Goal: Task Accomplishment & Management: Use online tool/utility

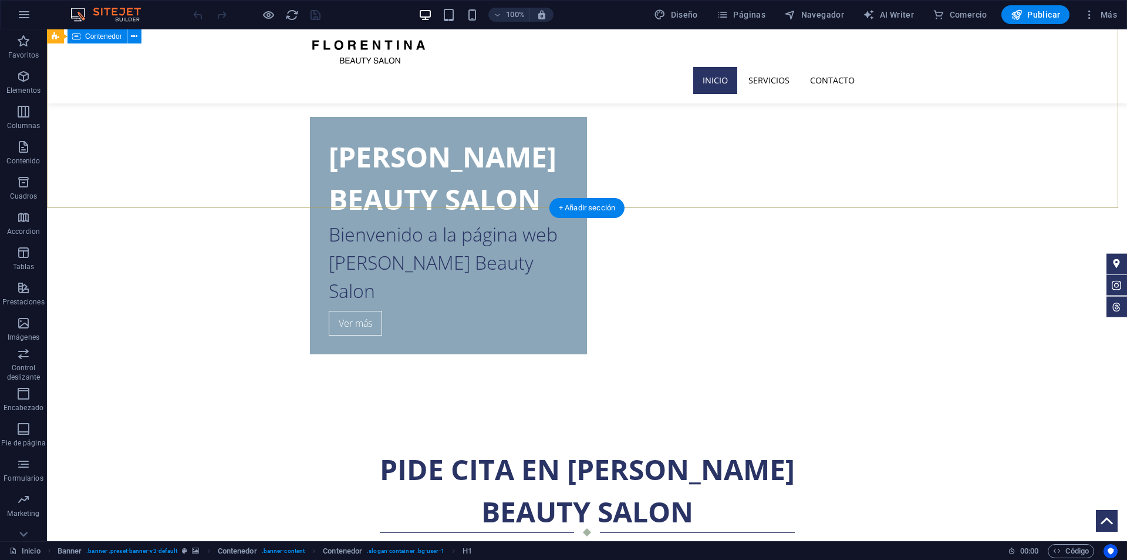
scroll to position [705, 0]
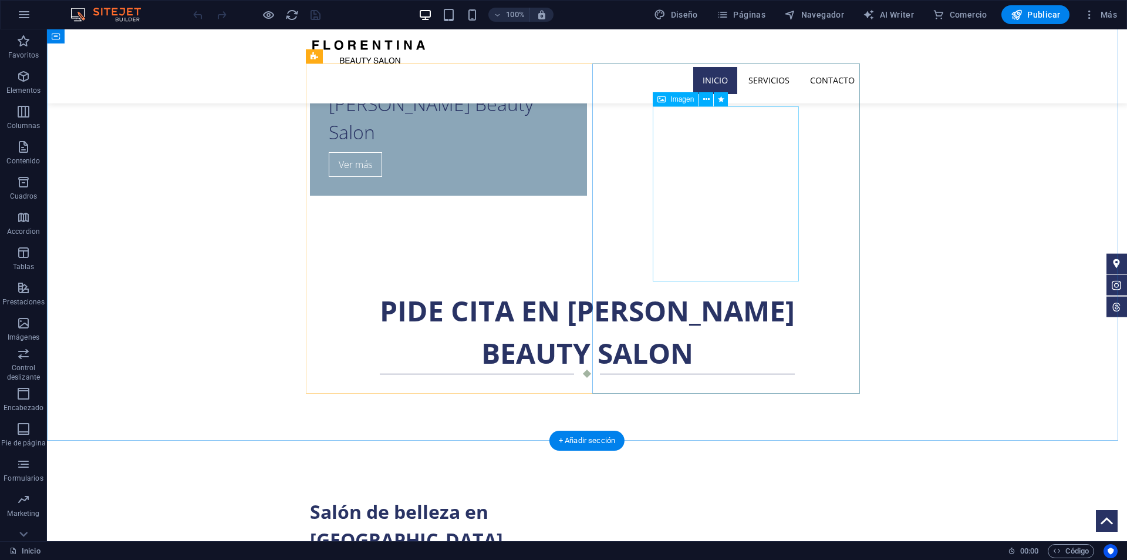
select select "%"
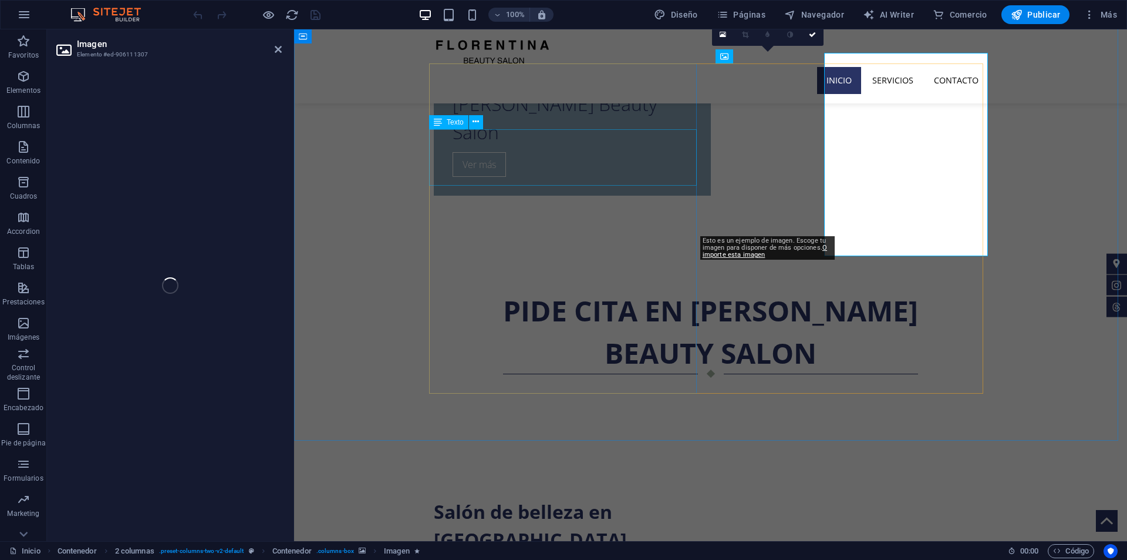
select select "%"
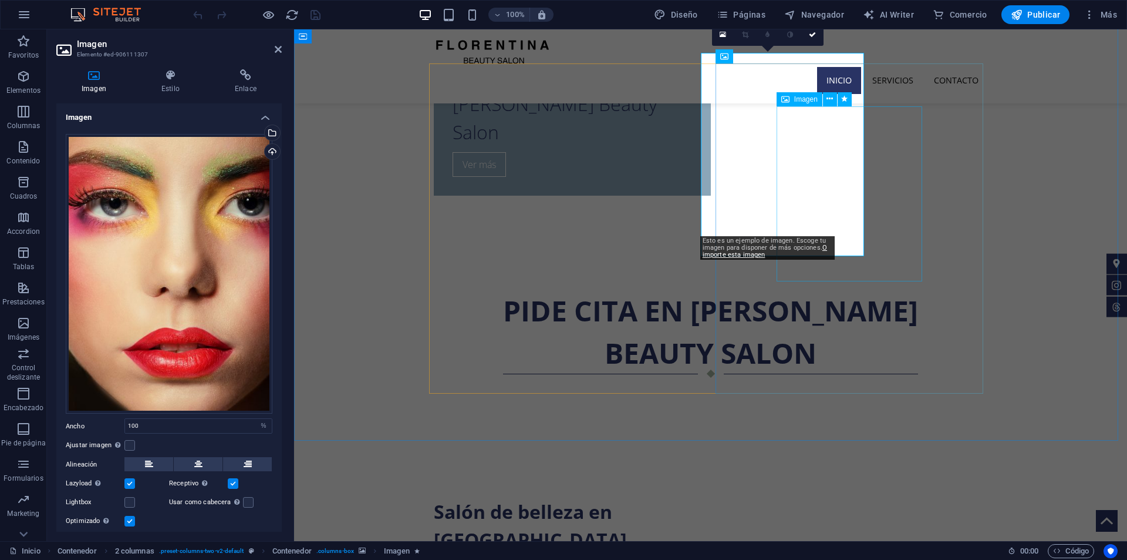
select select "%"
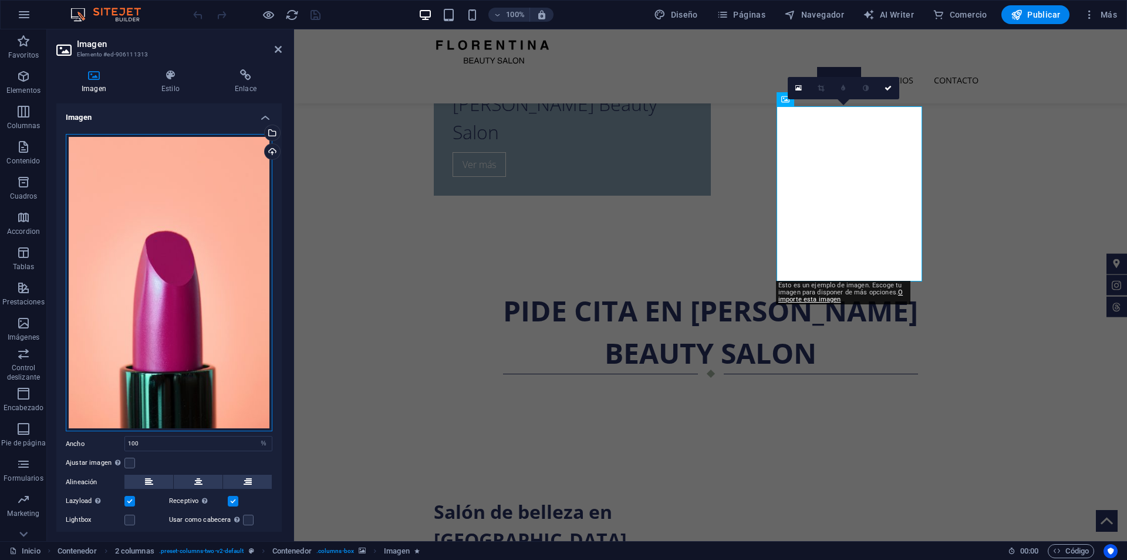
click at [193, 293] on div "Arrastra archivos aquí, haz clic para escoger archivos o selecciona archivos de…" at bounding box center [169, 283] width 207 height 298
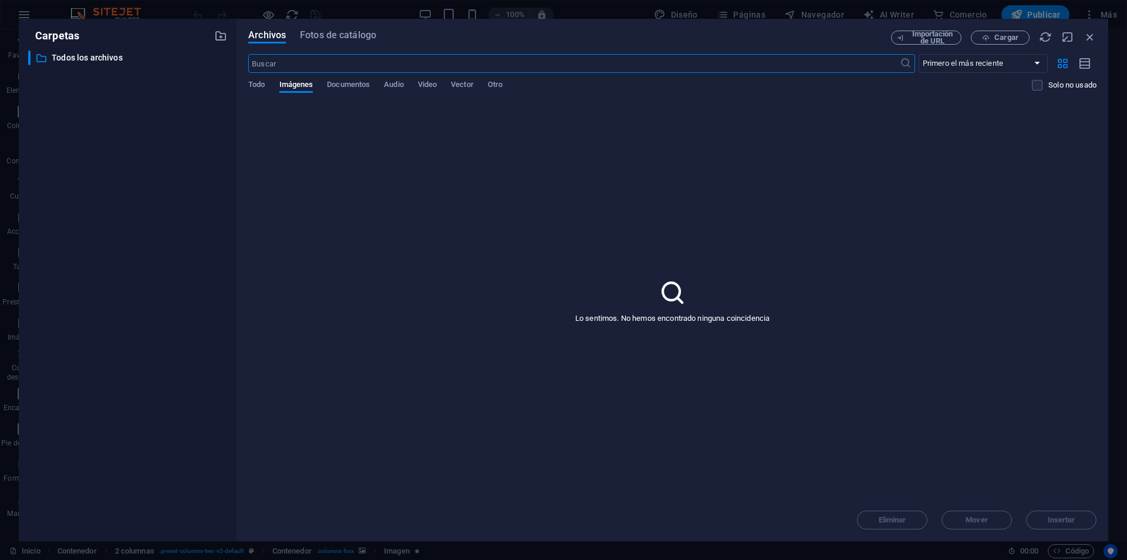
scroll to position [692, 0]
click at [262, 89] on span "Todo" at bounding box center [256, 86] width 16 height 16
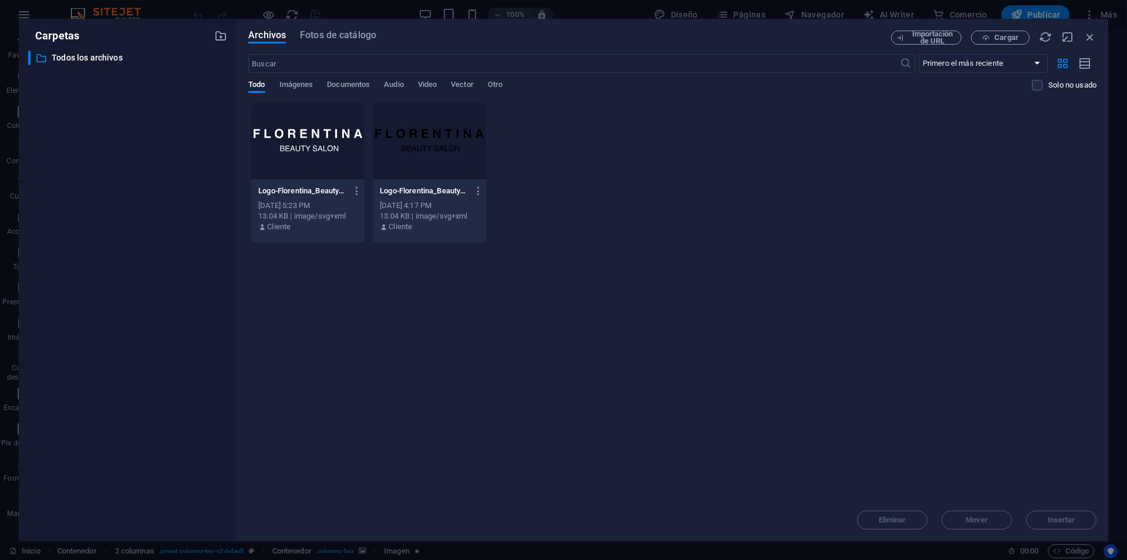
click at [1103, 41] on div "Archivos Fotos de catálogo Importación de URL Cargar ​ Primero el más reciente …" at bounding box center [673, 280] width 872 height 522
drag, startPoint x: 1094, startPoint y: 40, endPoint x: 799, endPoint y: 11, distance: 296.2
click at [1094, 40] on icon "button" at bounding box center [1090, 37] width 13 height 13
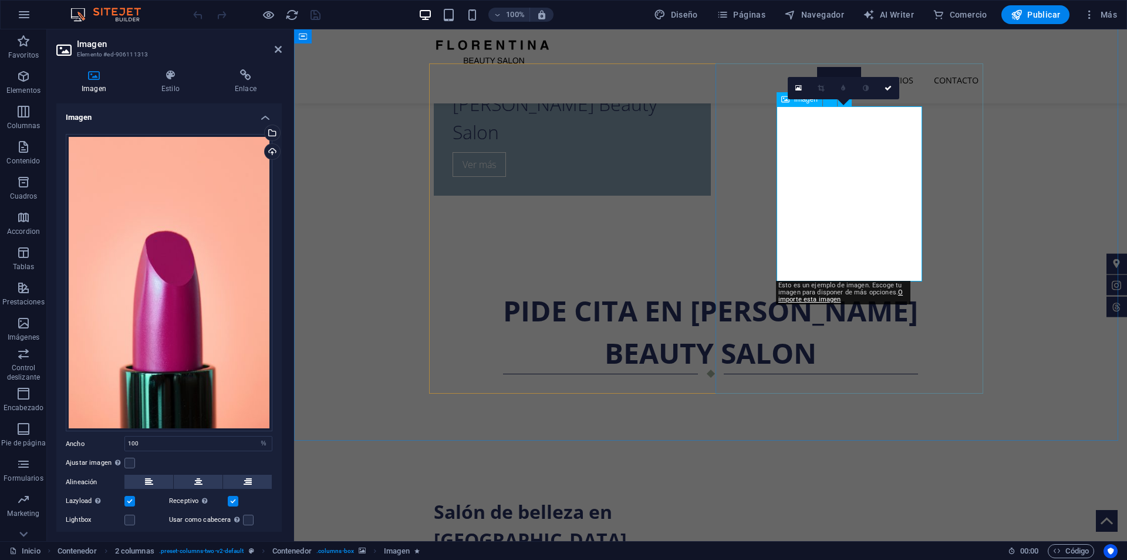
click at [199, 266] on div "Arrastra archivos aquí, haz clic para escoger archivos o selecciona archivos de…" at bounding box center [169, 283] width 207 height 298
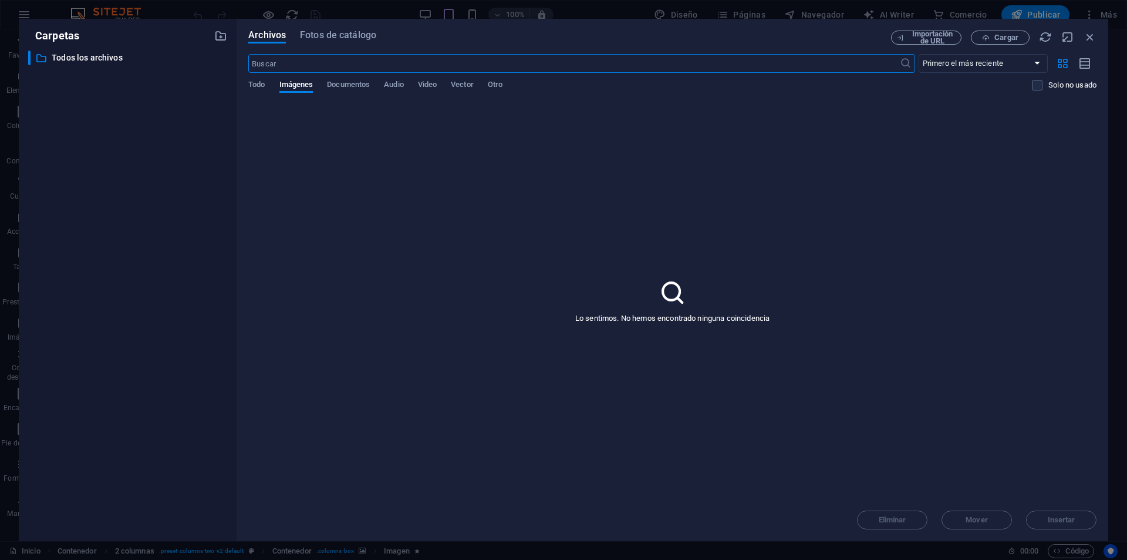
scroll to position [692, 0]
click at [979, 43] on button "Cargar" at bounding box center [1000, 38] width 59 height 14
click at [220, 35] on icon "button" at bounding box center [220, 35] width 13 height 13
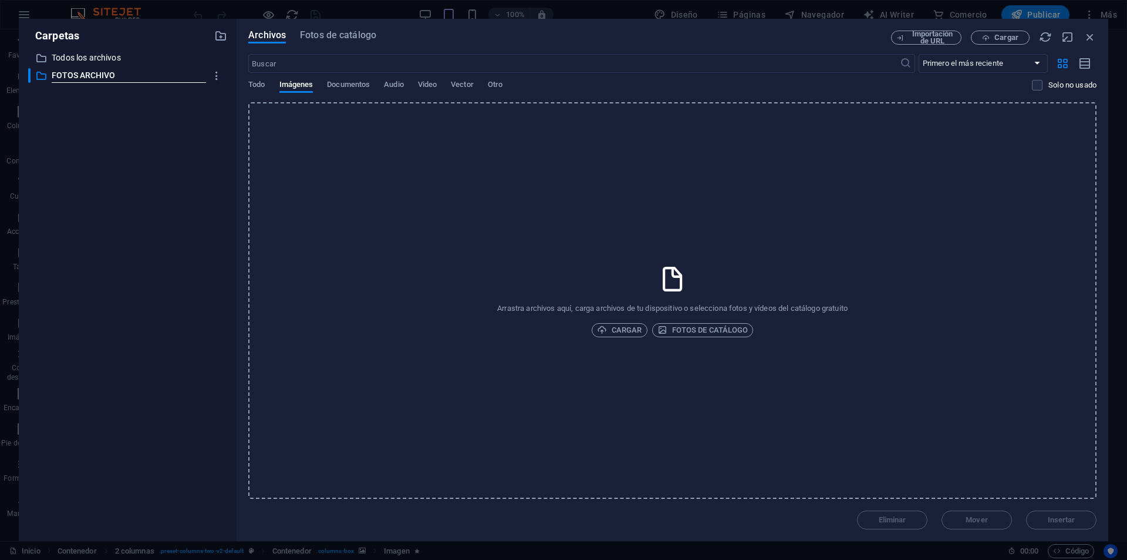
type input "FOTOS ARCHIVO"
click at [150, 124] on div "​ Todos los archivos Todos los archivos ​ FOTOS ARCHIVO New folder" at bounding box center [127, 290] width 199 height 481
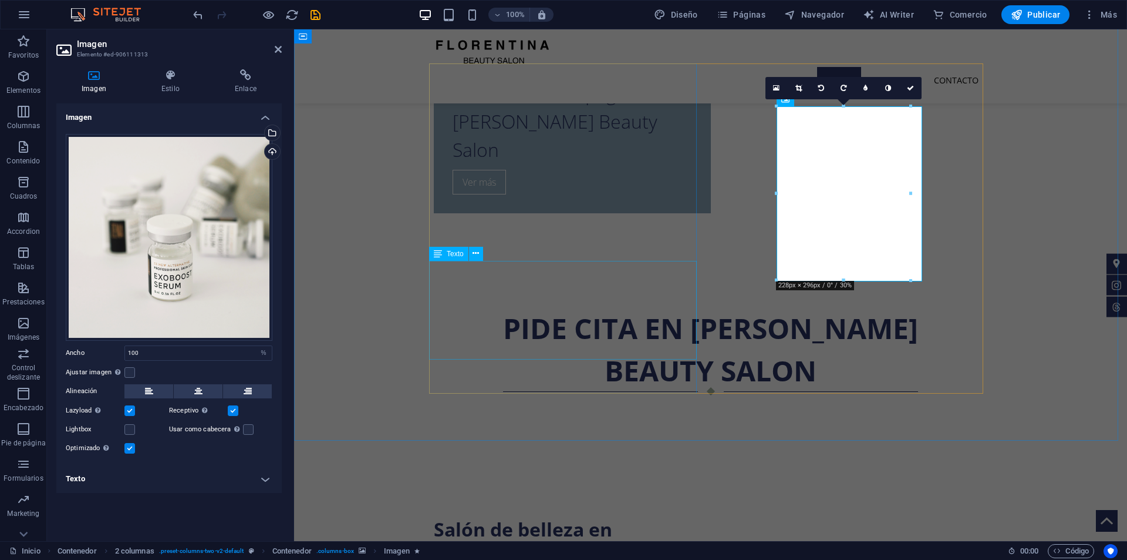
scroll to position [705, 0]
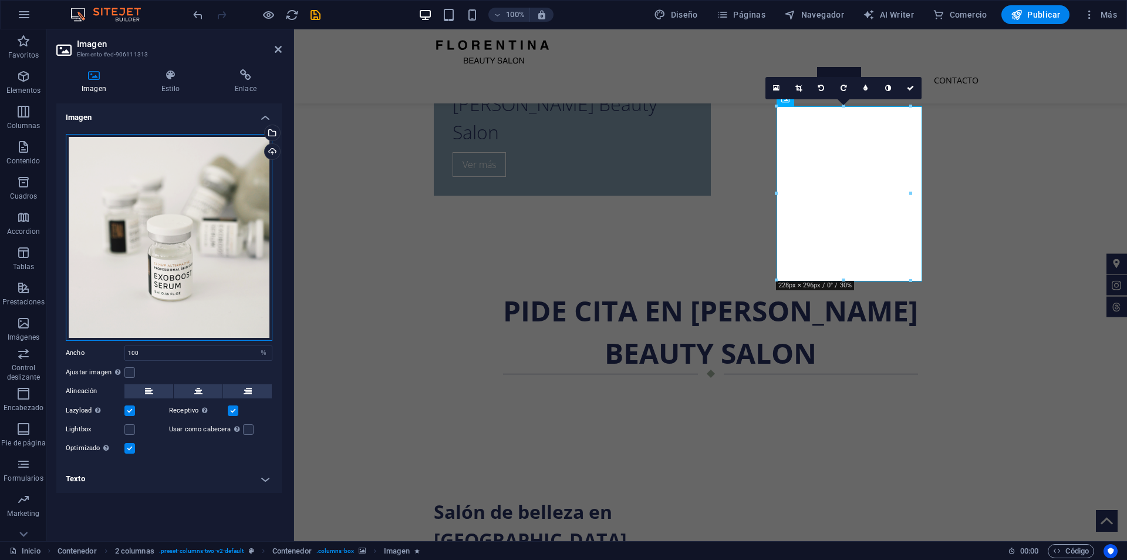
click at [187, 233] on div "Arrastra archivos aquí, haz clic para escoger archivos o selecciona archivos de…" at bounding box center [169, 237] width 207 height 207
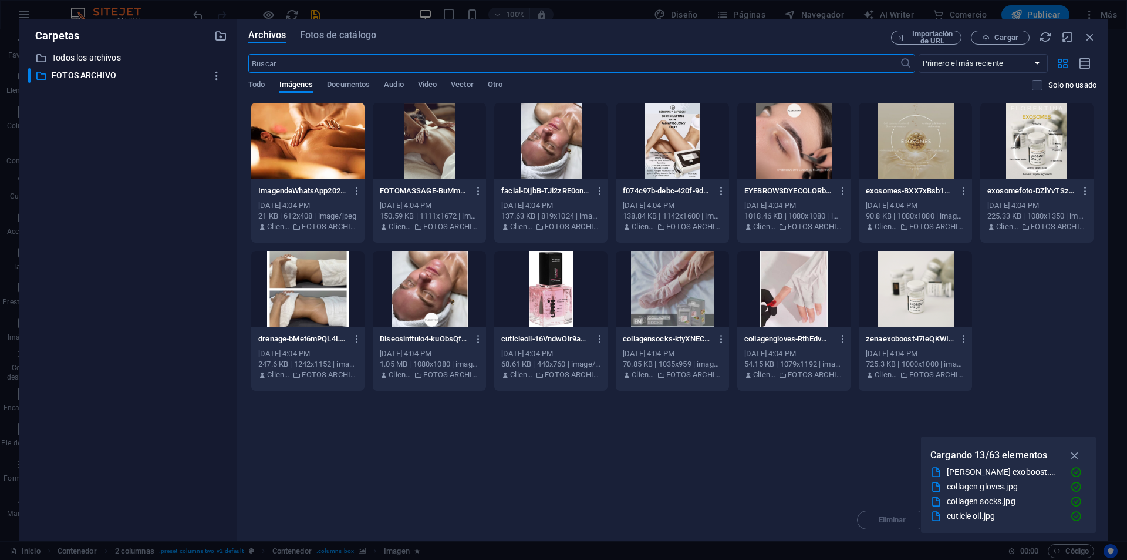
scroll to position [692, 0]
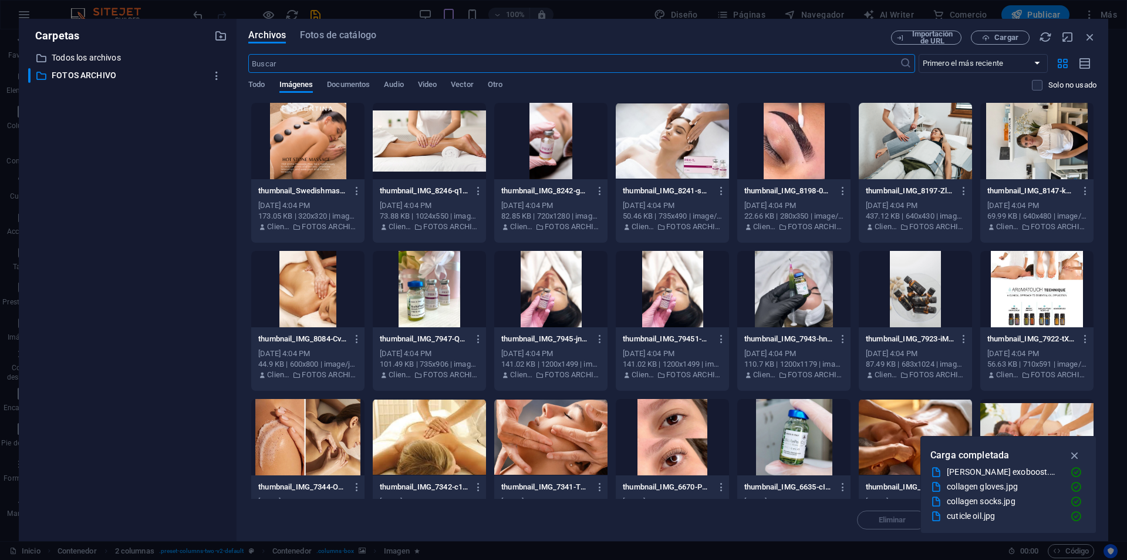
click at [804, 148] on div at bounding box center [793, 141] width 113 height 76
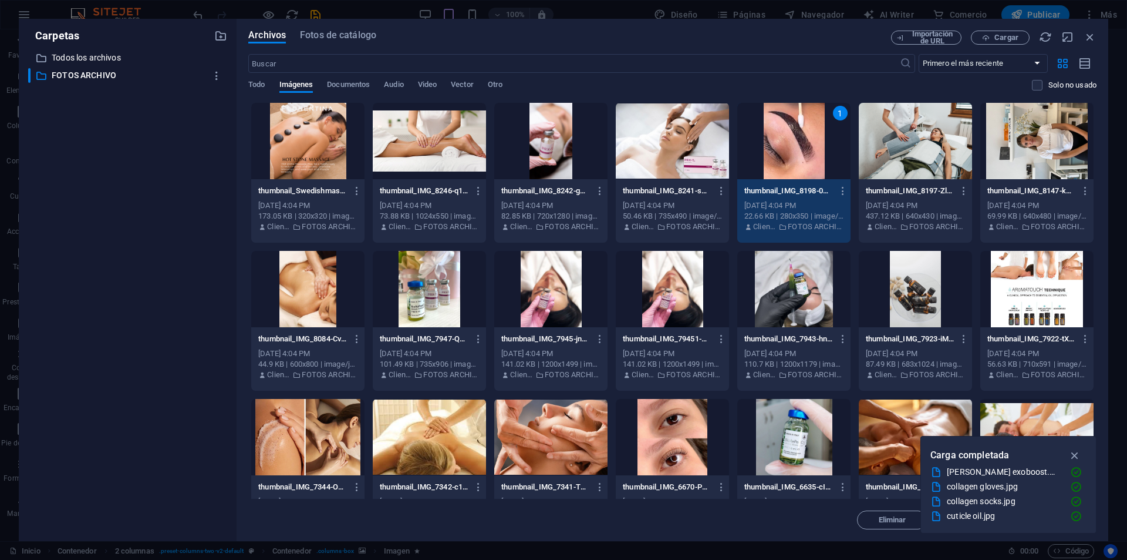
click at [804, 148] on div "1" at bounding box center [793, 141] width 113 height 76
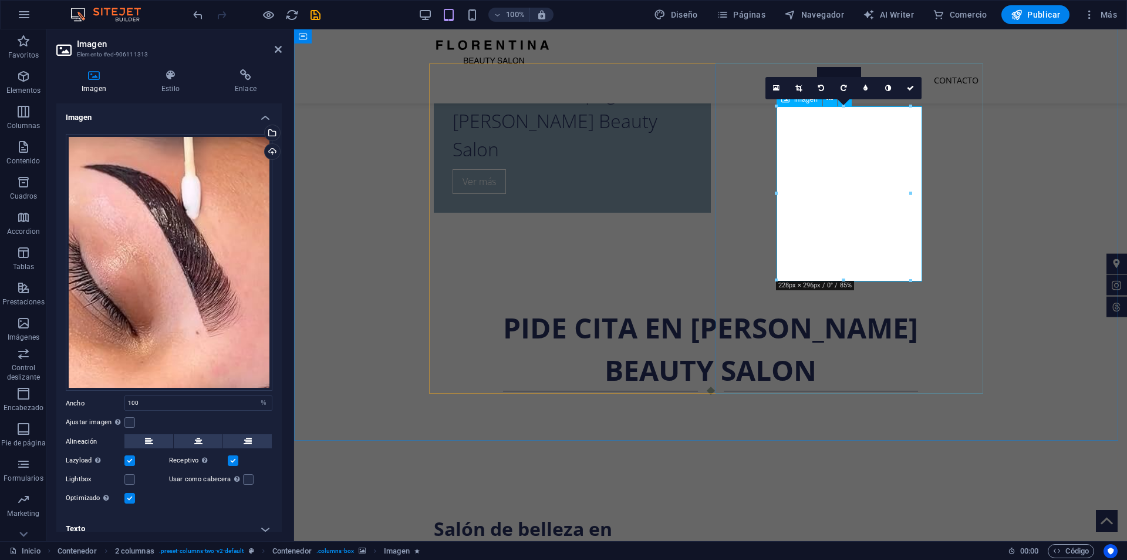
scroll to position [705, 0]
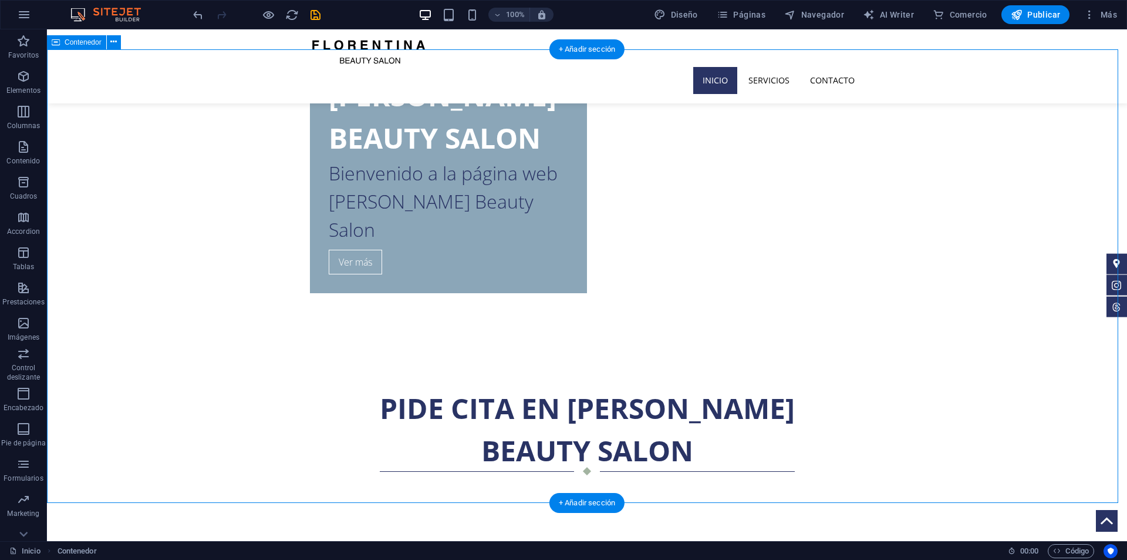
scroll to position [587, 0]
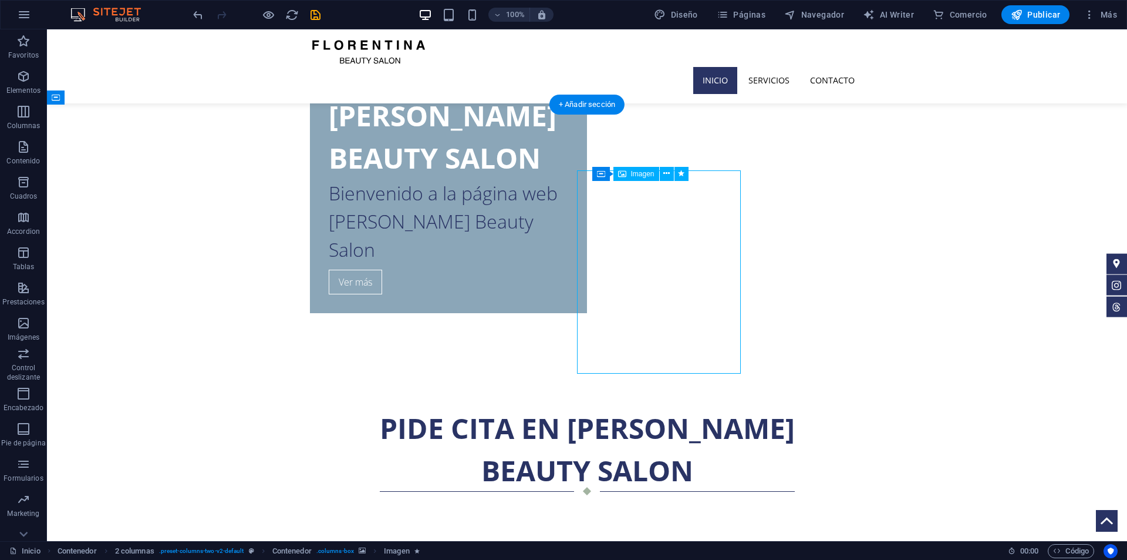
select select "%"
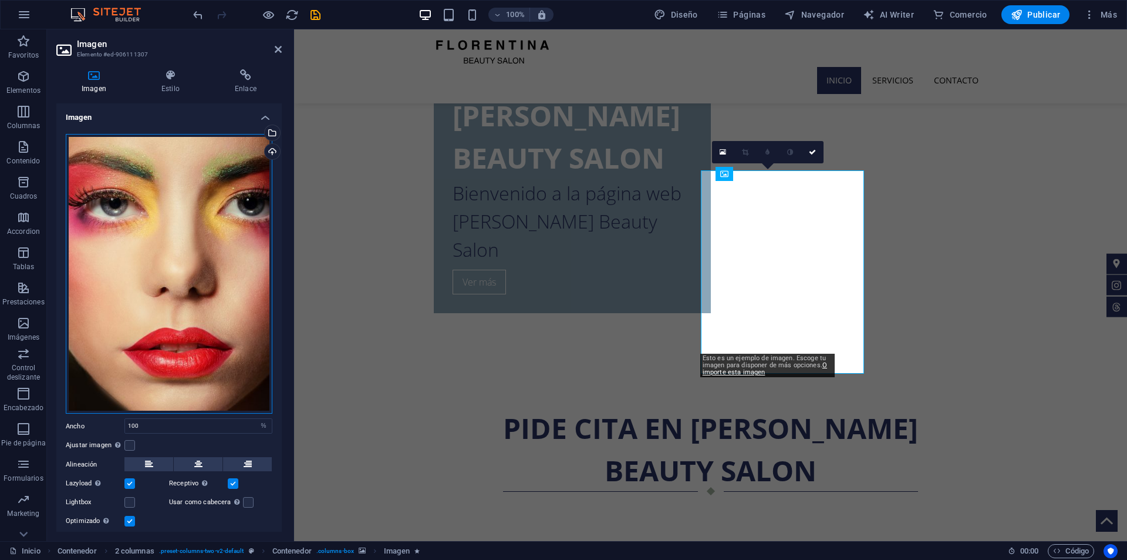
click at [243, 322] on div "Arrastra archivos aquí, haz clic para escoger archivos o selecciona archivos de…" at bounding box center [169, 274] width 207 height 280
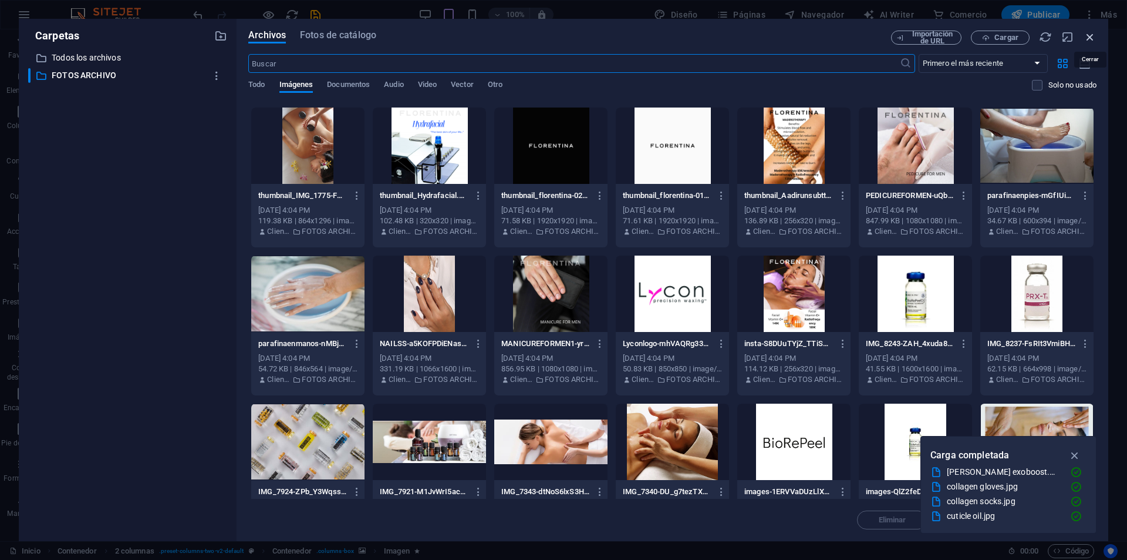
click at [1088, 41] on icon "button" at bounding box center [1090, 37] width 13 height 13
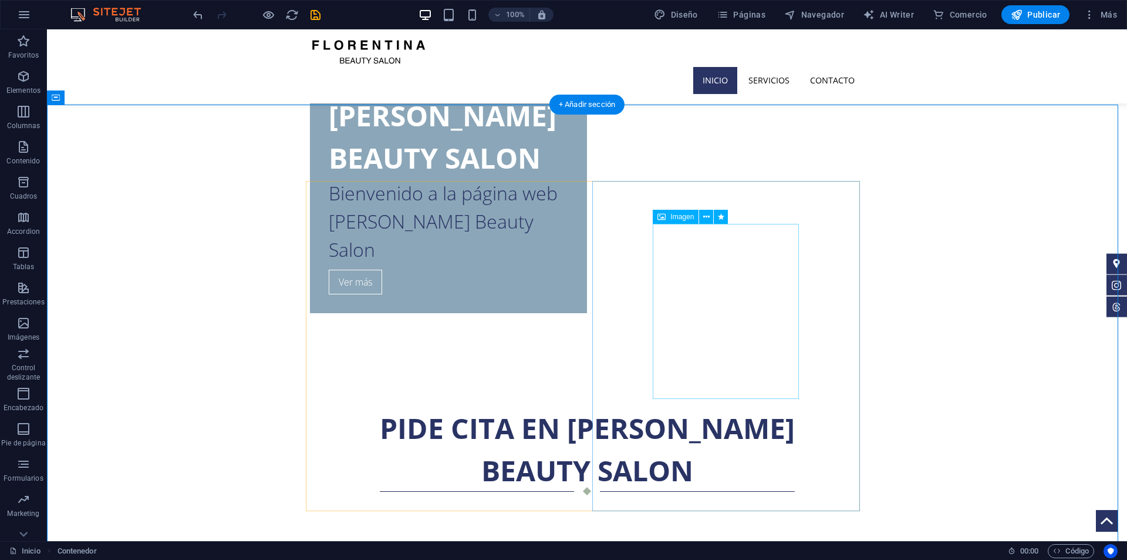
select select "%"
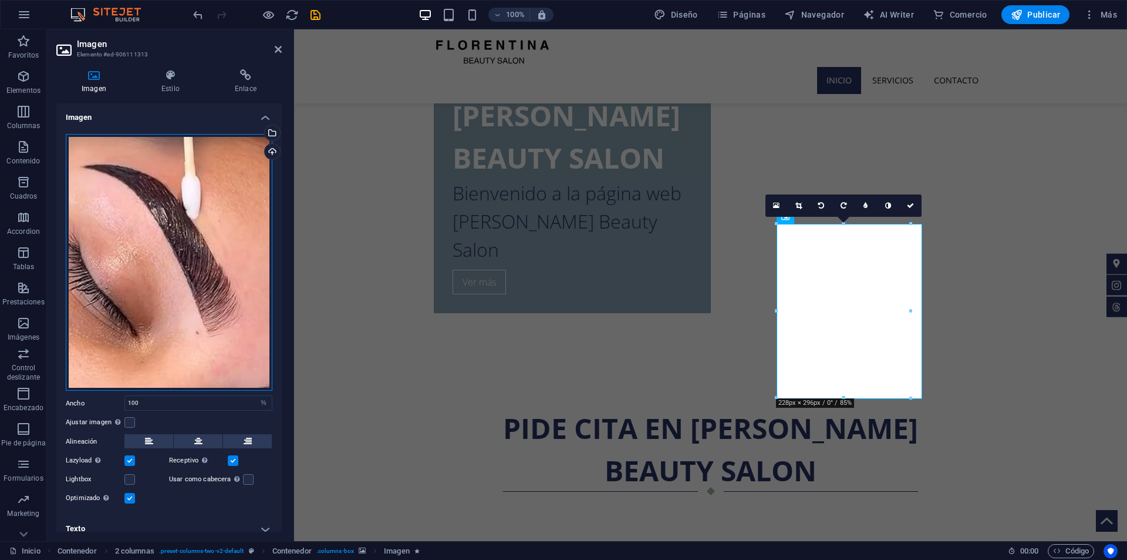
click at [256, 283] on div "Arrastra archivos aquí, haz clic para escoger archivos o selecciona archivos de…" at bounding box center [169, 262] width 207 height 257
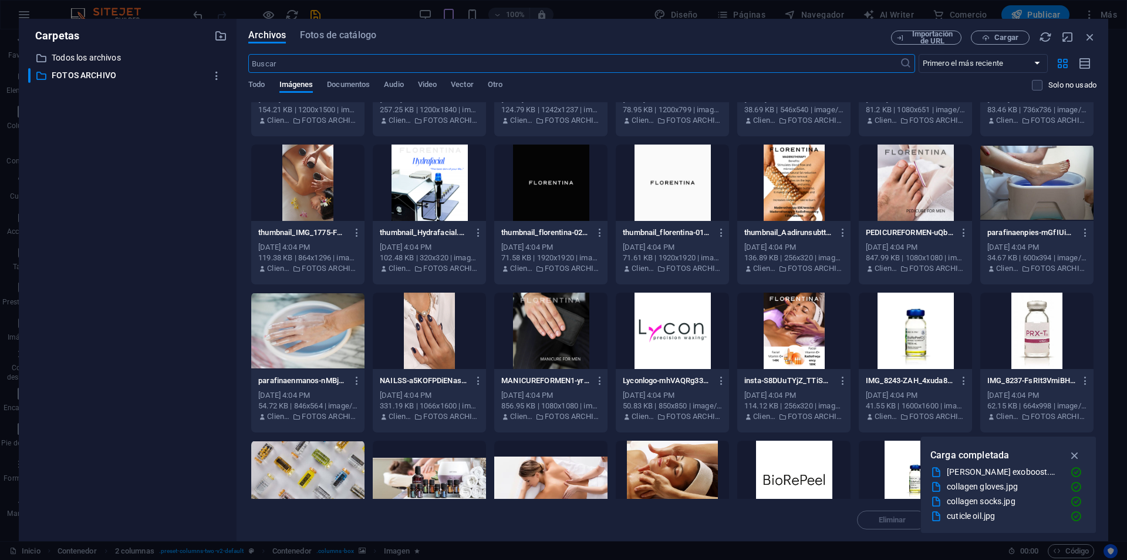
scroll to position [646, 0]
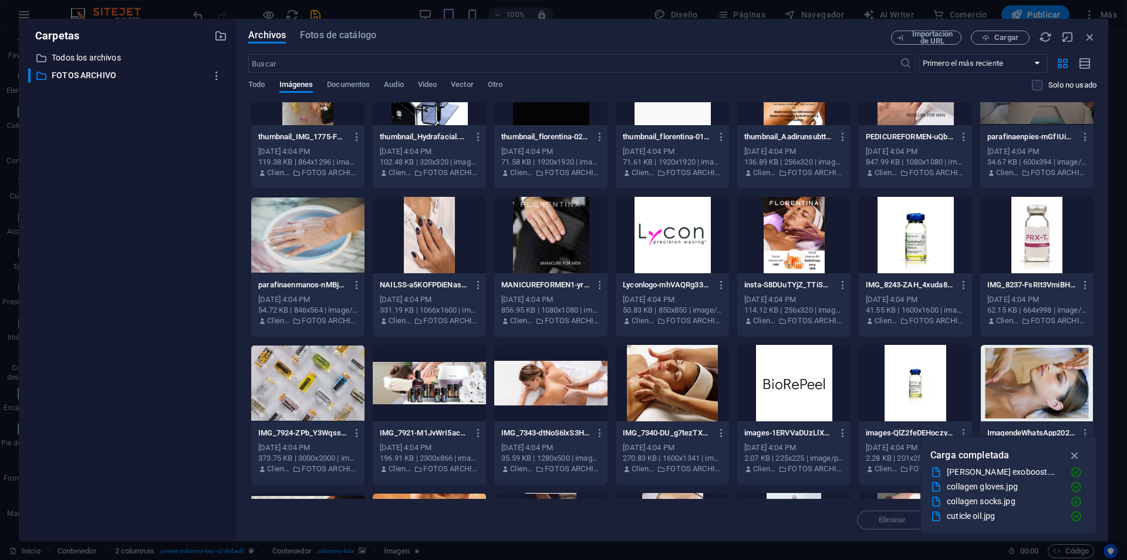
click at [426, 247] on div at bounding box center [429, 235] width 113 height 76
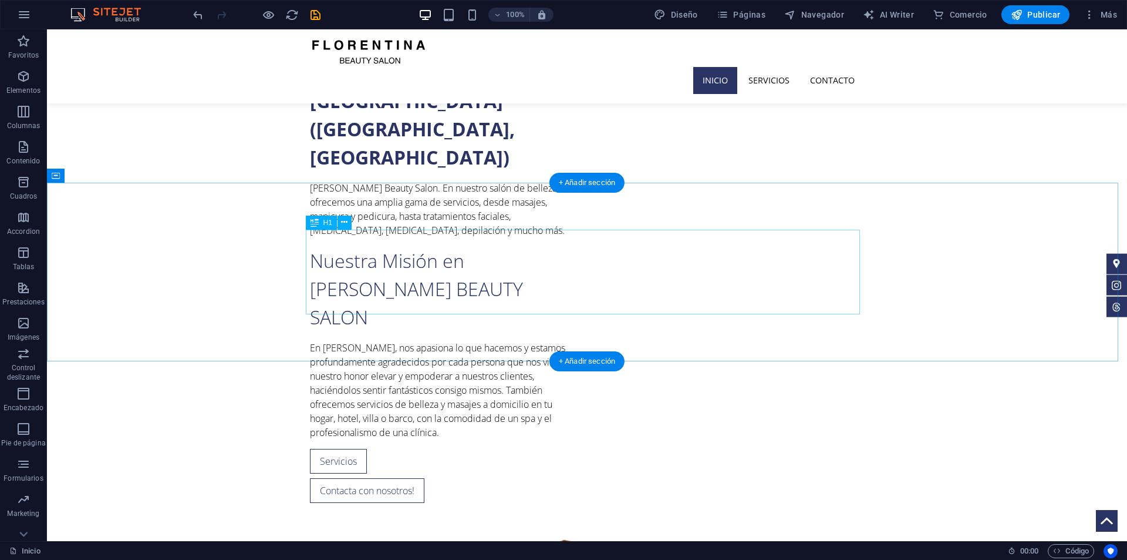
scroll to position [1233, 0]
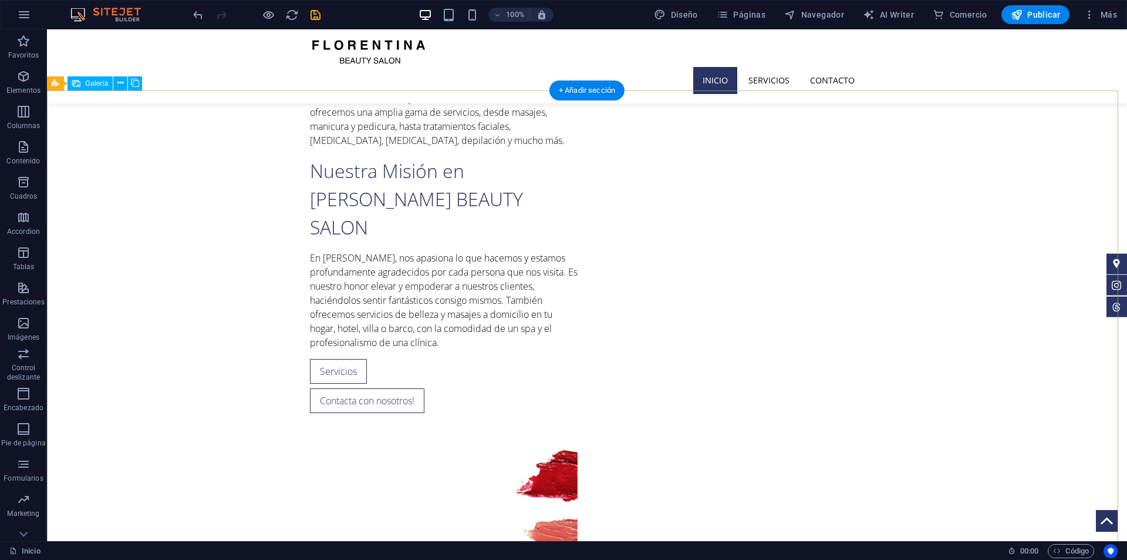
select select "4"
select select "px"
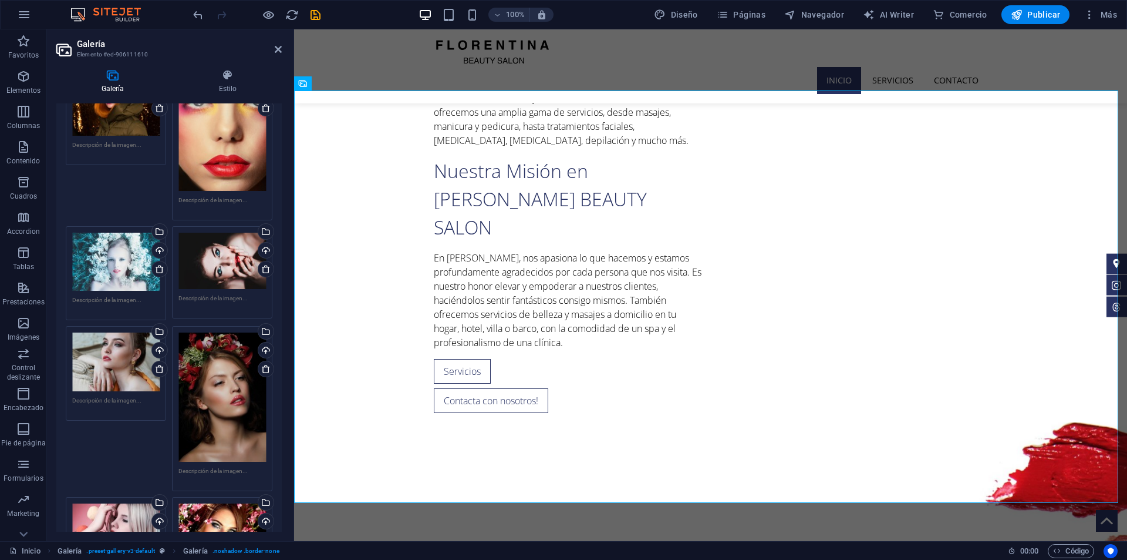
scroll to position [0, 0]
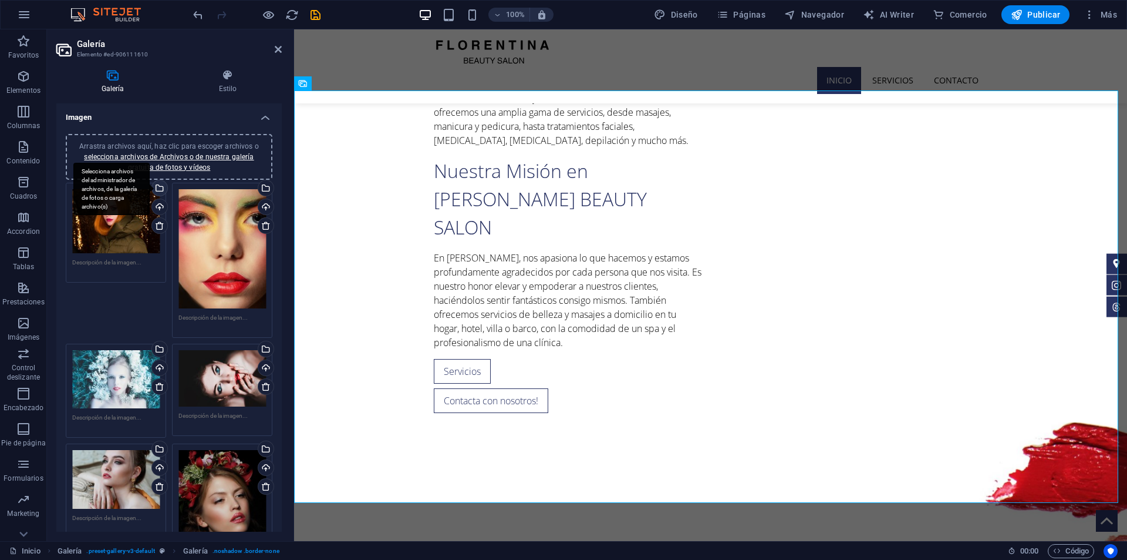
click at [160, 189] on div "Selecciona archivos del administrador de archivos, de la galería de fotos o car…" at bounding box center [159, 189] width 18 height 18
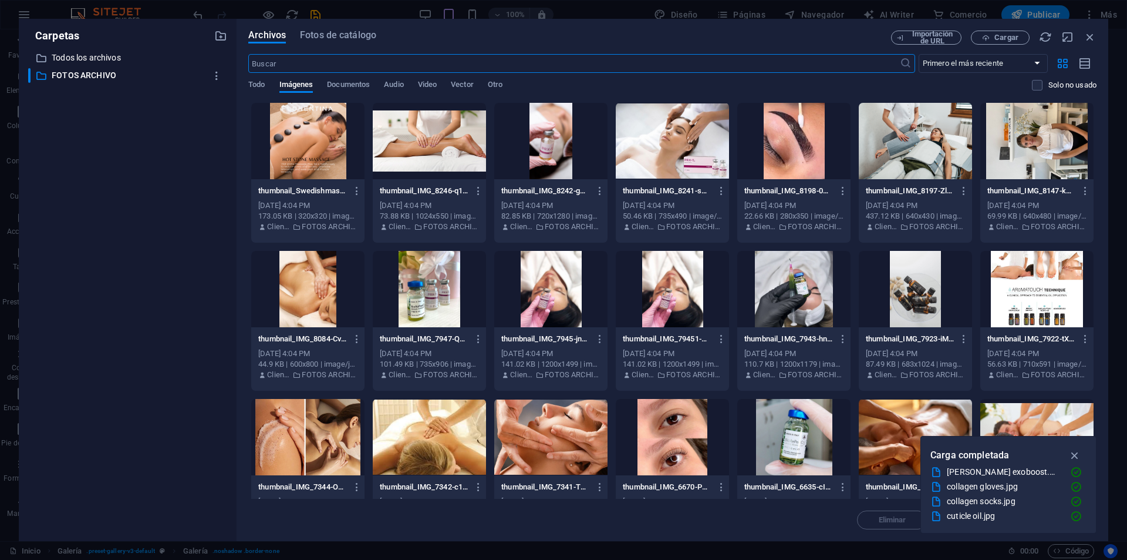
scroll to position [1191, 0]
drag, startPoint x: 242, startPoint y: 126, endPoint x: 491, endPoint y: 258, distance: 282.1
click at [491, 258] on div "Archivos Fotos de catálogo Importación de URL Cargar ​ Primero el más reciente …" at bounding box center [673, 280] width 872 height 522
drag, startPoint x: 1093, startPoint y: 35, endPoint x: 778, endPoint y: 10, distance: 316.3
click at [1093, 35] on icon "button" at bounding box center [1090, 37] width 13 height 13
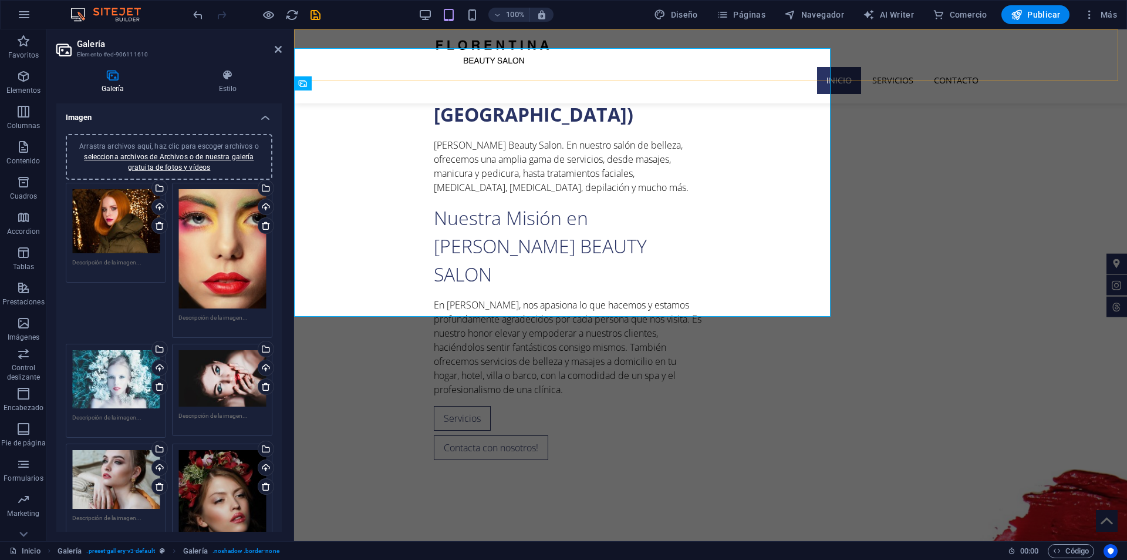
scroll to position [1233, 0]
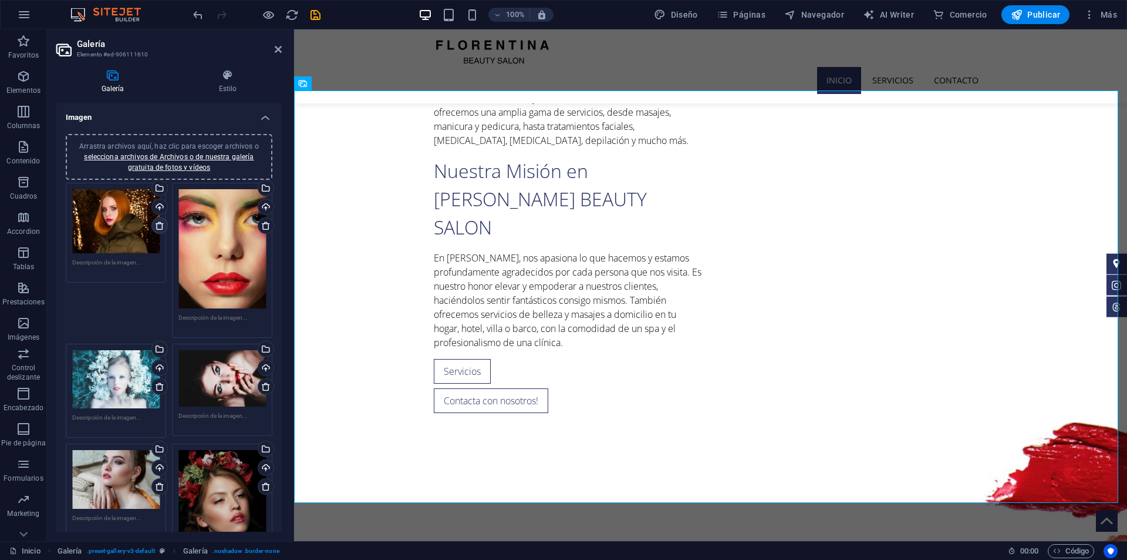
click at [160, 223] on icon at bounding box center [159, 225] width 9 height 9
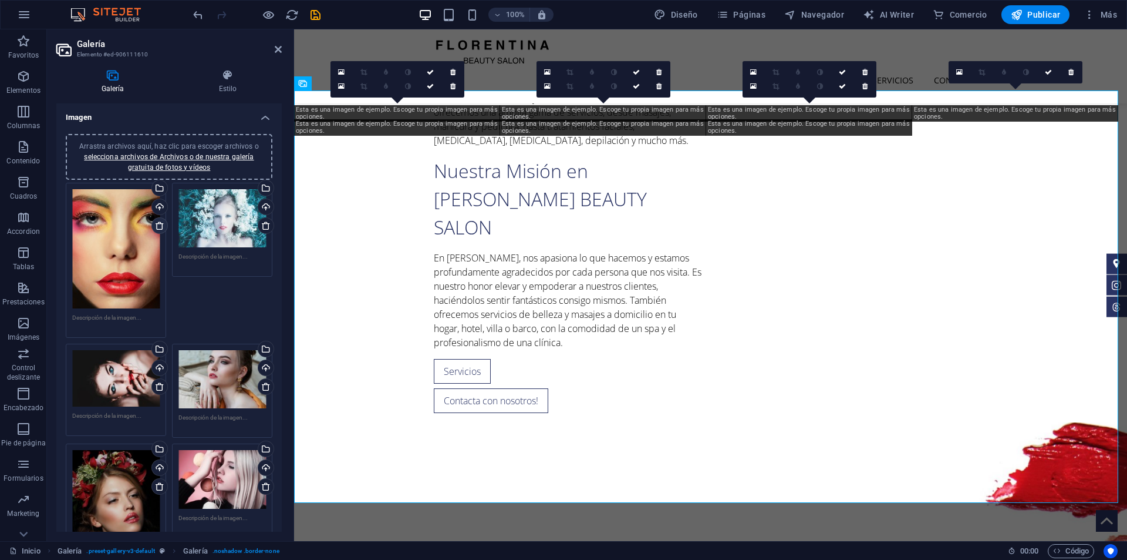
click at [160, 223] on icon at bounding box center [159, 225] width 9 height 9
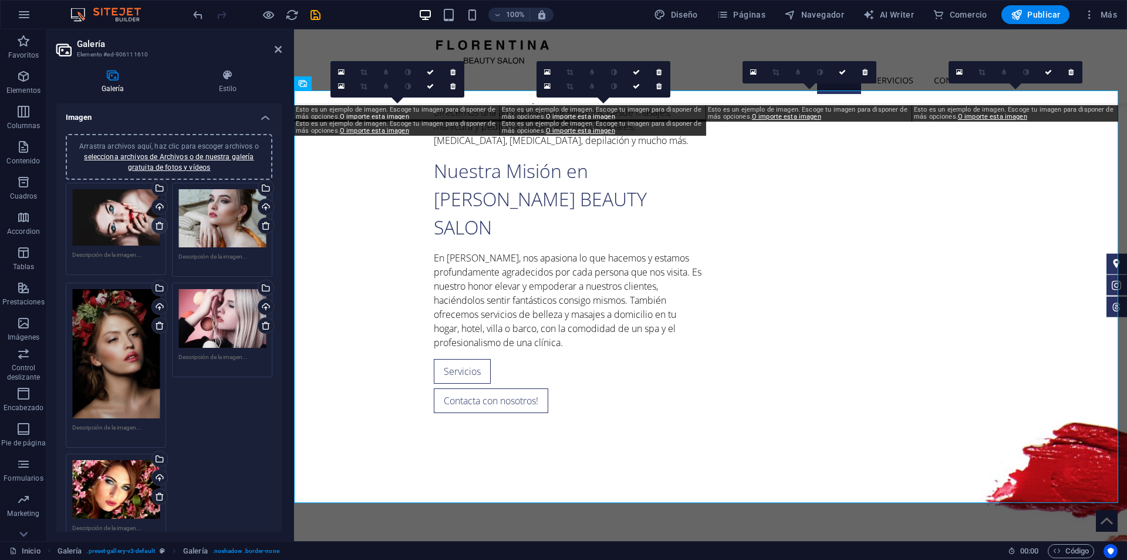
click at [160, 223] on icon at bounding box center [159, 225] width 9 height 9
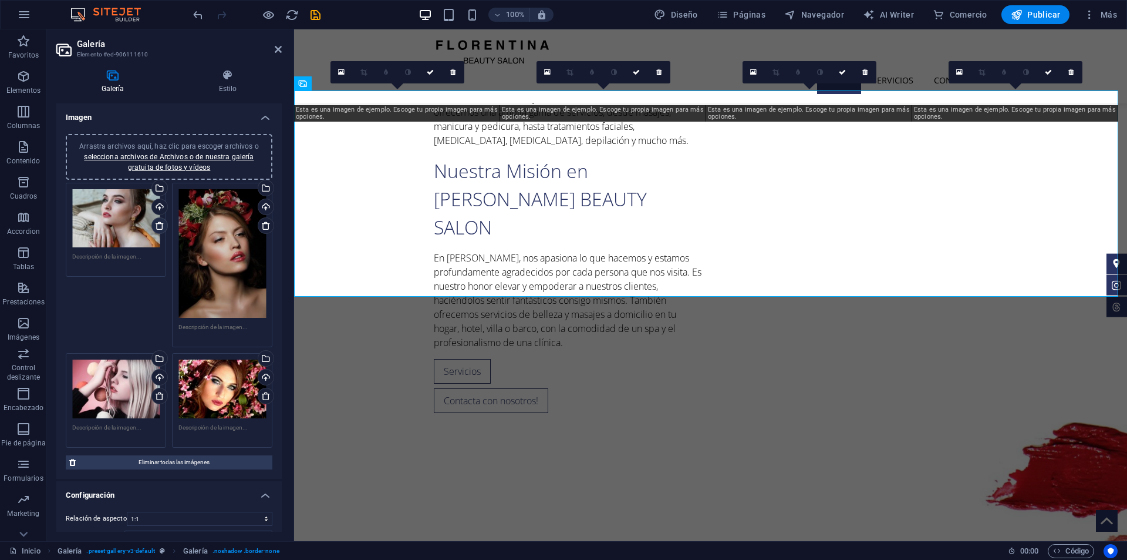
click at [160, 223] on icon at bounding box center [159, 225] width 9 height 9
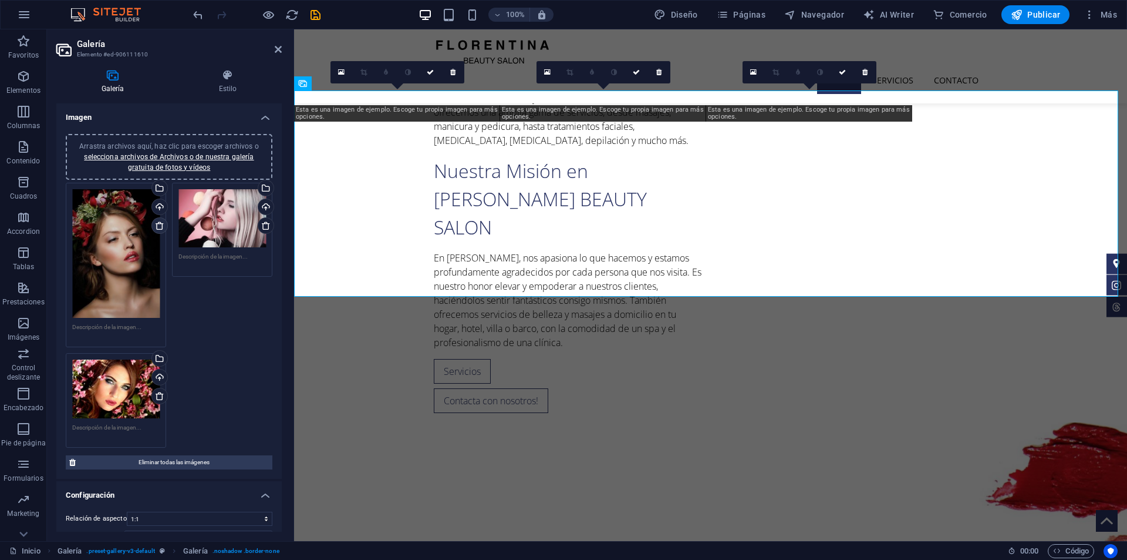
click at [160, 223] on icon at bounding box center [159, 225] width 9 height 9
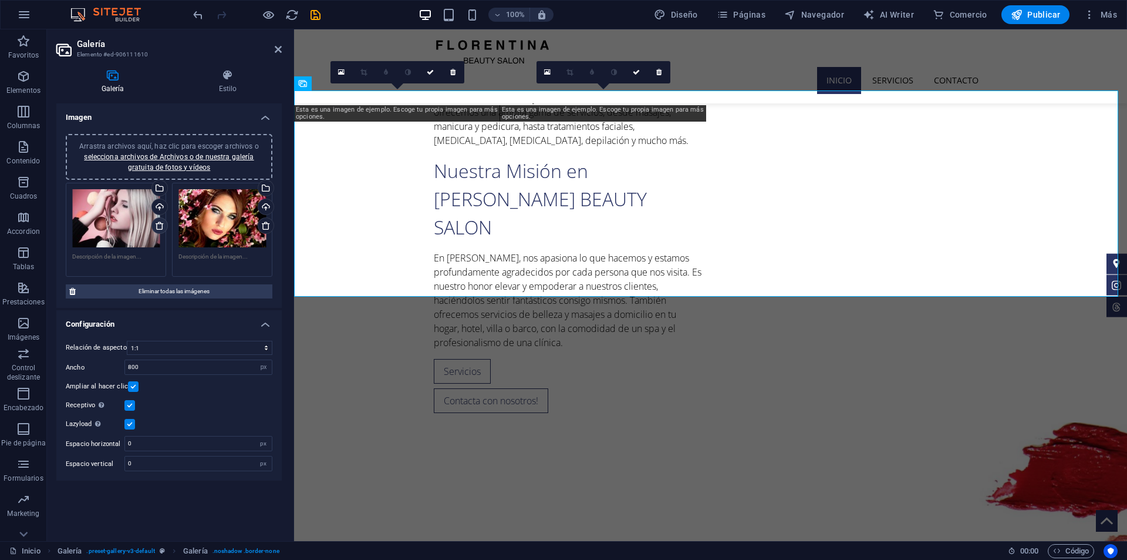
click at [160, 223] on icon at bounding box center [159, 225] width 9 height 9
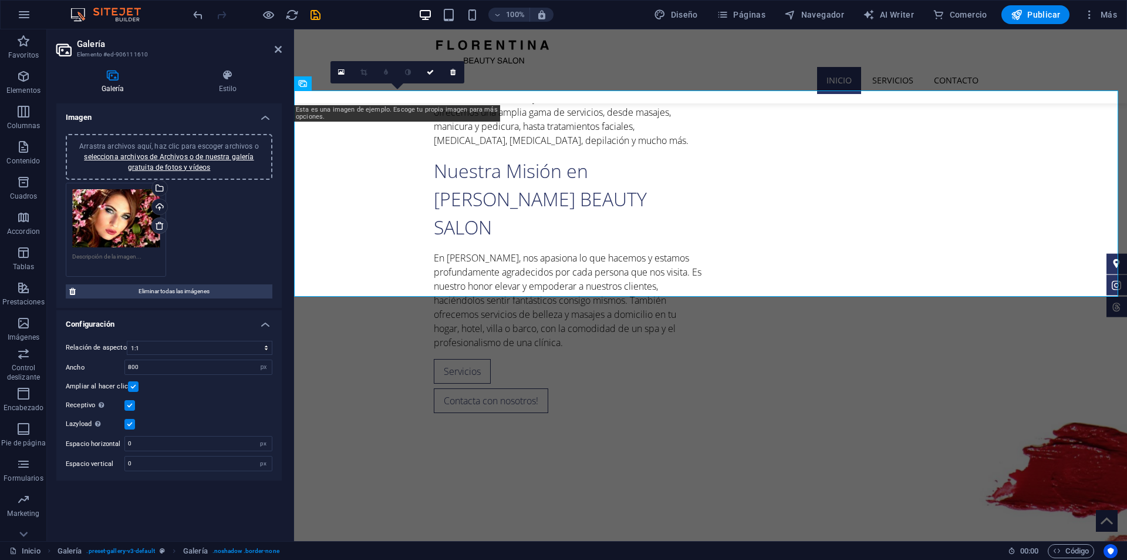
click at [160, 223] on icon at bounding box center [159, 225] width 9 height 9
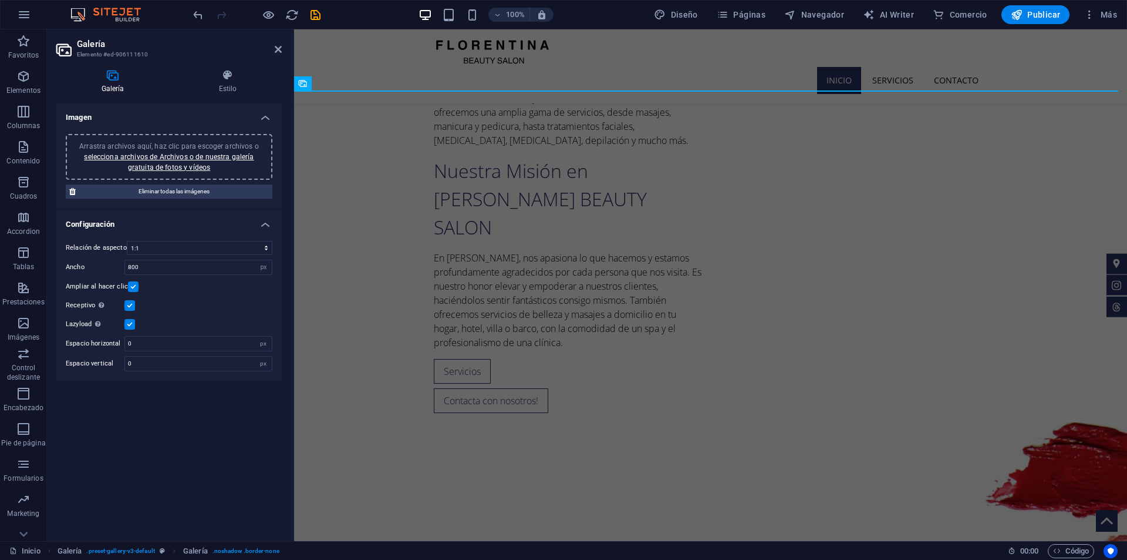
click at [154, 150] on div "Arrastra archivos aquí, haz clic para escoger archivos o selecciona archivos de…" at bounding box center [169, 157] width 193 height 32
click at [176, 164] on link "selecciona archivos de Archivos o de nuestra galería gratuita de fotos y vídeos" at bounding box center [169, 162] width 170 height 19
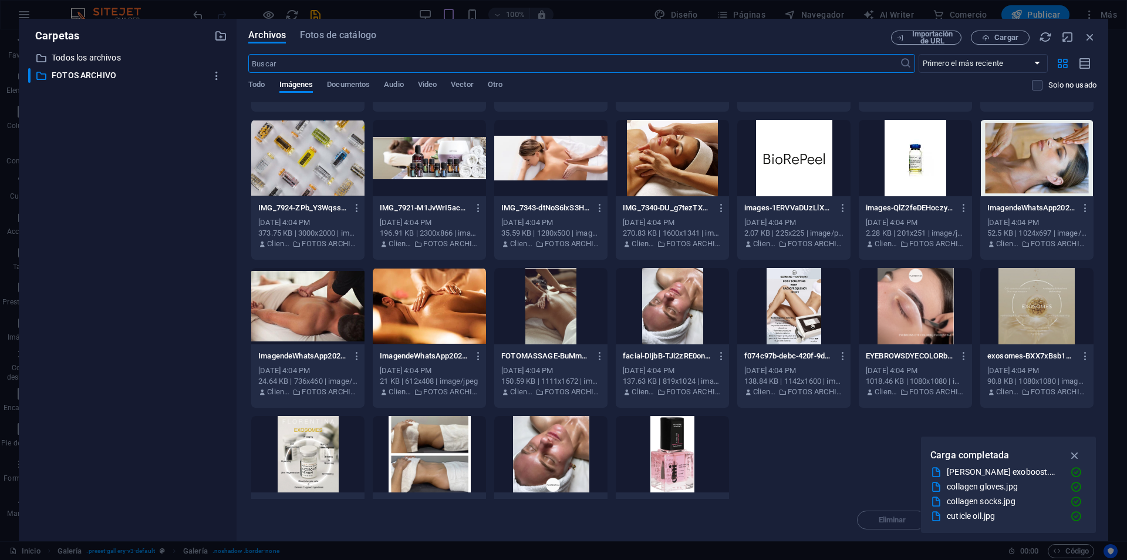
scroll to position [928, 0]
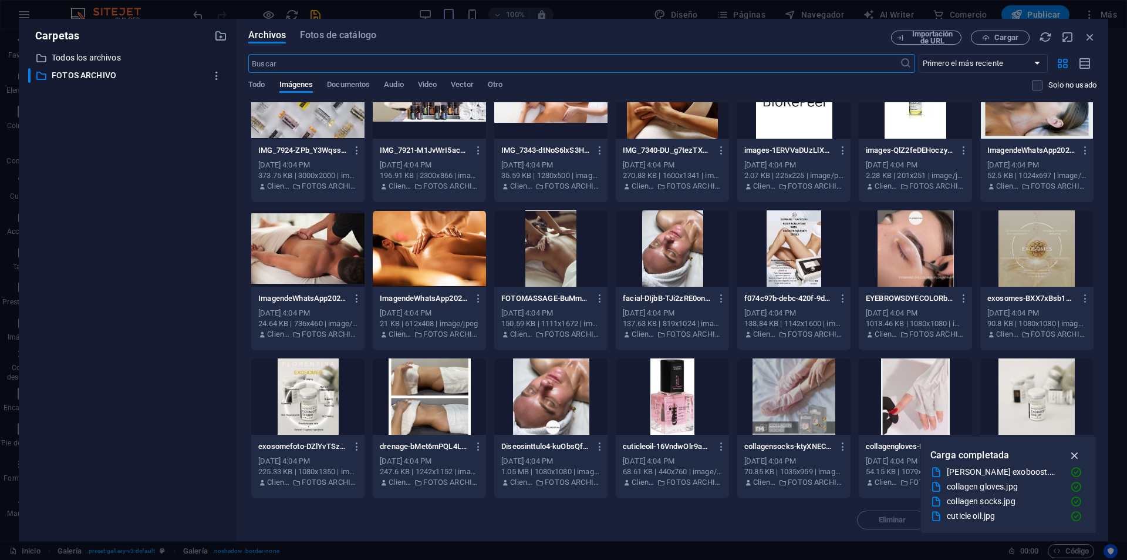
click at [1071, 451] on icon "button" at bounding box center [1076, 455] width 14 height 13
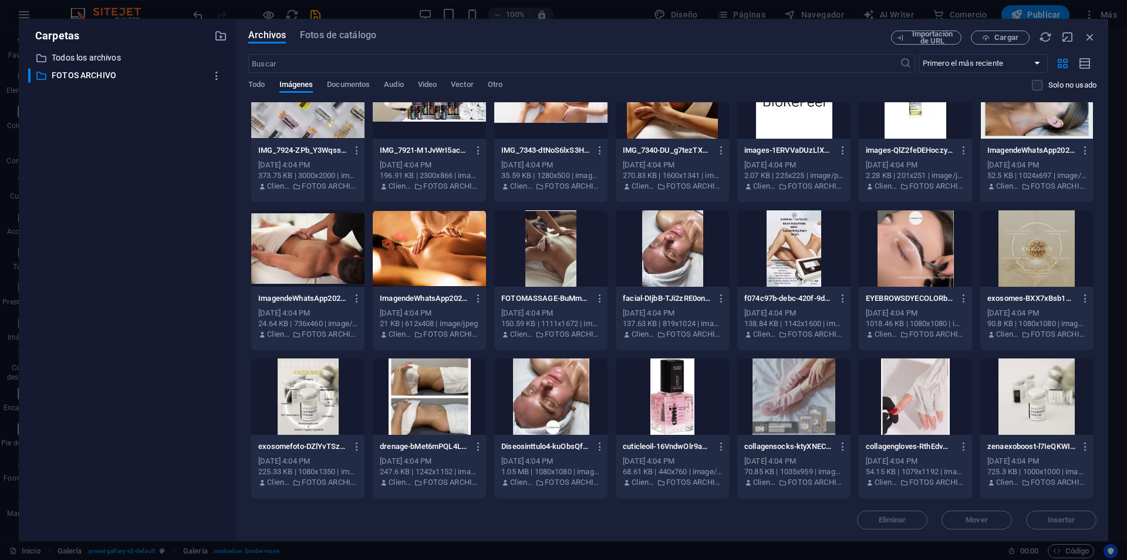
click at [649, 262] on div at bounding box center [672, 248] width 113 height 76
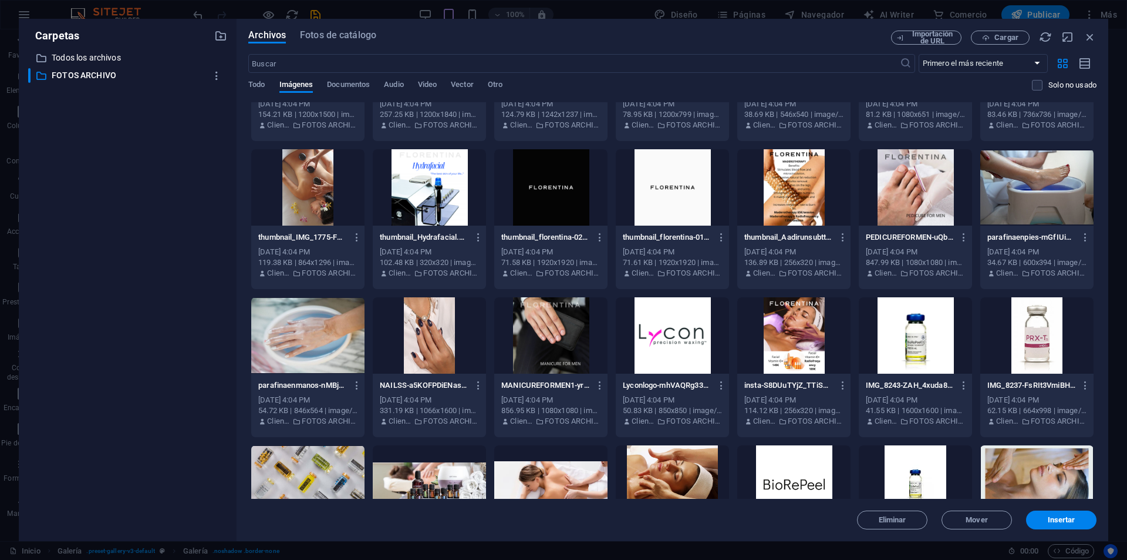
scroll to position [508, 0]
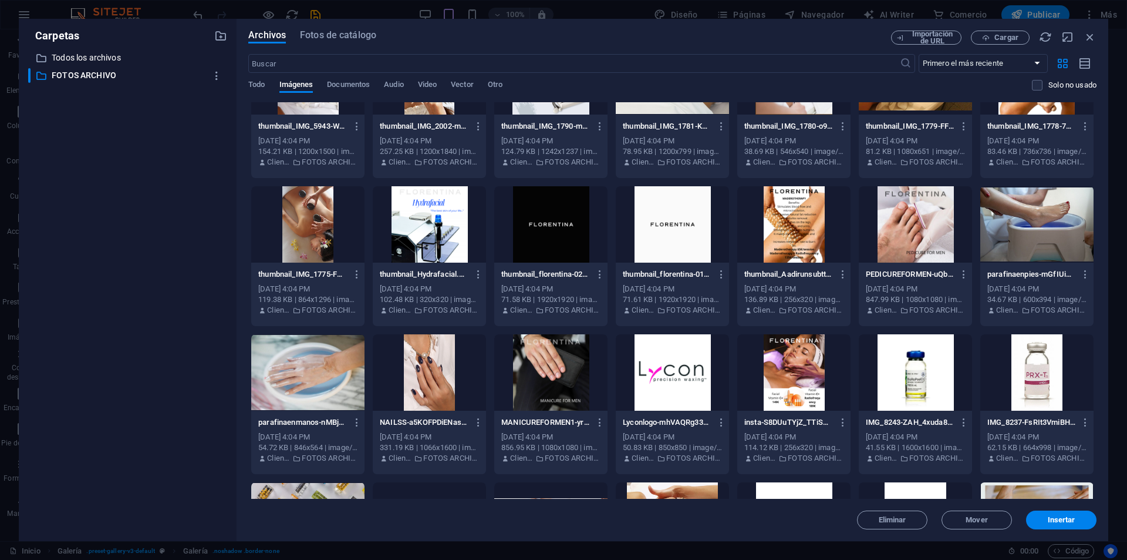
click at [425, 363] on div at bounding box center [429, 372] width 113 height 76
click at [324, 238] on div at bounding box center [307, 224] width 113 height 76
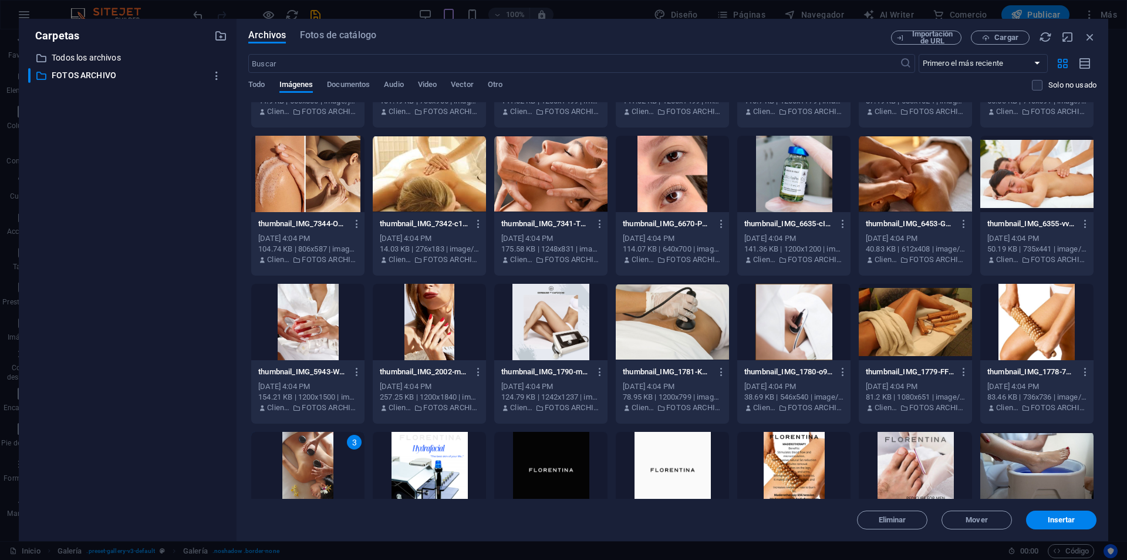
scroll to position [257, 0]
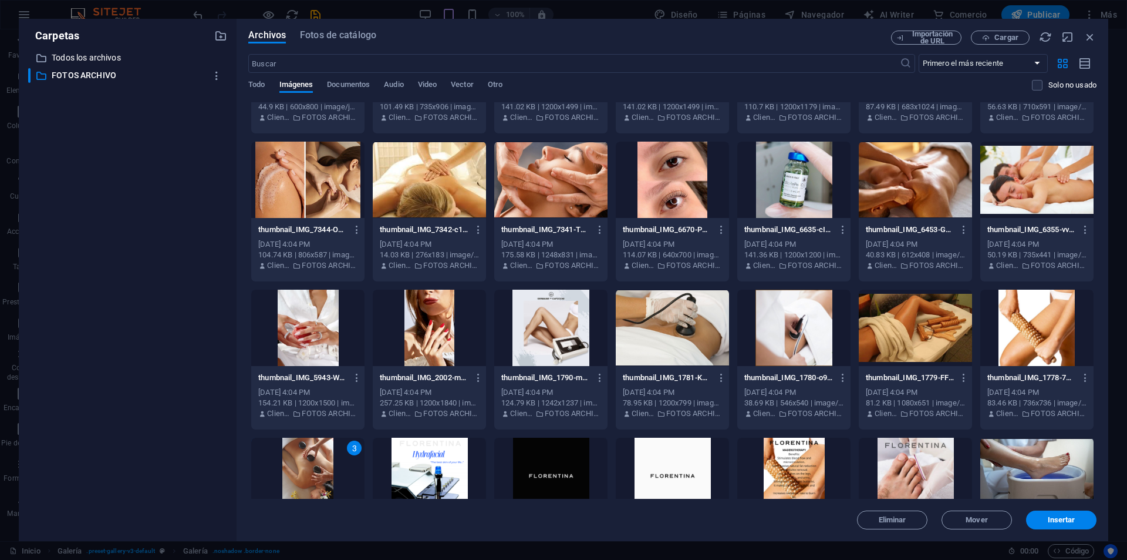
click at [430, 336] on div at bounding box center [429, 327] width 113 height 76
click at [298, 331] on div at bounding box center [307, 327] width 113 height 76
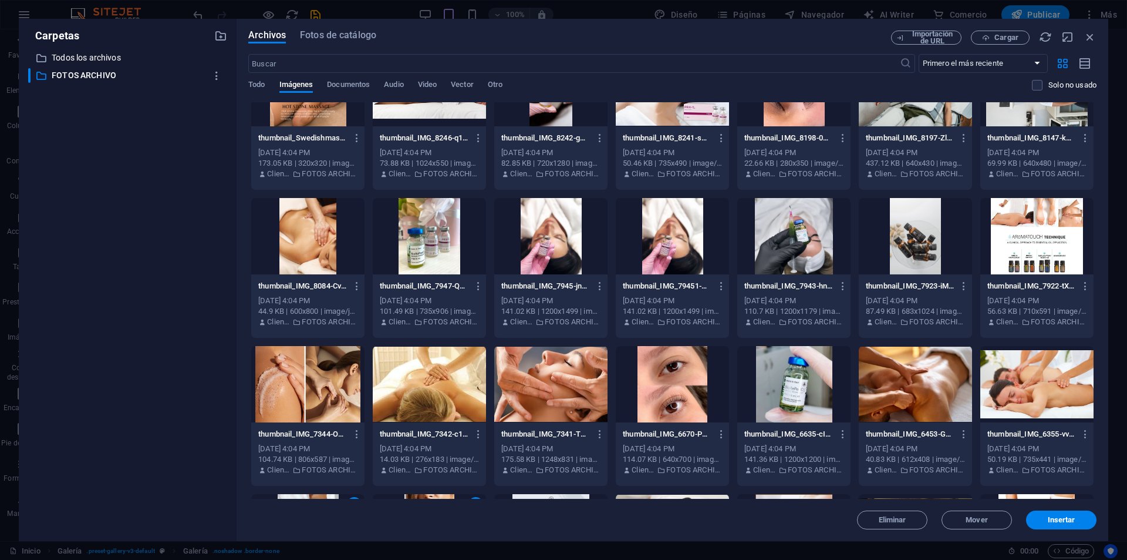
scroll to position [0, 0]
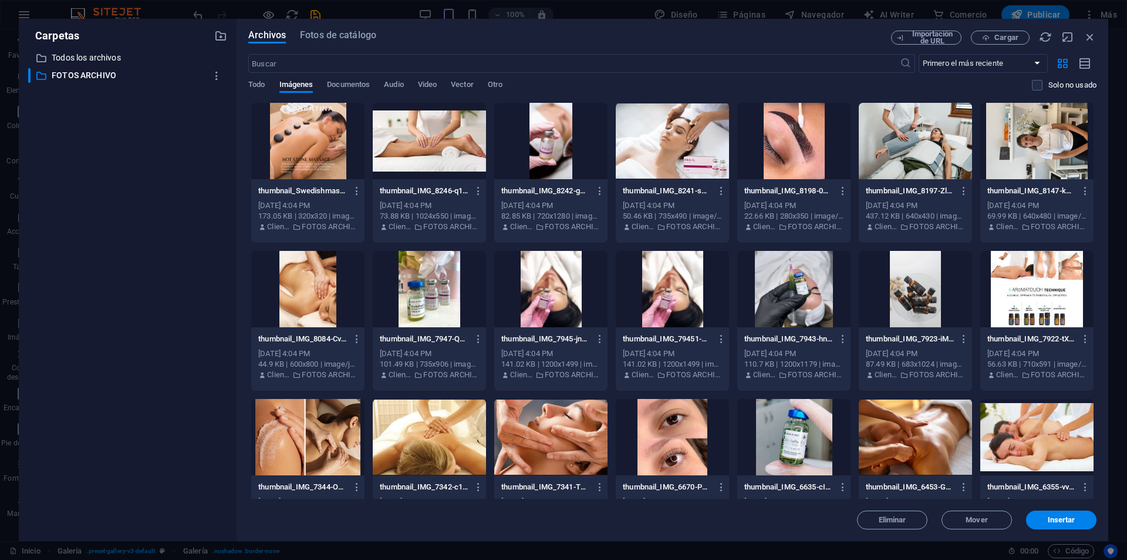
click at [562, 154] on div at bounding box center [550, 141] width 113 height 76
click at [821, 142] on div at bounding box center [793, 141] width 113 height 76
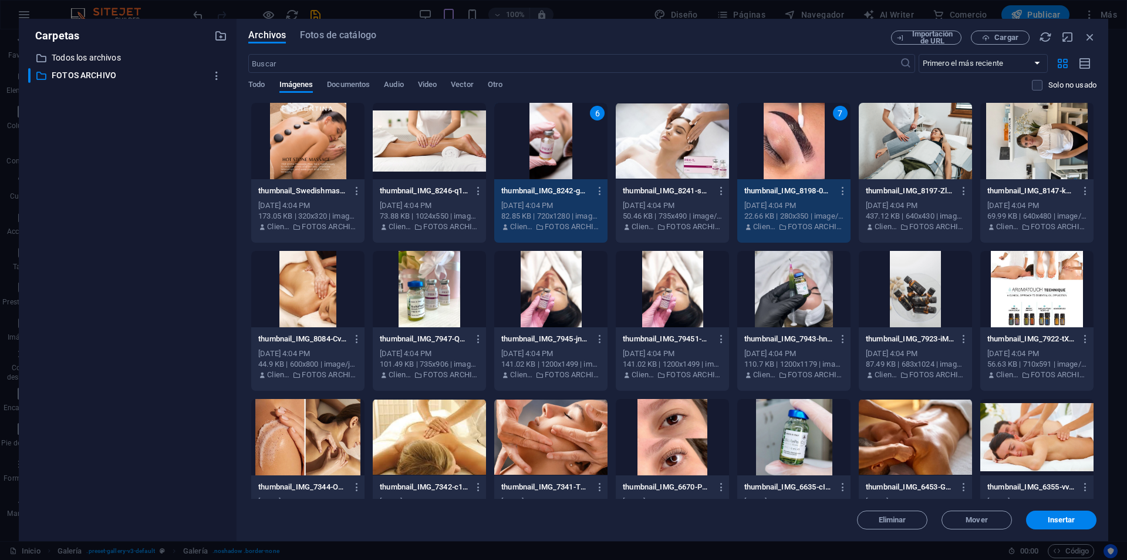
click at [662, 299] on div at bounding box center [672, 289] width 113 height 76
click at [1054, 516] on span "Insertar" at bounding box center [1062, 519] width 28 height 7
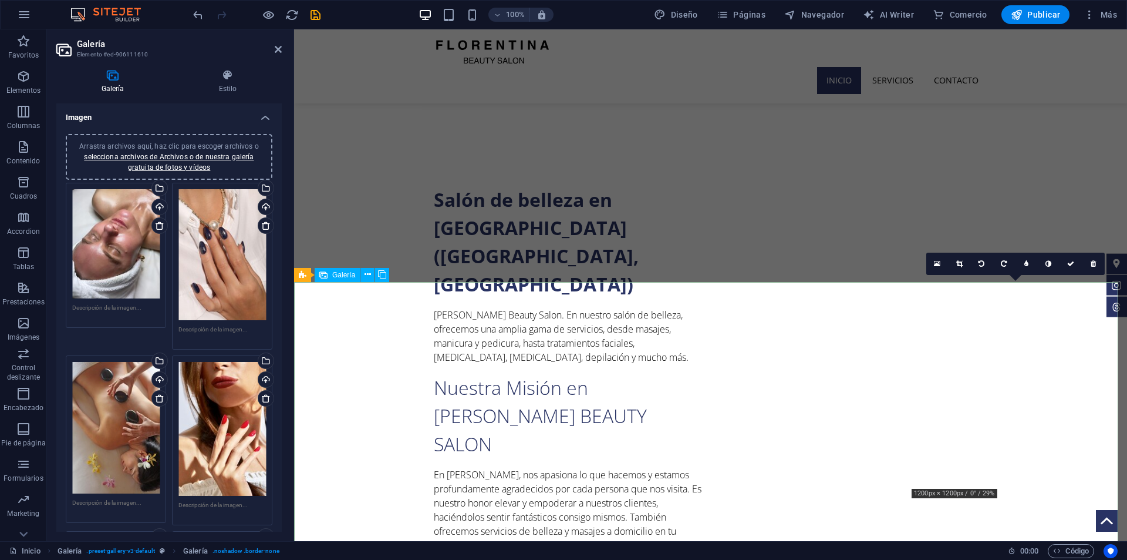
scroll to position [998, 0]
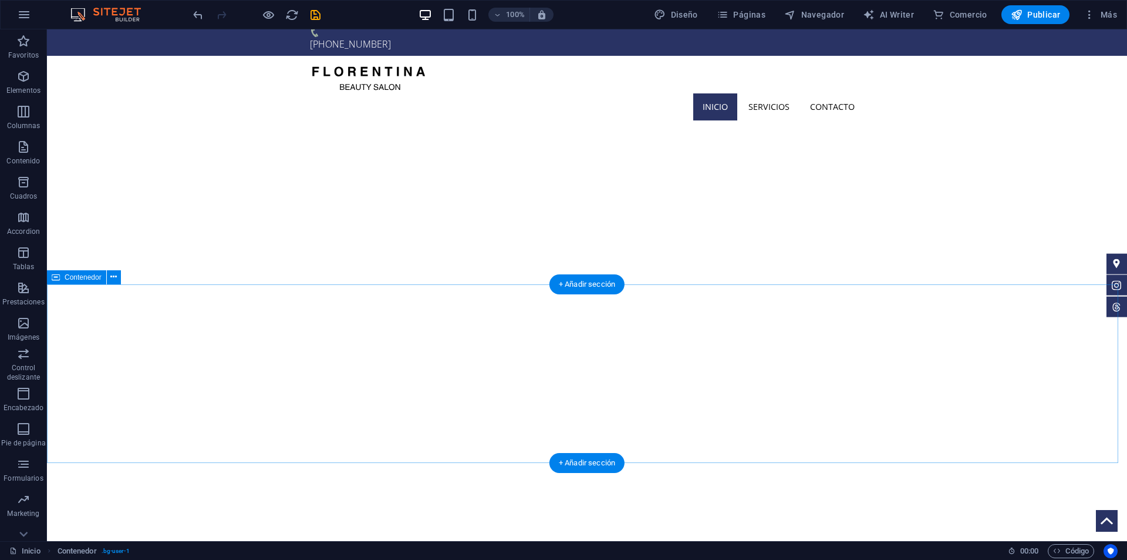
scroll to position [0, 0]
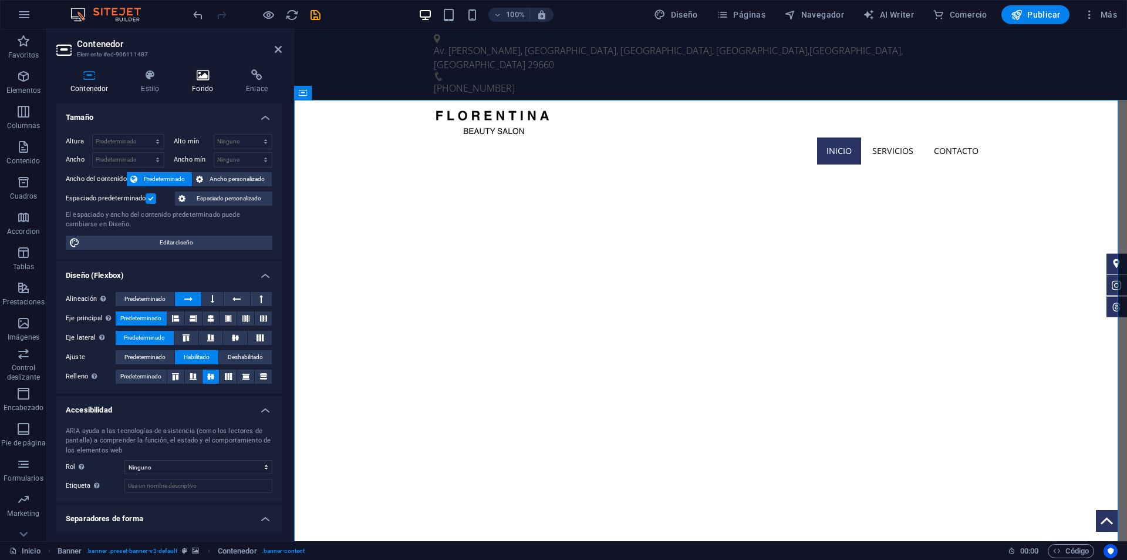
click at [219, 83] on h4 "Fondo" at bounding box center [205, 81] width 54 height 25
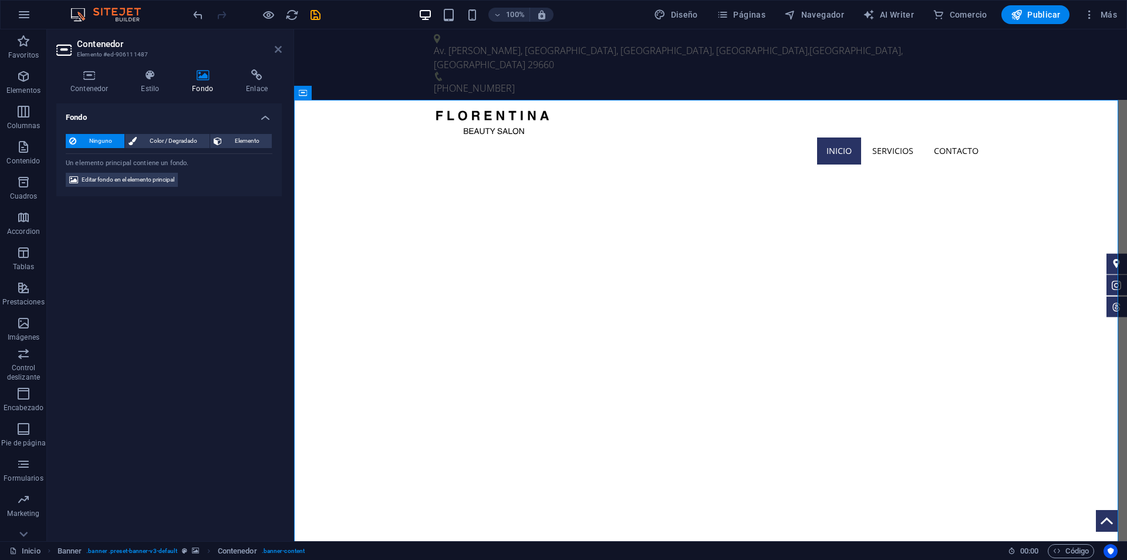
click at [280, 49] on icon at bounding box center [278, 49] width 7 height 9
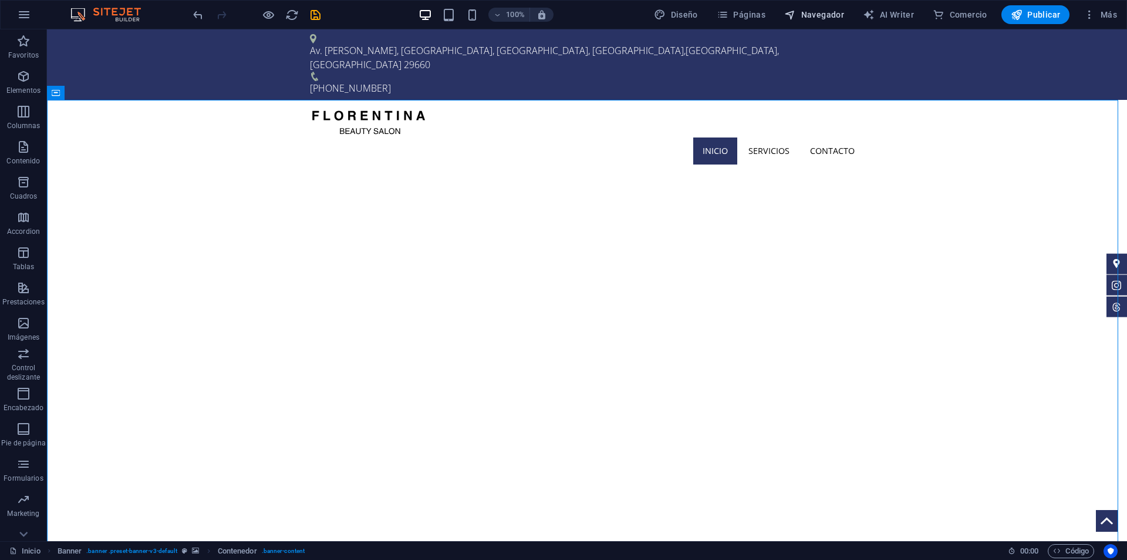
click at [836, 10] on span "Navegador" at bounding box center [814, 15] width 60 height 12
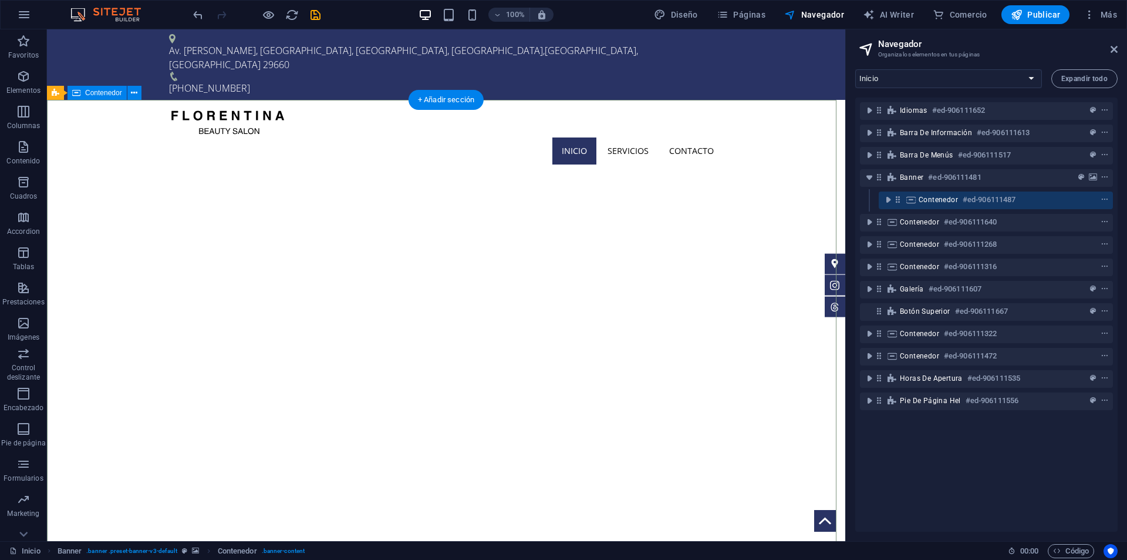
click at [891, 197] on icon "toggle-expand" at bounding box center [888, 200] width 12 height 12
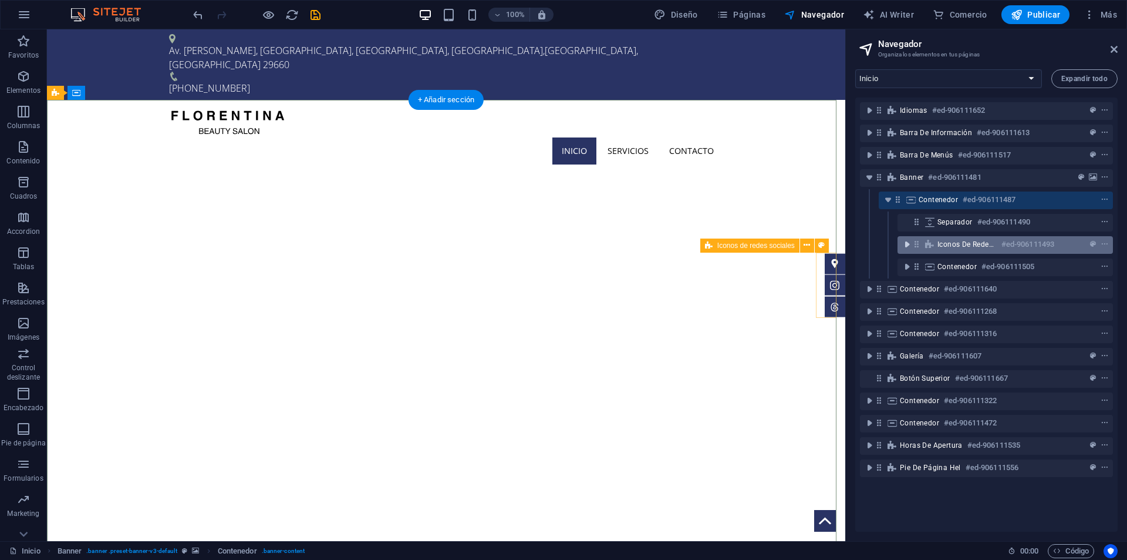
click at [910, 248] on icon "toggle-expand" at bounding box center [907, 244] width 12 height 12
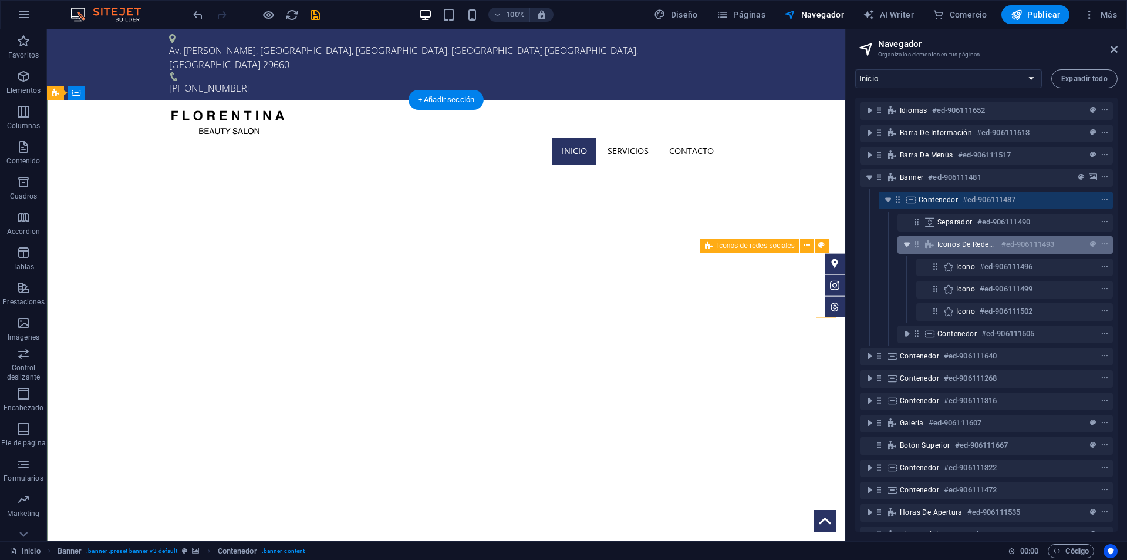
click at [908, 247] on icon "toggle-expand" at bounding box center [907, 244] width 12 height 12
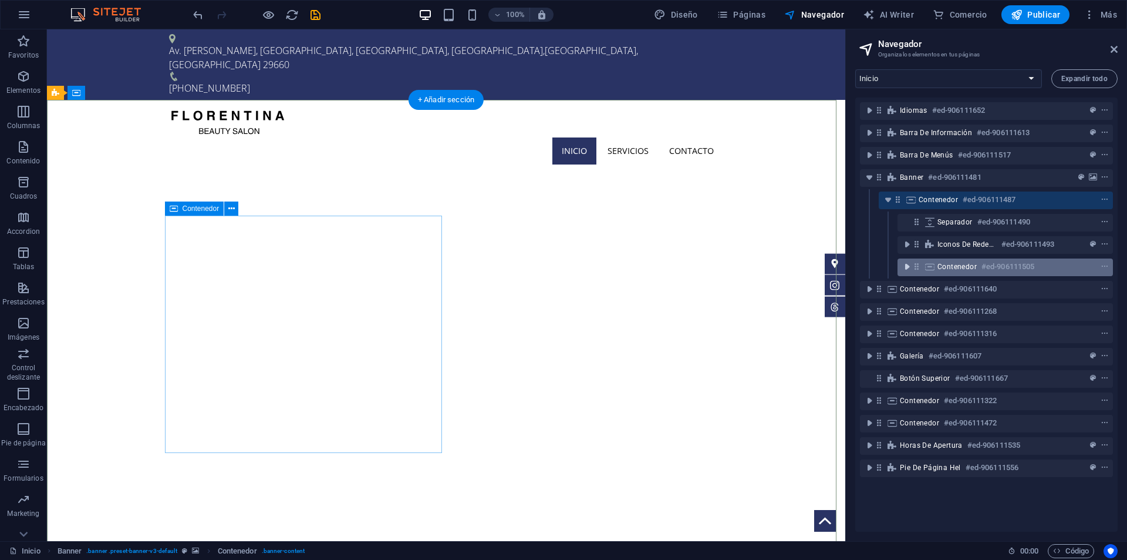
click at [908, 266] on icon "toggle-expand" at bounding box center [907, 267] width 12 height 12
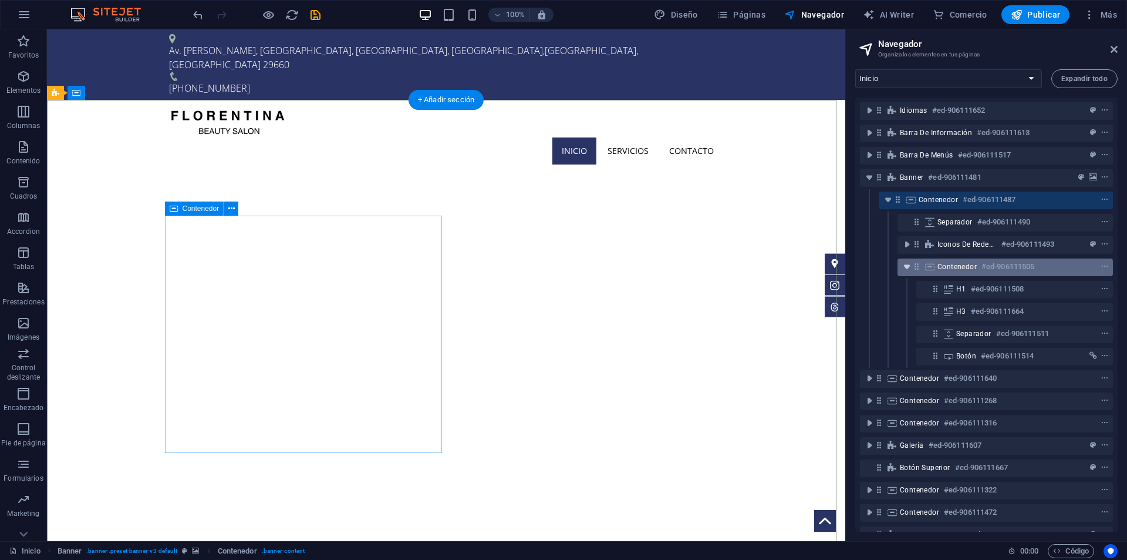
click at [907, 272] on icon "toggle-expand" at bounding box center [907, 267] width 12 height 12
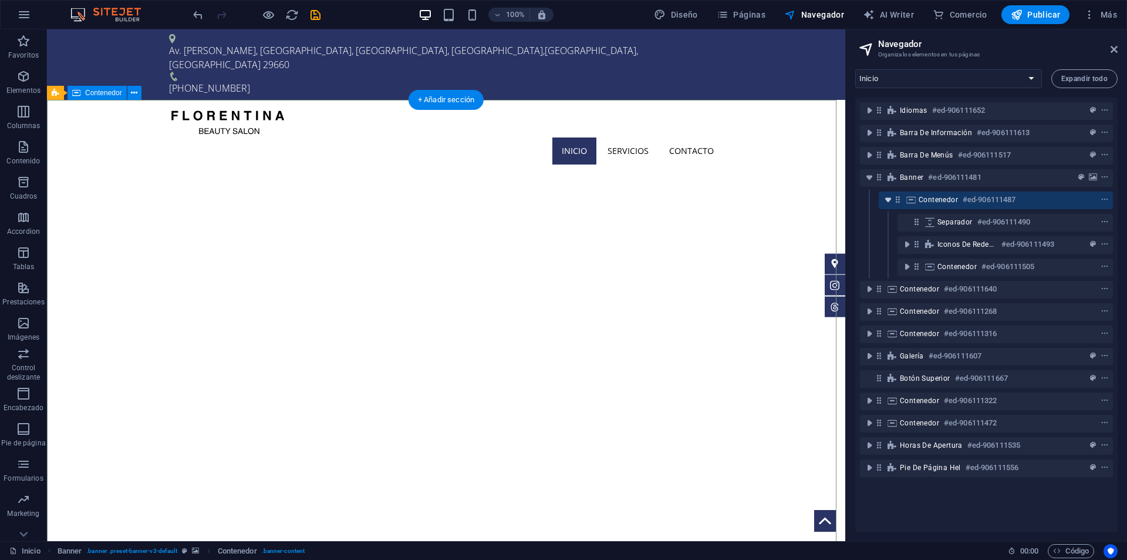
click at [885, 201] on icon "toggle-expand" at bounding box center [888, 200] width 12 height 12
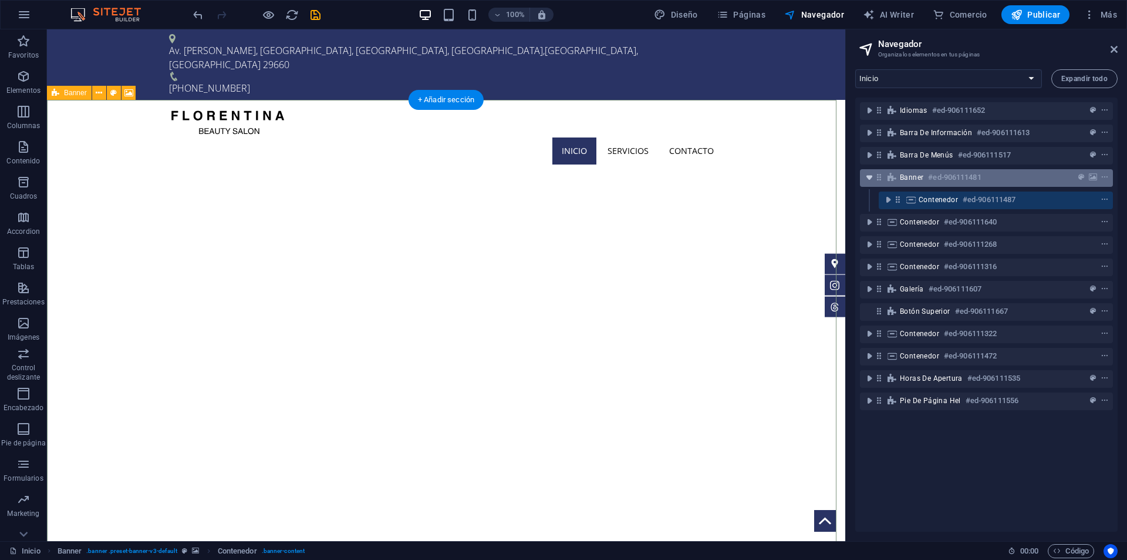
click at [870, 178] on icon "toggle-expand" at bounding box center [870, 177] width 12 height 12
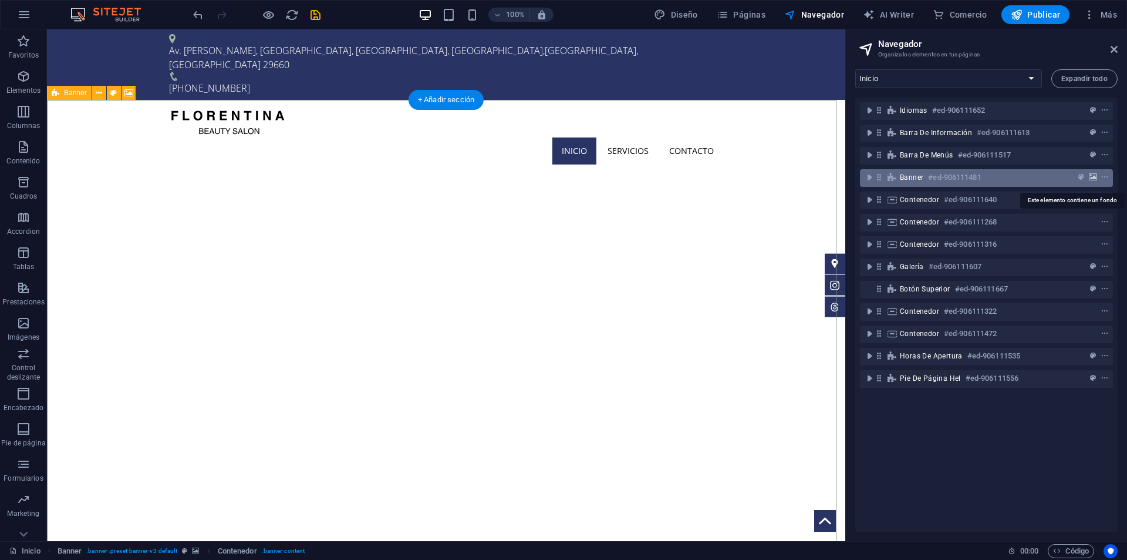
click at [1089, 176] on icon "background" at bounding box center [1093, 177] width 8 height 8
select select "fade"
select select "ms"
select select "s"
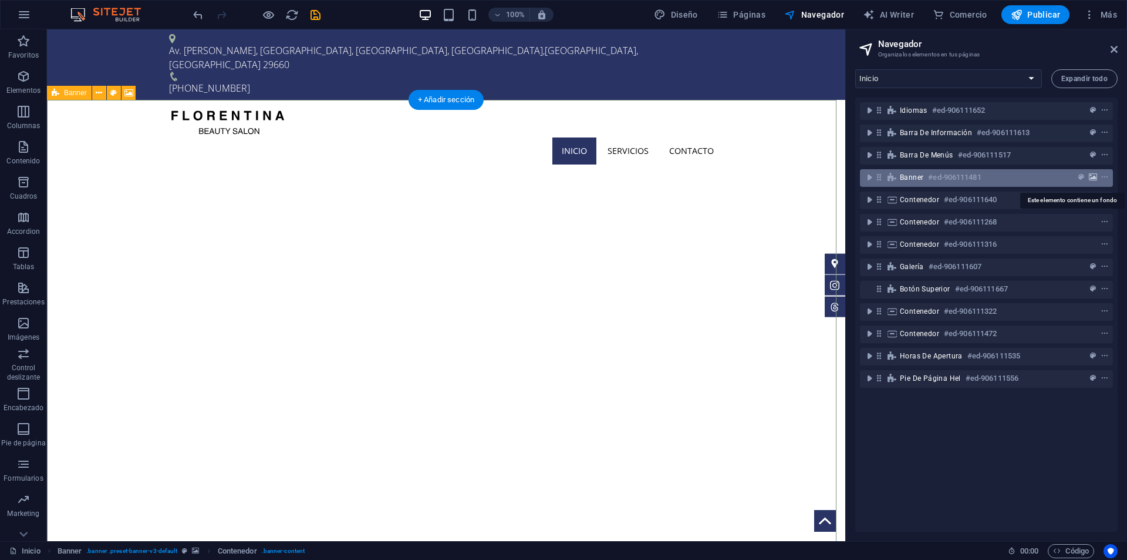
select select "ondemand"
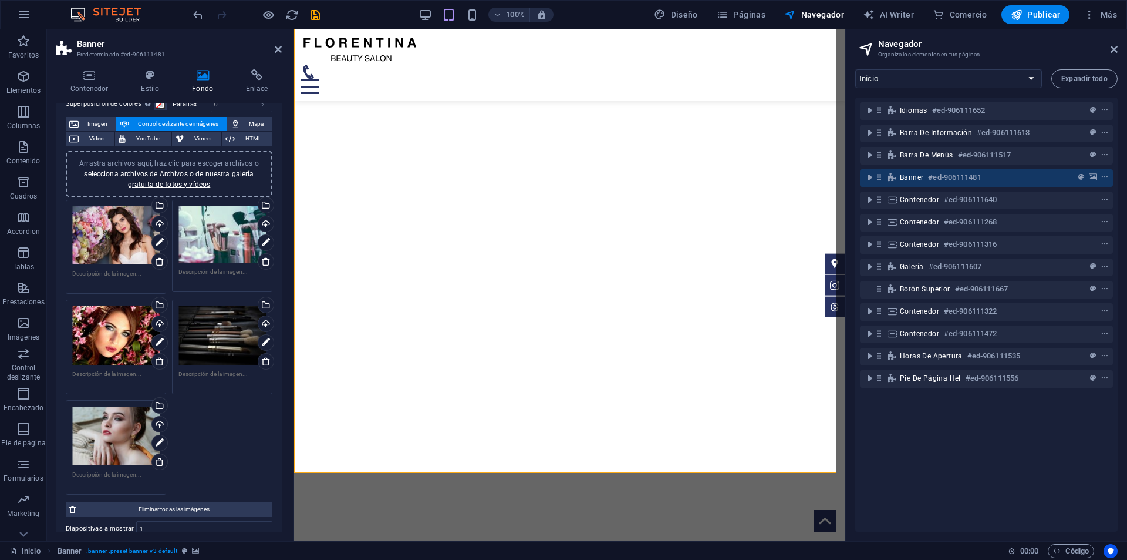
scroll to position [117, 0]
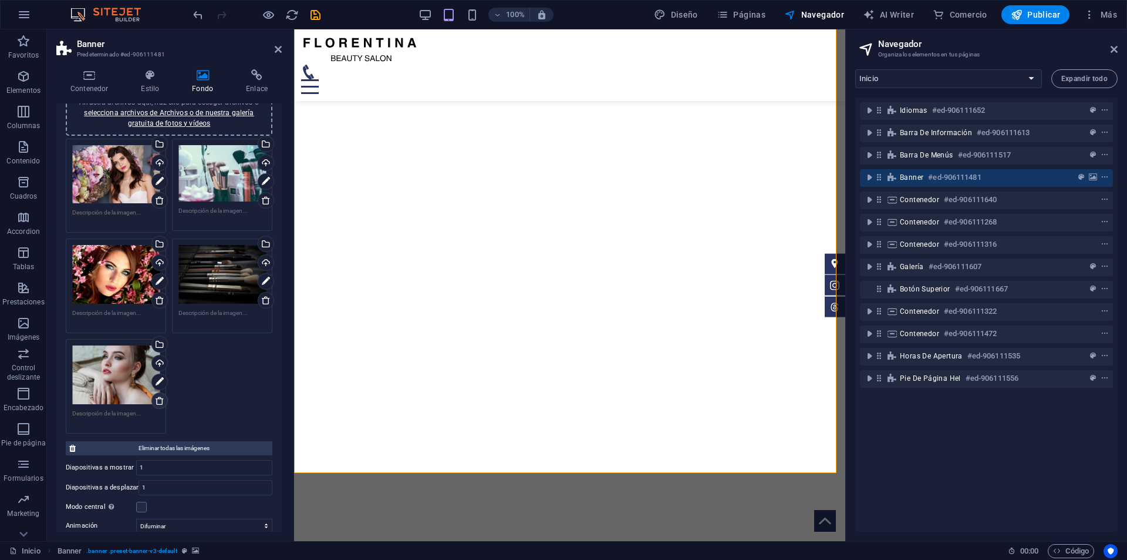
click at [158, 396] on icon at bounding box center [159, 400] width 9 height 9
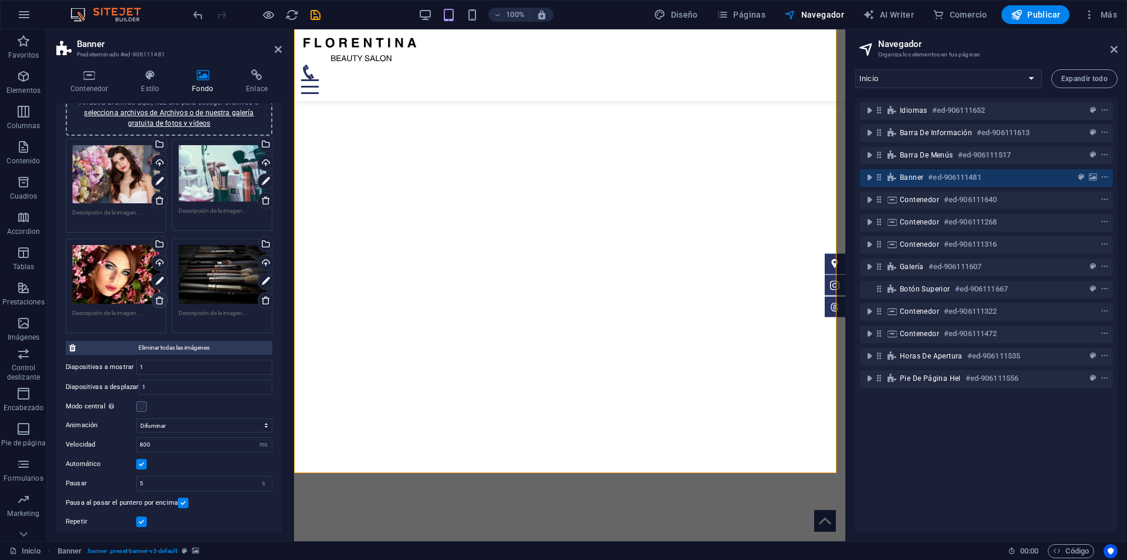
click at [157, 297] on icon at bounding box center [159, 299] width 9 height 9
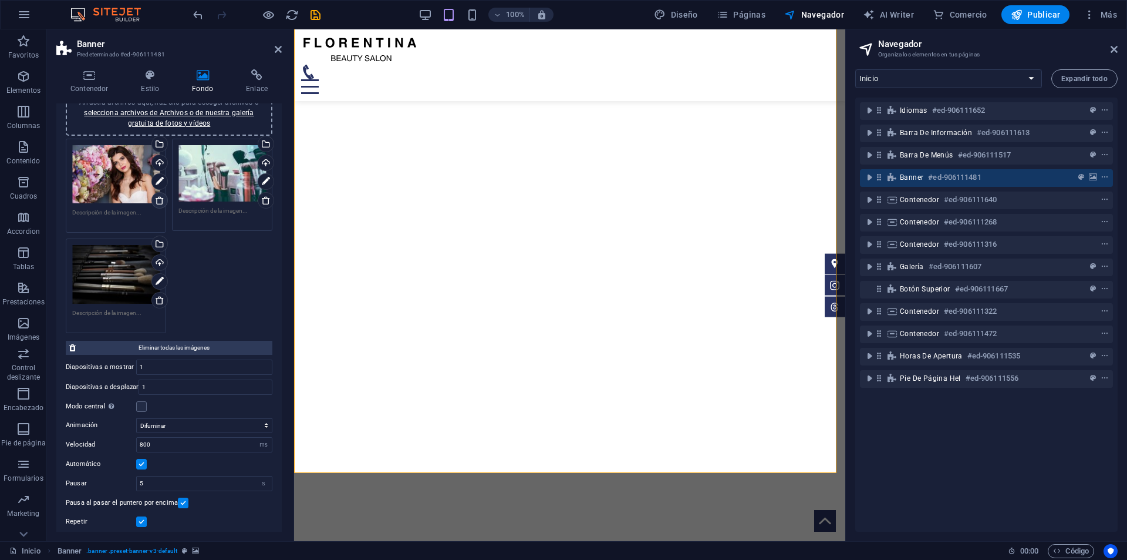
click at [159, 203] on icon at bounding box center [159, 200] width 9 height 9
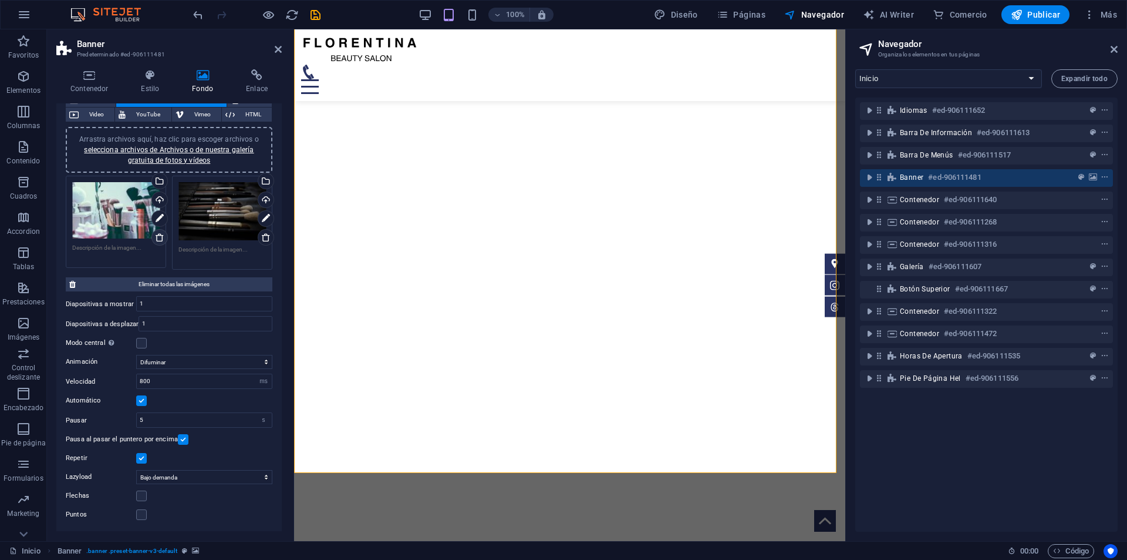
scroll to position [79, 0]
click at [180, 155] on div "Arrastra archivos aquí, haz clic para escoger archivos o selecciona archivos de…" at bounding box center [169, 151] width 193 height 32
click at [169, 159] on link "selecciona archivos de Archivos o de nuestra galería gratuita de fotos y vídeos" at bounding box center [169, 156] width 170 height 19
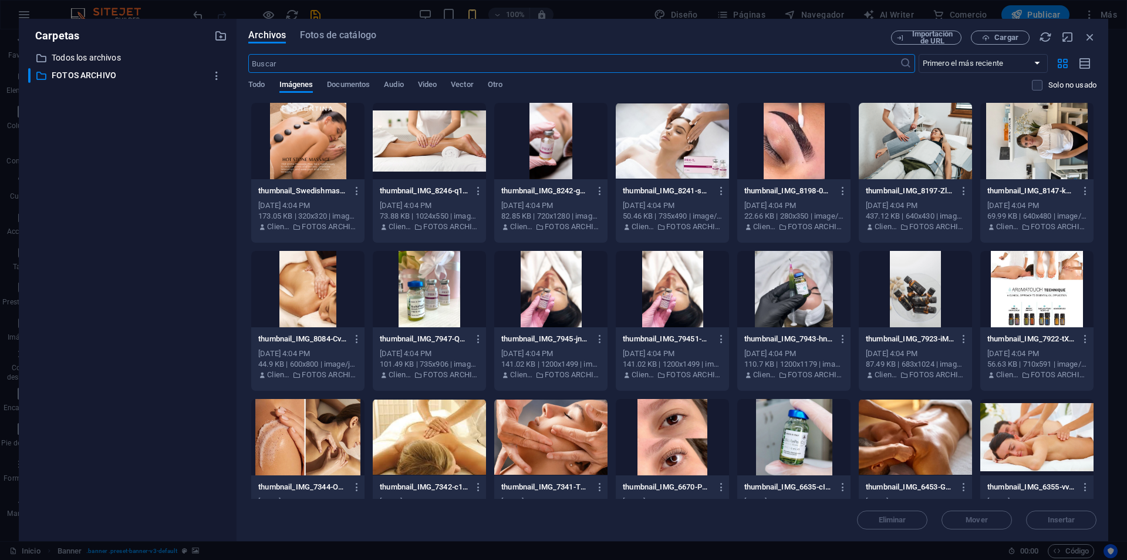
scroll to position [78, 0]
click at [662, 135] on div at bounding box center [672, 141] width 113 height 76
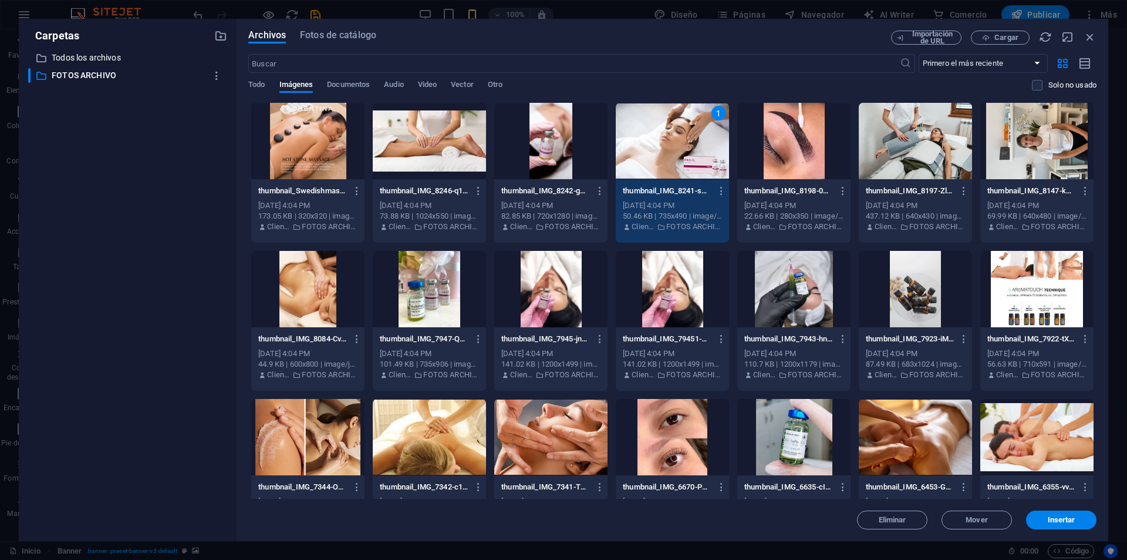
click at [890, 136] on div at bounding box center [915, 141] width 113 height 76
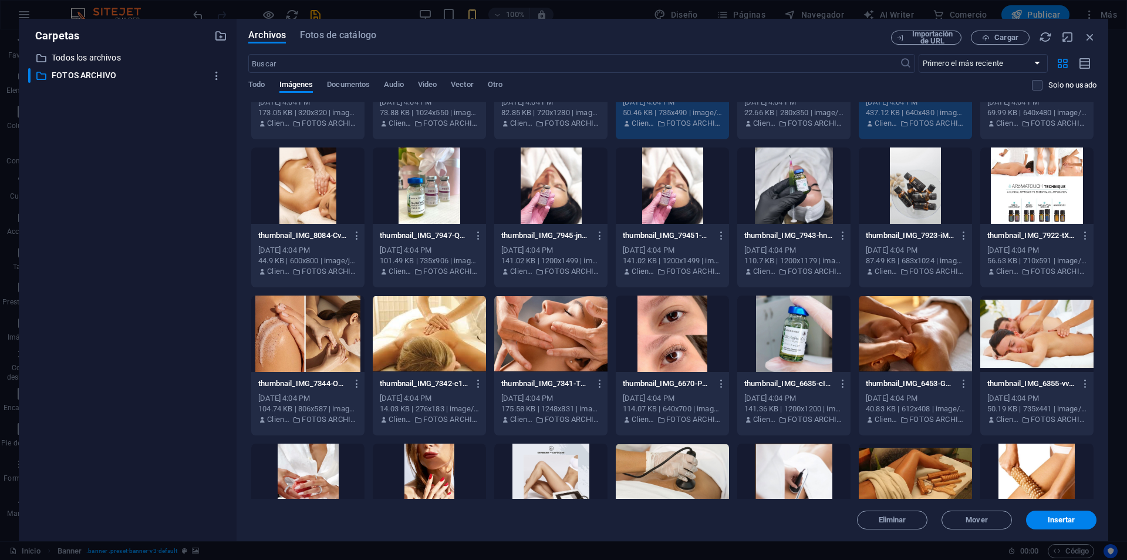
scroll to position [324, 0]
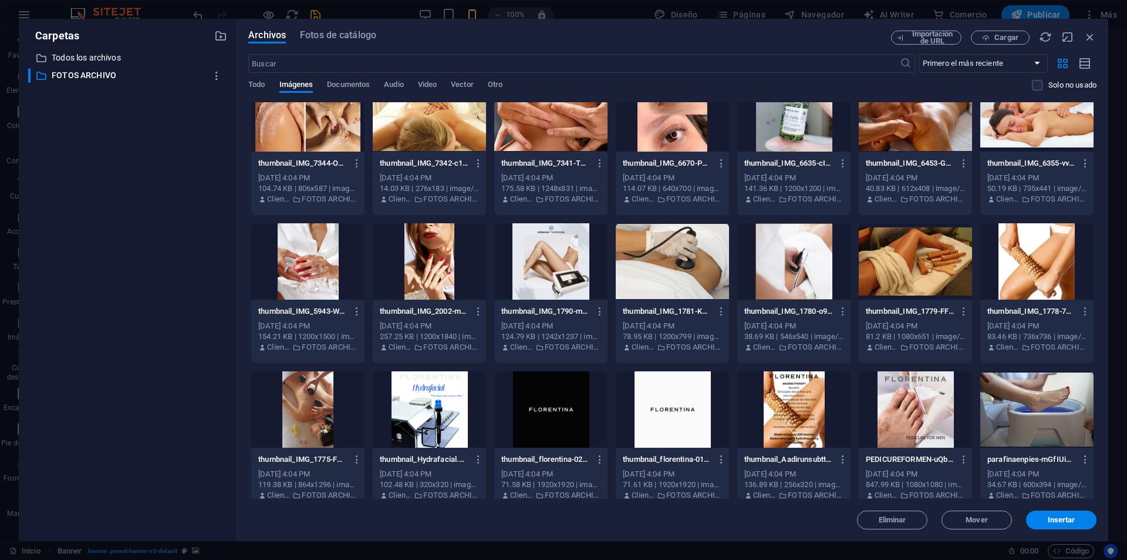
click at [943, 149] on div at bounding box center [915, 113] width 113 height 76
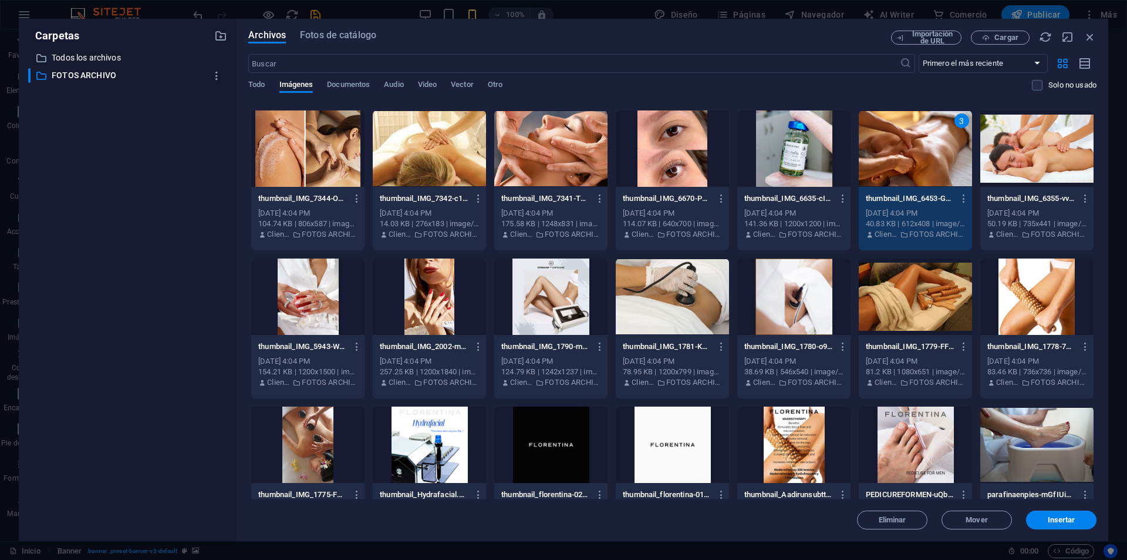
scroll to position [282, 0]
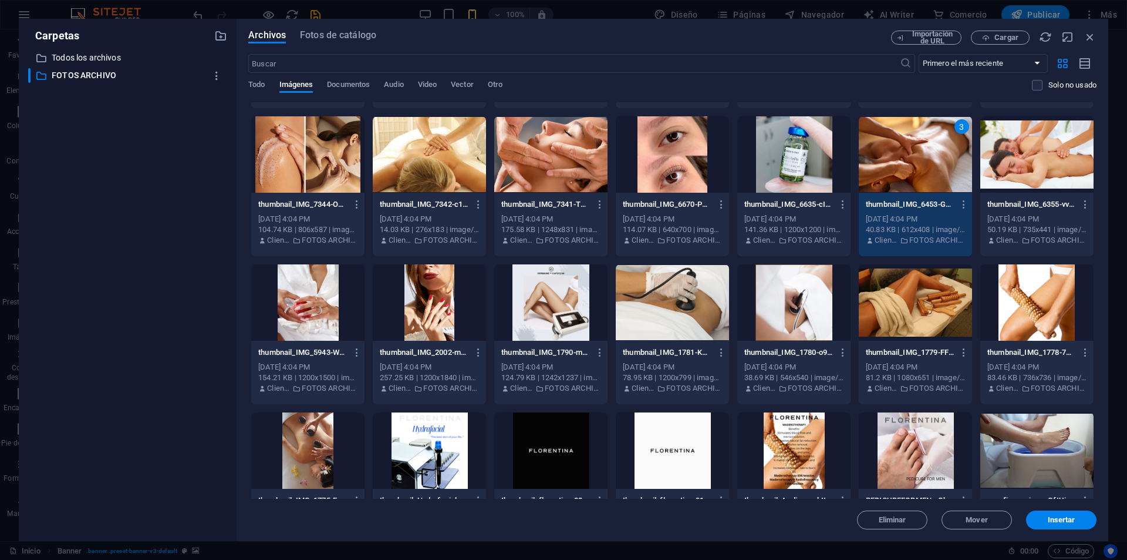
click at [937, 299] on div at bounding box center [915, 302] width 113 height 76
click at [1066, 514] on button "Insertar" at bounding box center [1061, 519] width 70 height 19
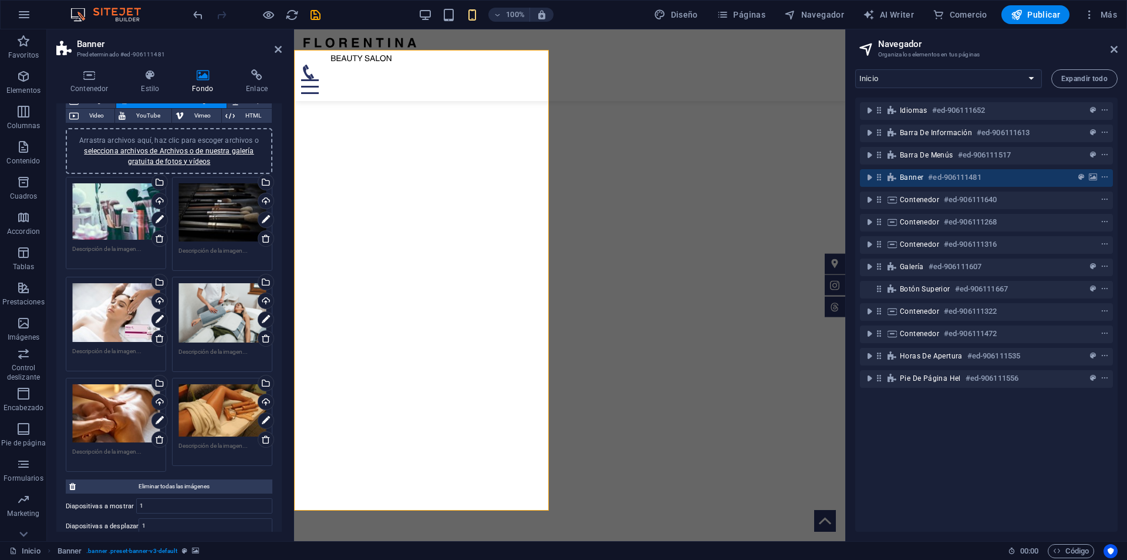
scroll to position [41, 0]
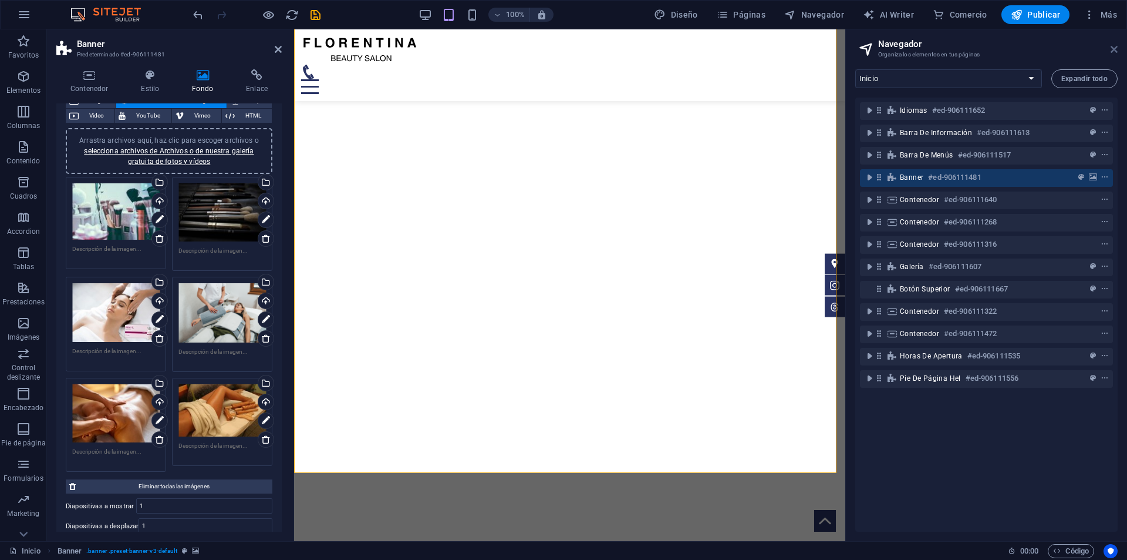
click at [1111, 49] on icon at bounding box center [1114, 49] width 7 height 9
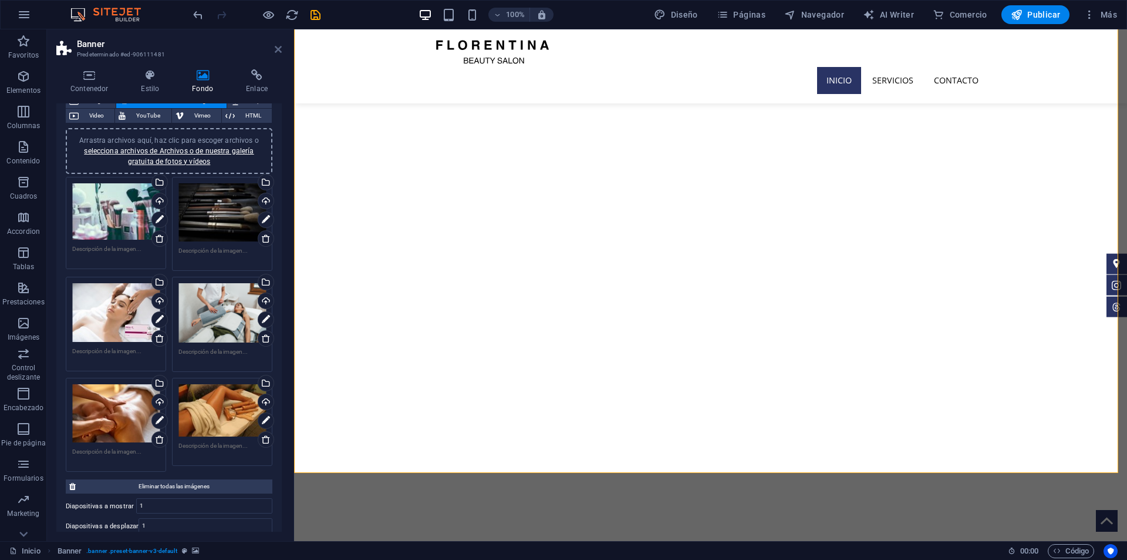
drag, startPoint x: 276, startPoint y: 53, endPoint x: 229, endPoint y: 20, distance: 57.7
click at [276, 53] on icon at bounding box center [278, 49] width 7 height 9
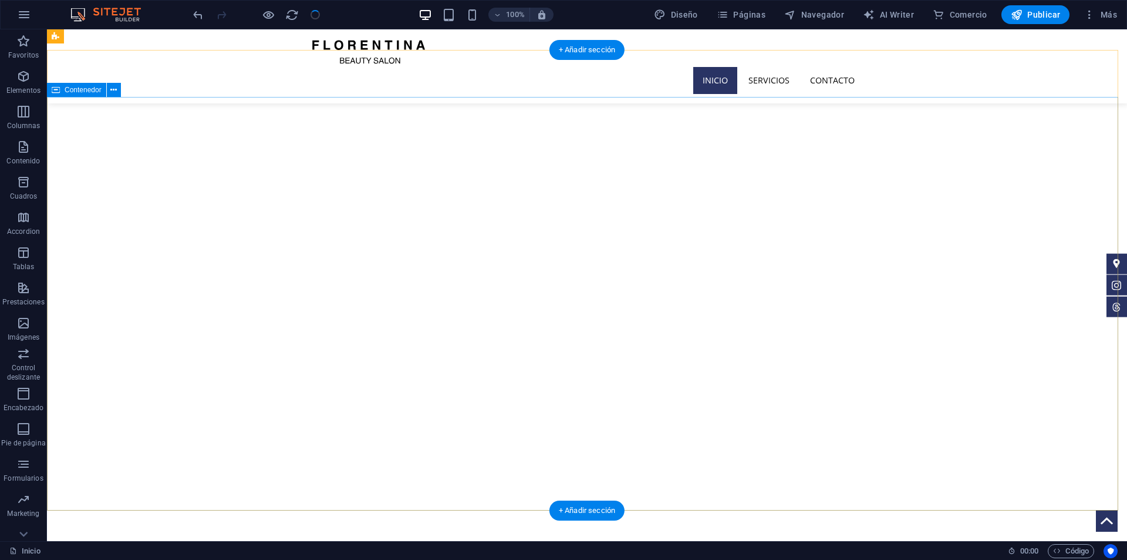
scroll to position [0, 0]
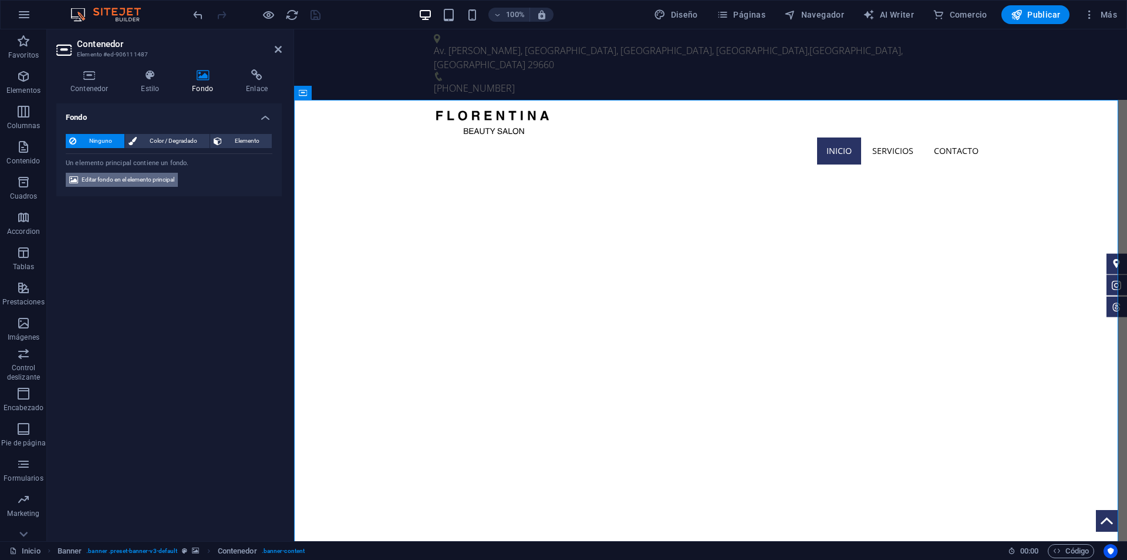
click at [124, 181] on span "Editar fondo en el elemento principal" at bounding box center [128, 180] width 93 height 14
select select "fade"
select select "ms"
select select "s"
select select "ondemand"
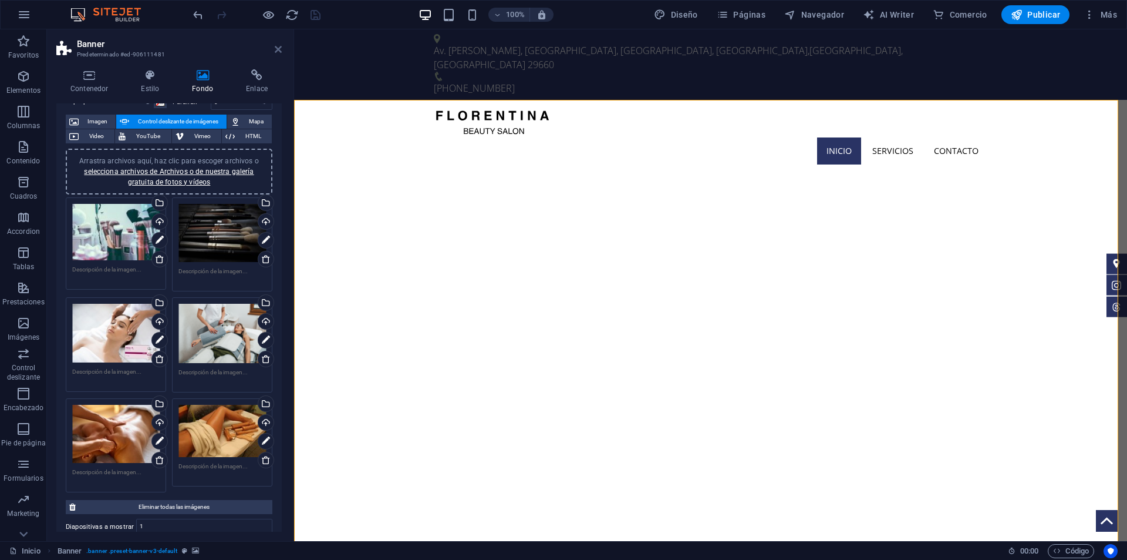
click at [281, 52] on icon at bounding box center [278, 49] width 7 height 9
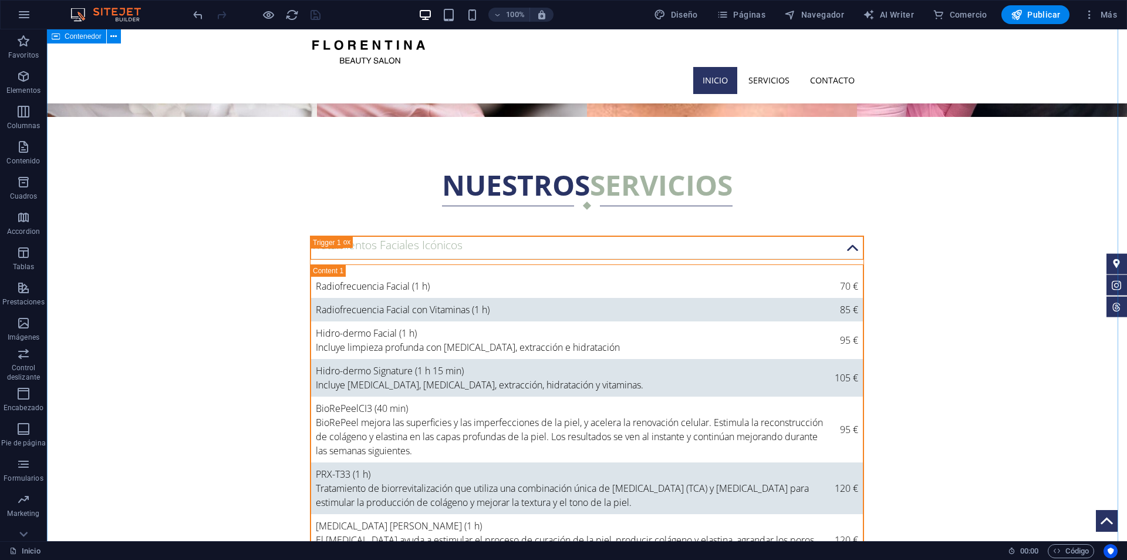
scroll to position [2995, 0]
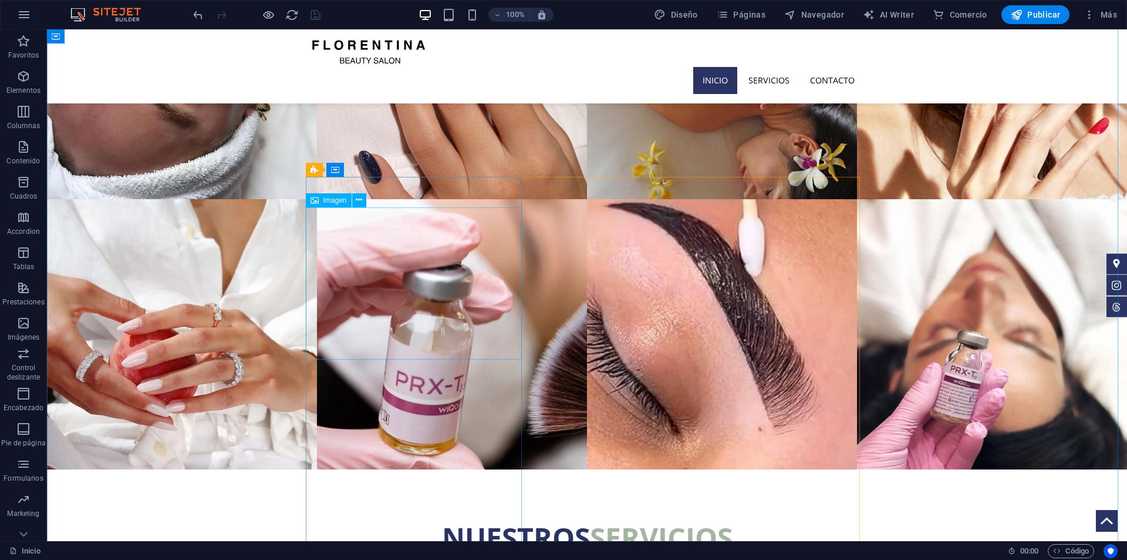
select select "%"
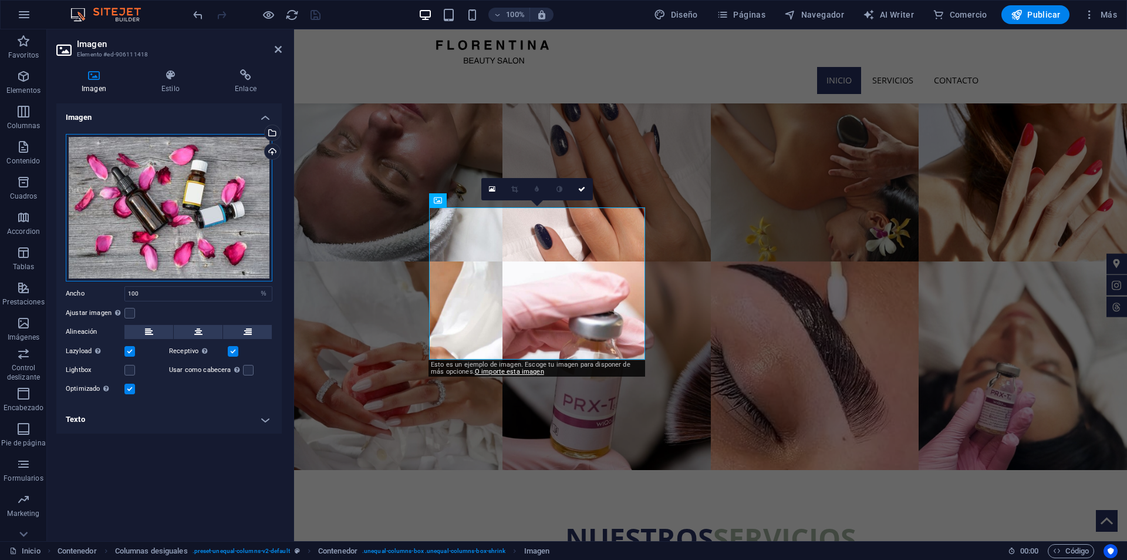
click at [163, 208] on div "Arrastra archivos aquí, haz clic para escoger archivos o selecciona archivos de…" at bounding box center [169, 207] width 207 height 147
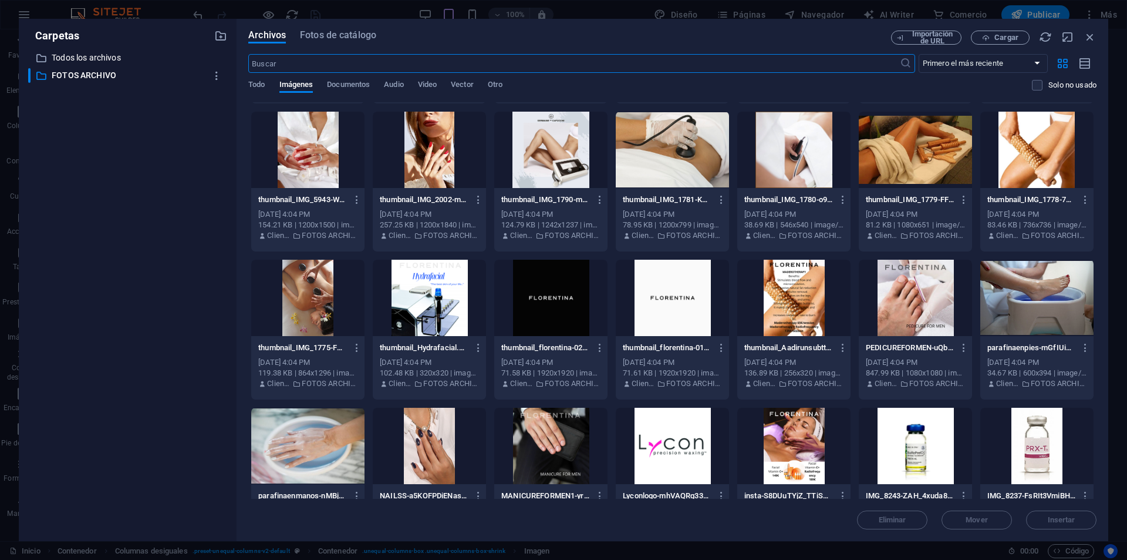
scroll to position [513, 0]
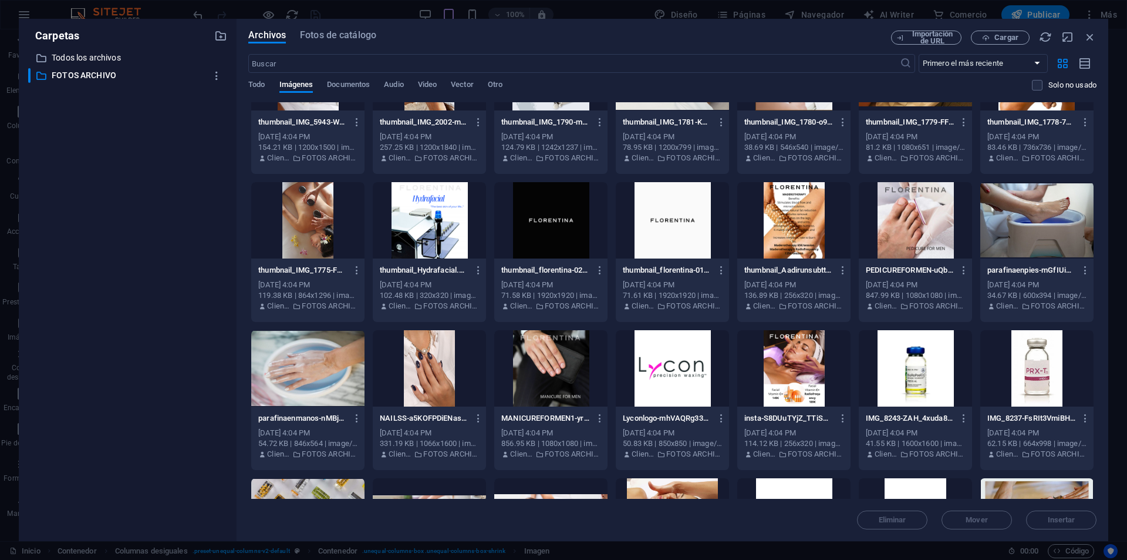
click at [1012, 233] on div at bounding box center [1037, 220] width 113 height 76
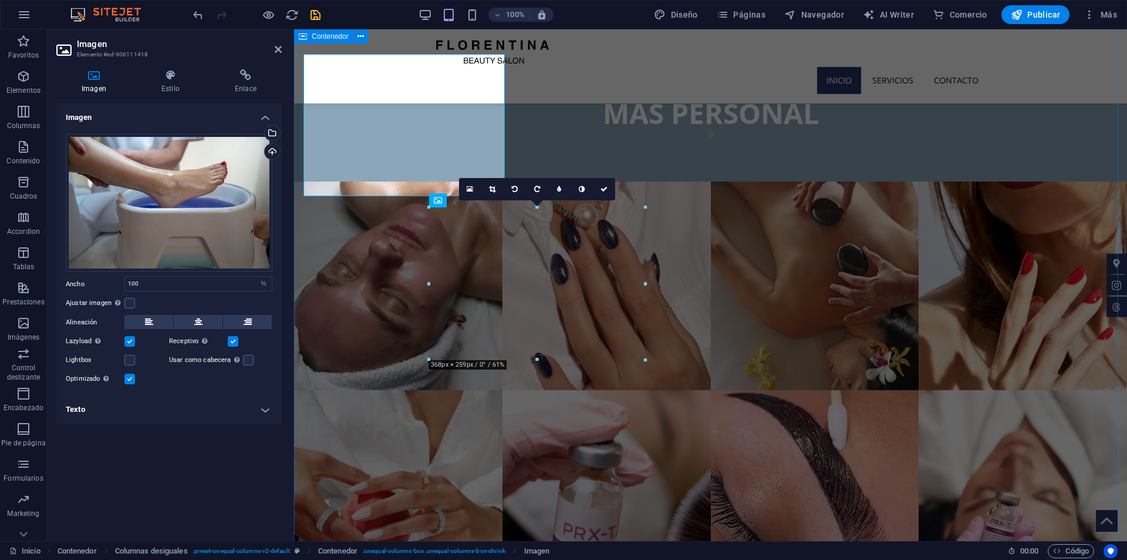
scroll to position [2871, 0]
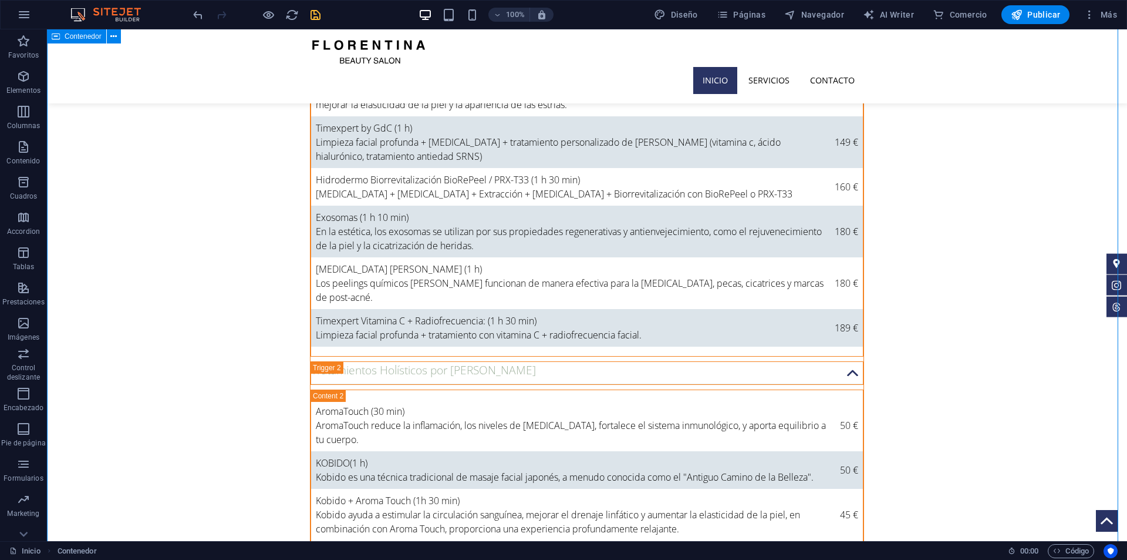
scroll to position [3817, 0]
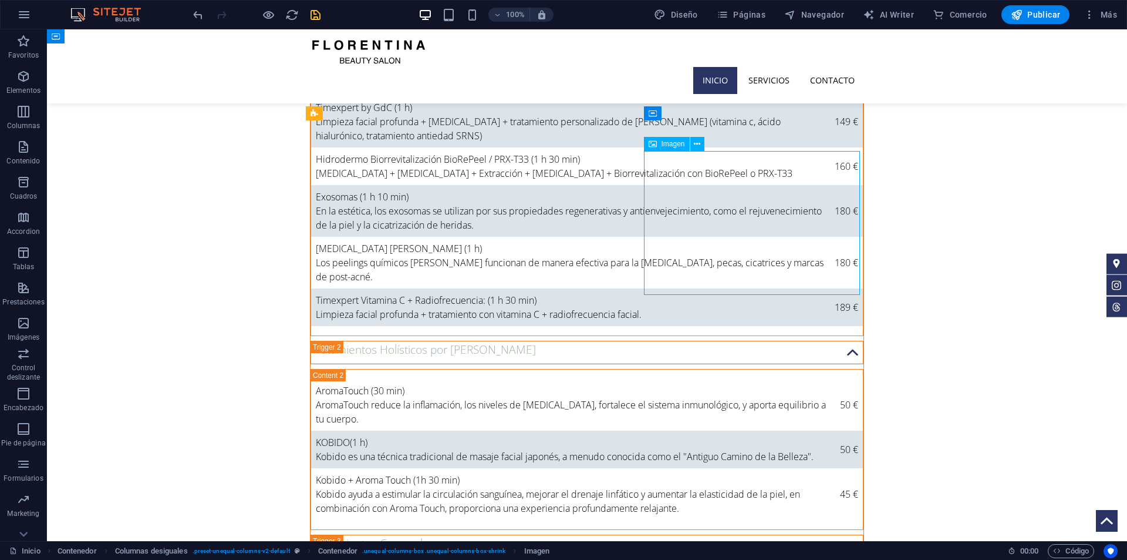
select select "%"
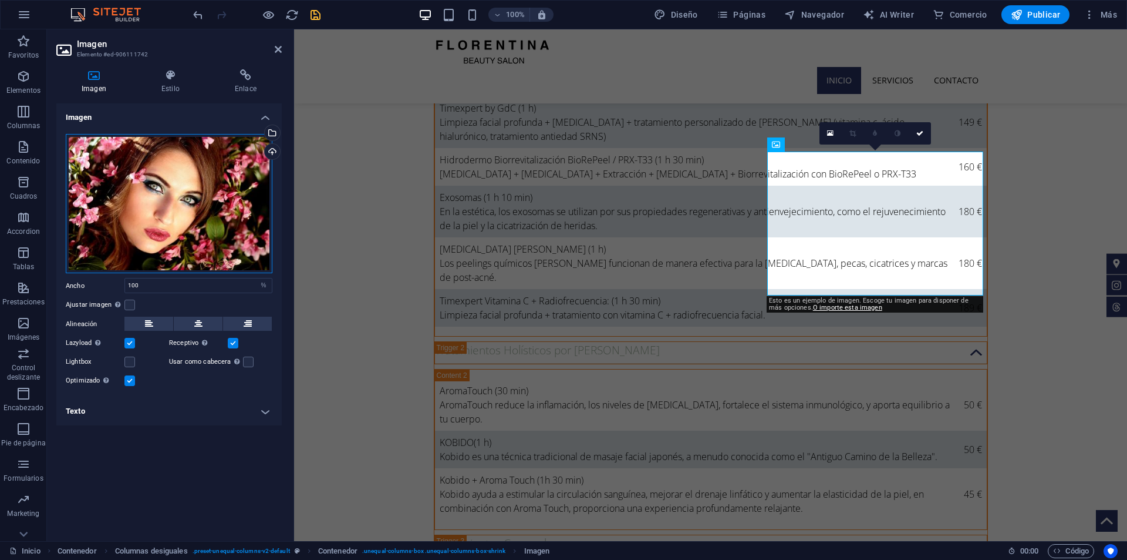
click at [137, 170] on div "Arrastra archivos aquí, haz clic para escoger archivos o selecciona archivos de…" at bounding box center [169, 203] width 207 height 139
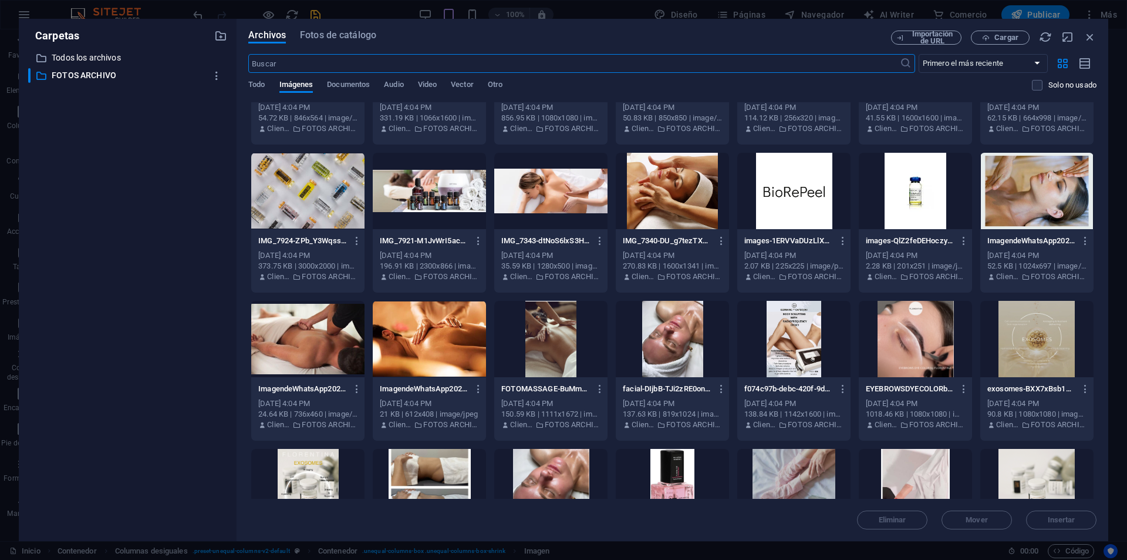
scroll to position [811, 0]
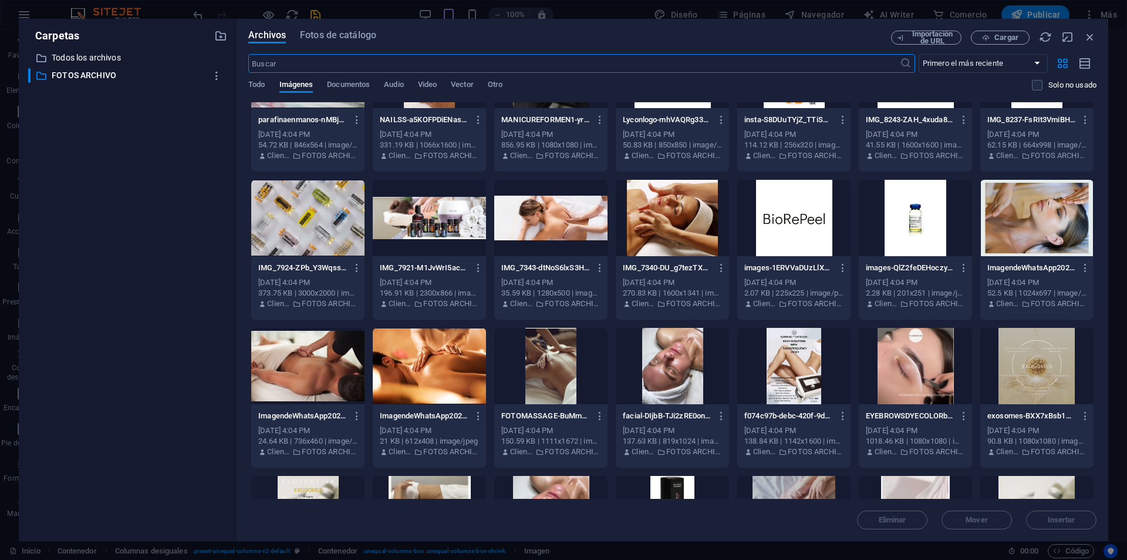
click at [436, 377] on div at bounding box center [429, 366] width 113 height 76
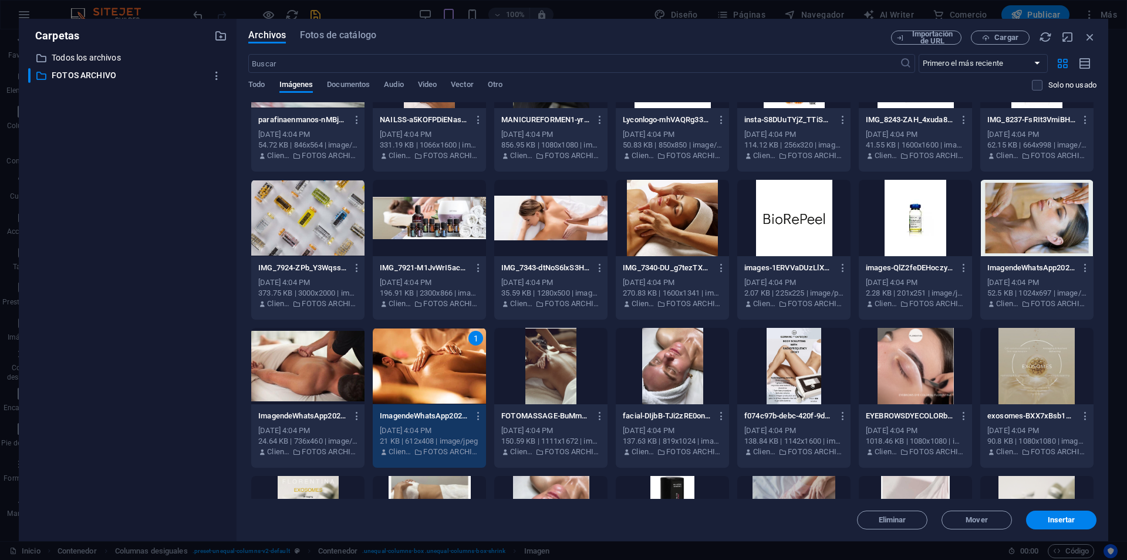
click at [436, 377] on div "1" at bounding box center [429, 366] width 113 height 76
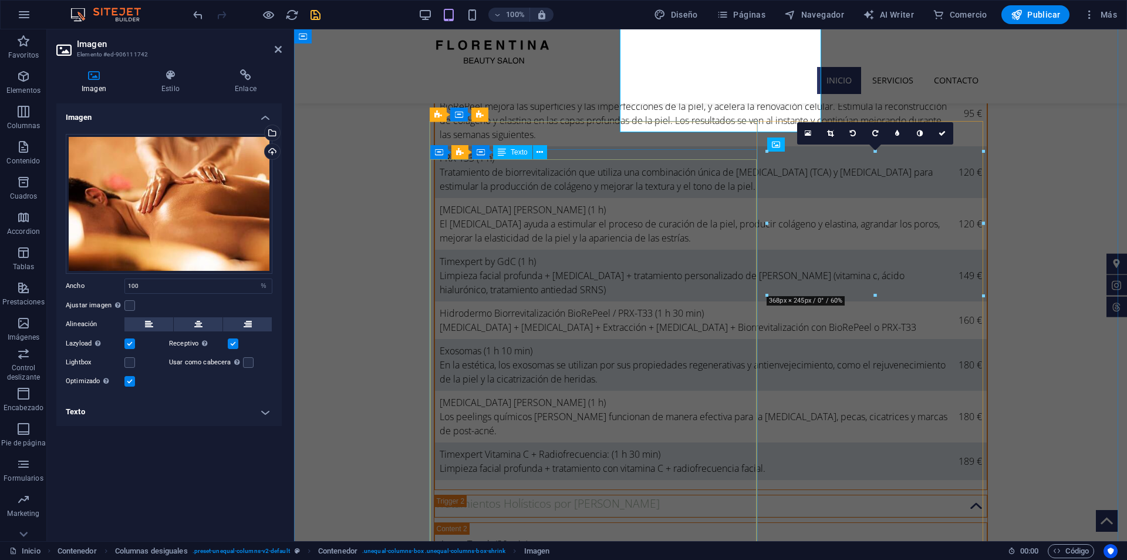
scroll to position [3693, 0]
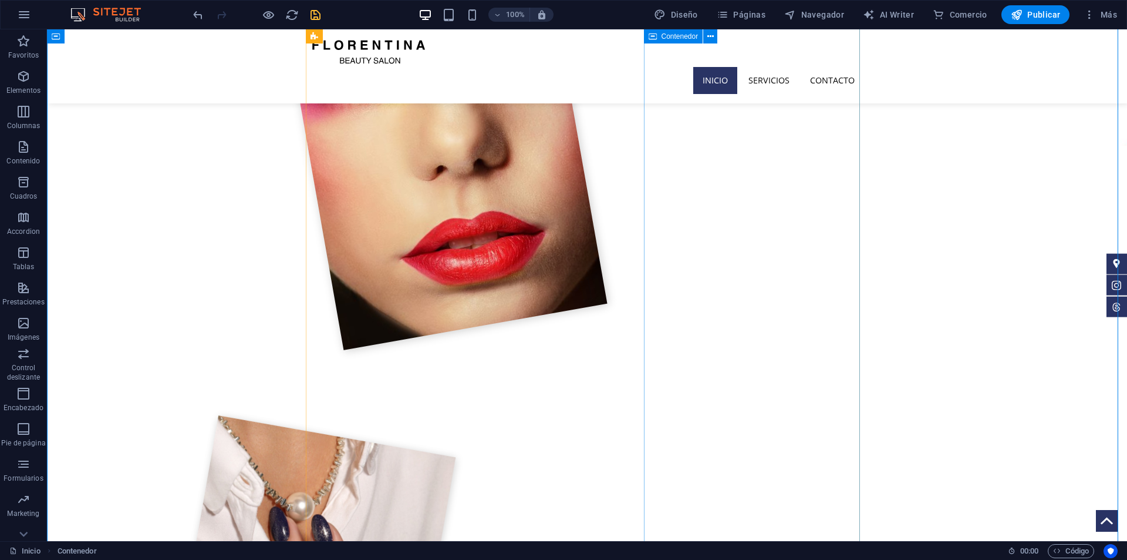
scroll to position [1879, 0]
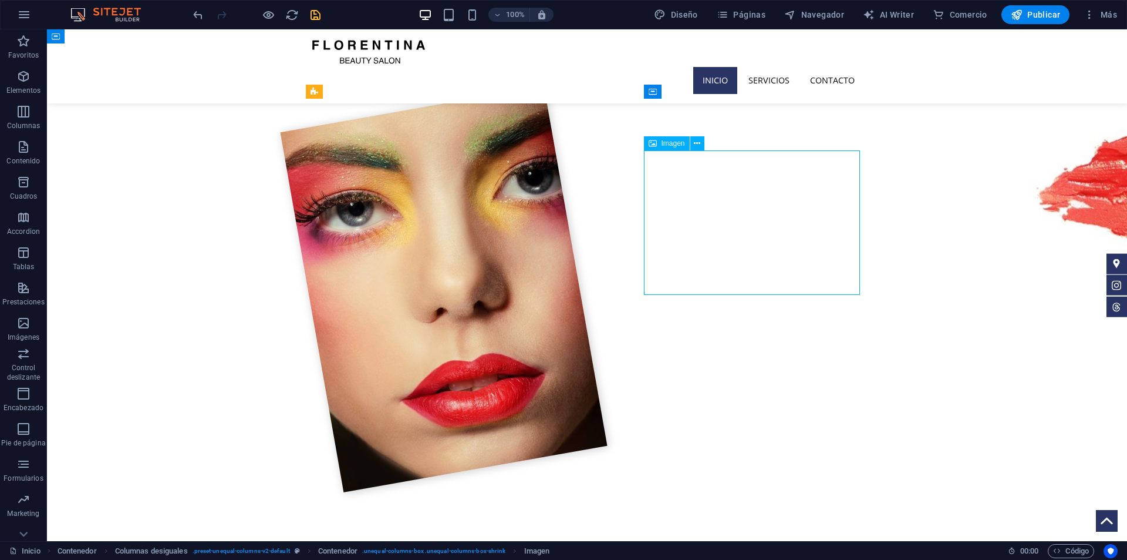
select select "%"
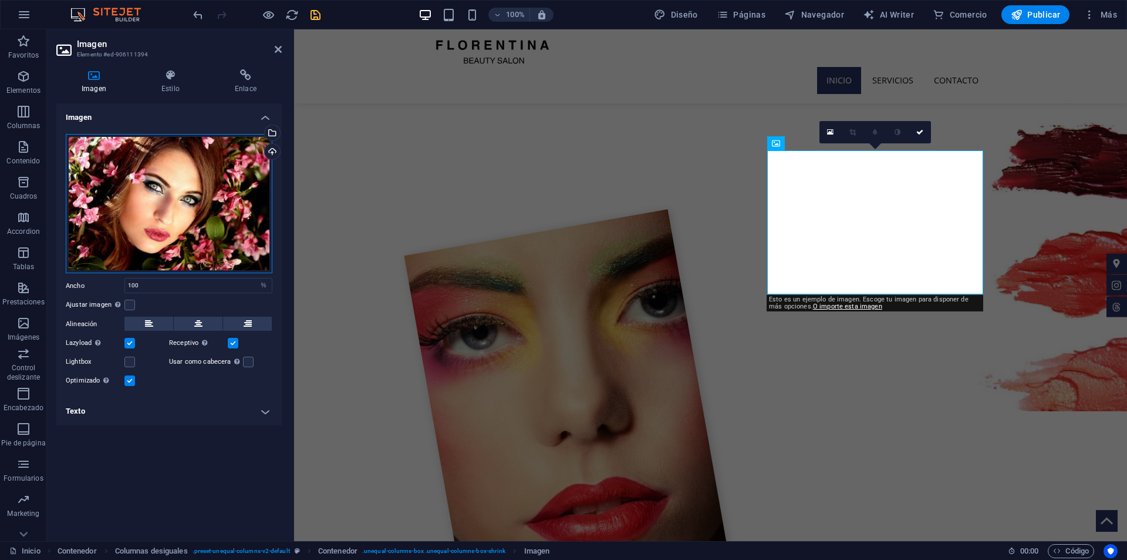
click at [230, 193] on div "Arrastra archivos aquí, haz clic para escoger archivos o selecciona archivos de…" at bounding box center [169, 203] width 207 height 139
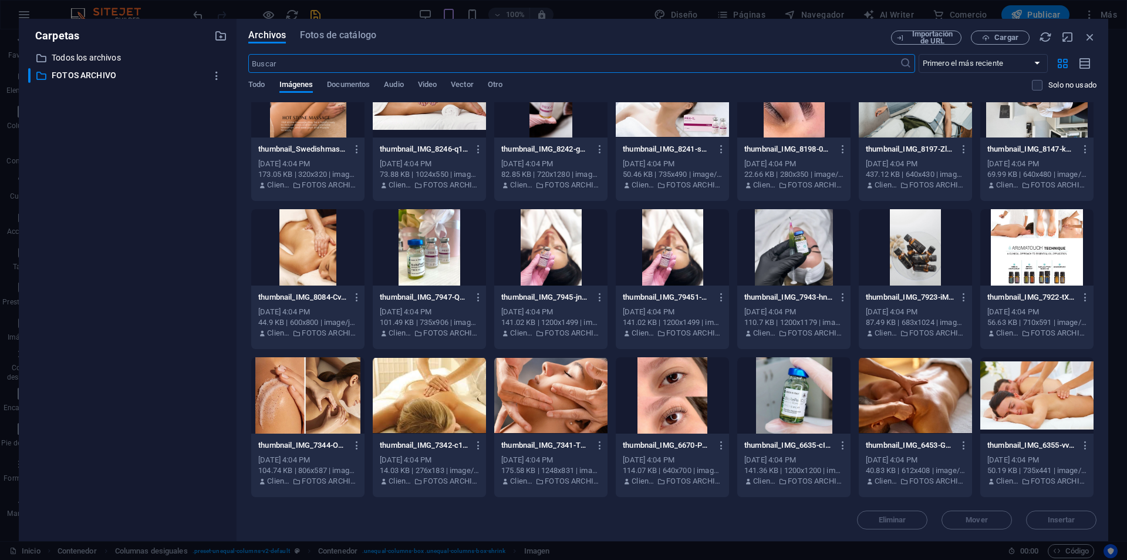
scroll to position [59, 0]
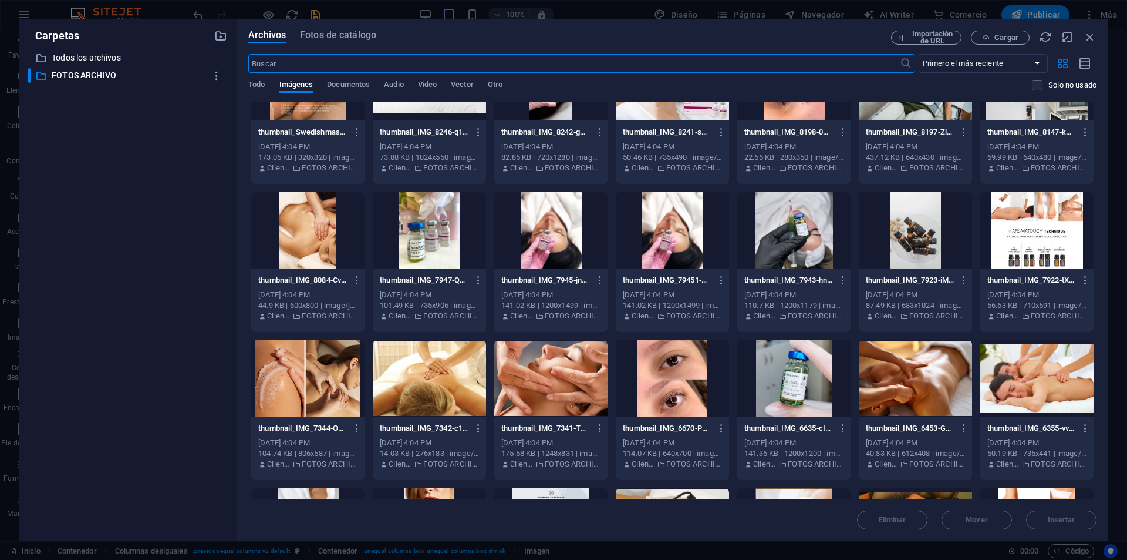
click at [536, 403] on div at bounding box center [550, 378] width 113 height 76
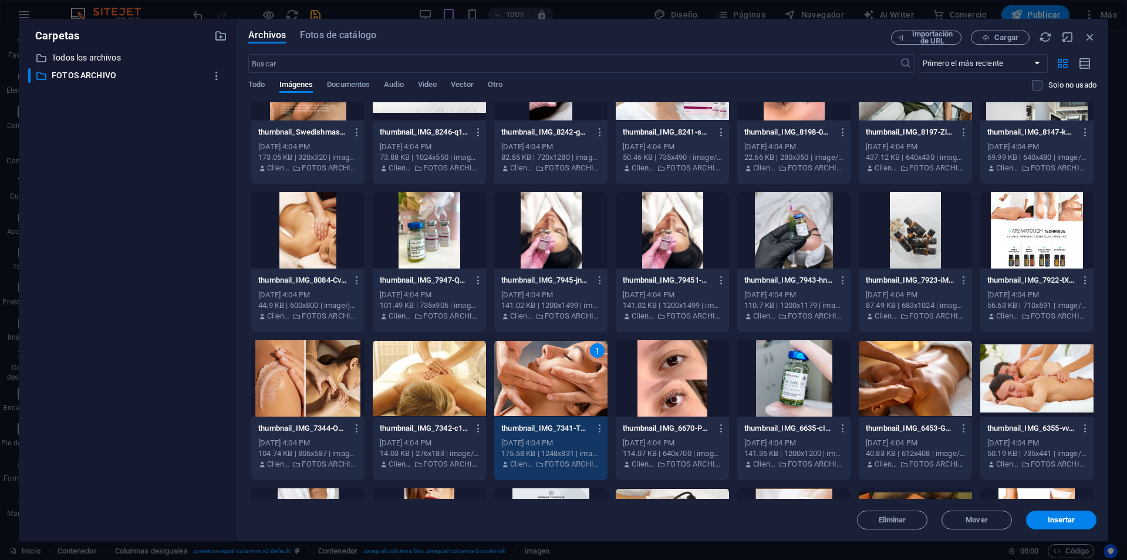
click at [536, 403] on div "1" at bounding box center [550, 378] width 113 height 76
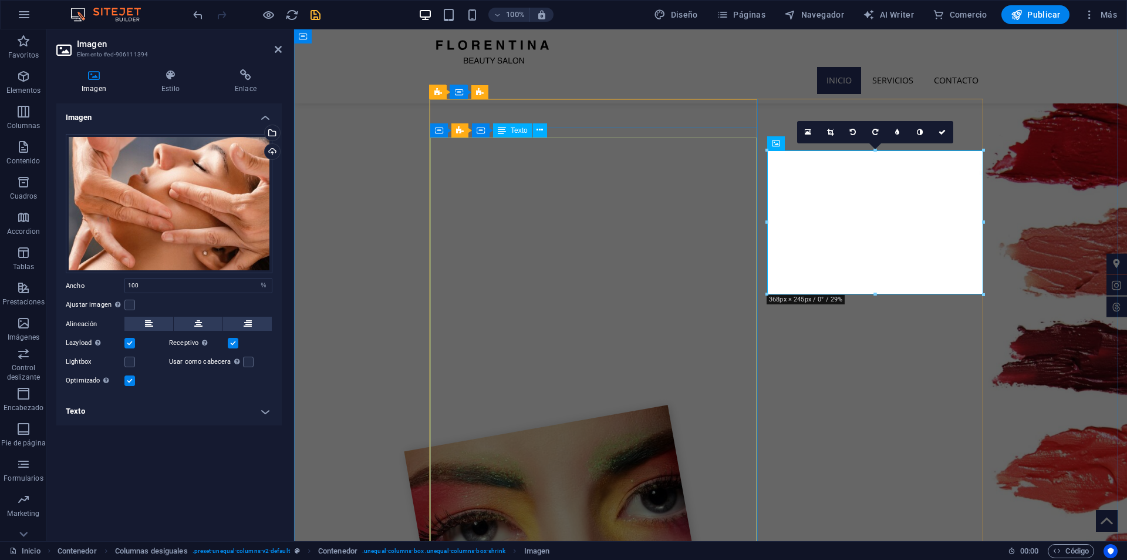
scroll to position [1756, 0]
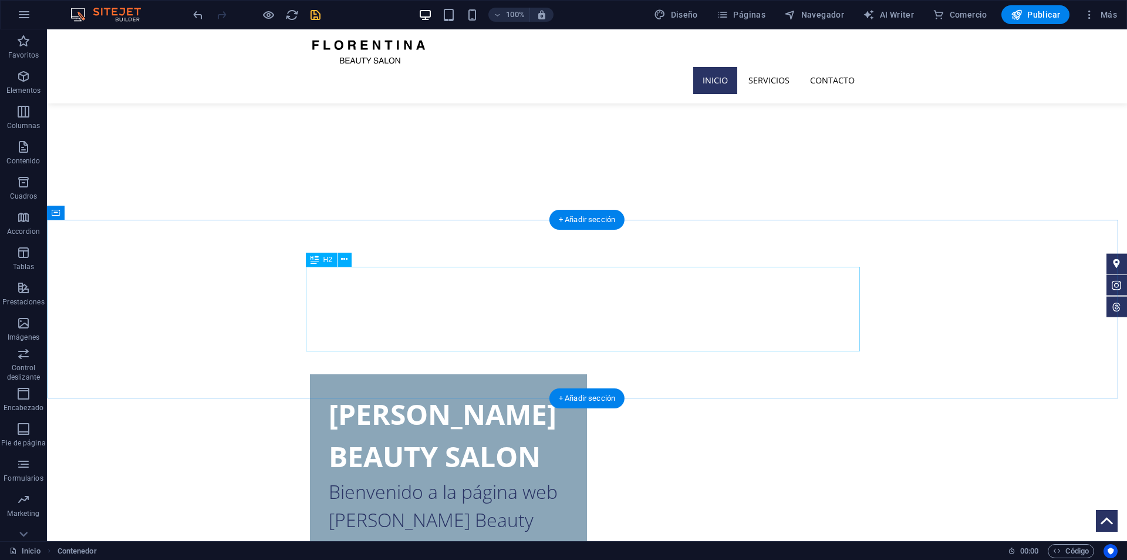
scroll to position [0, 0]
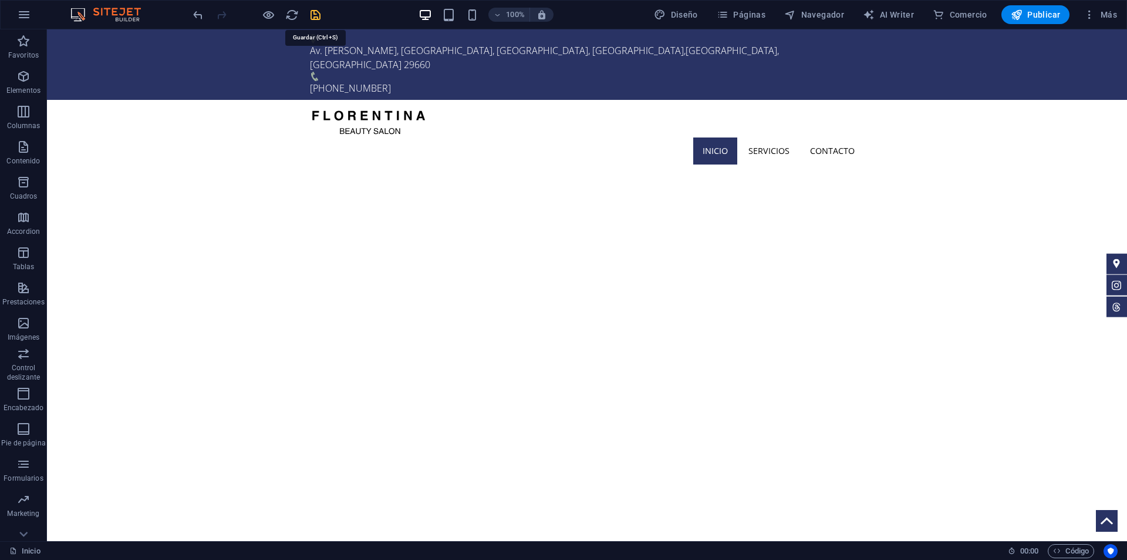
click at [309, 15] on icon "save" at bounding box center [316, 15] width 14 height 14
click at [482, 43] on div "Av. [PERSON_NAME][STREET_ADDRESS]" at bounding box center [582, 57] width 545 height 28
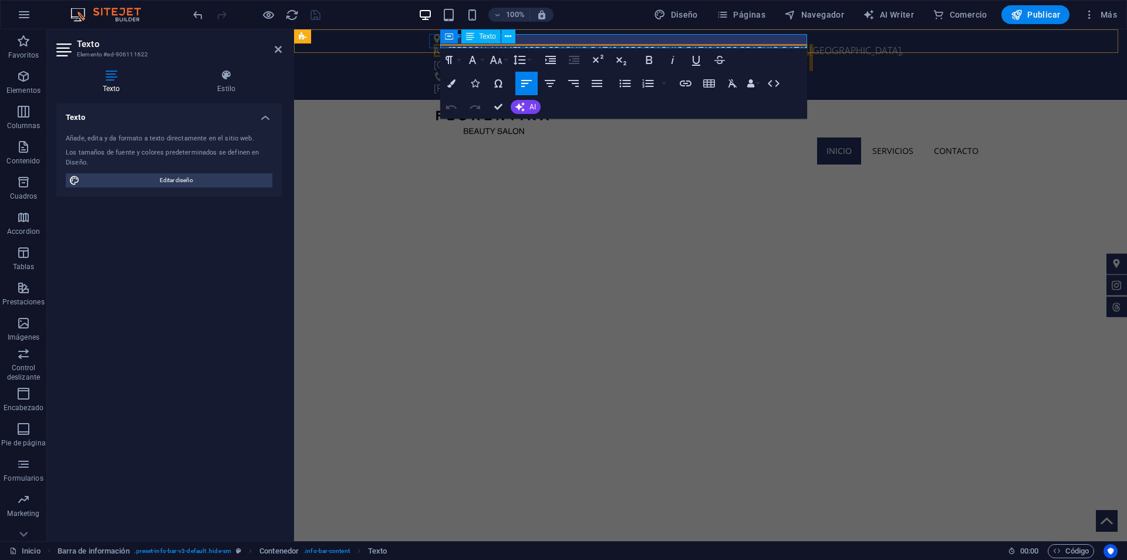
click at [554, 58] on span "29660" at bounding box center [541, 64] width 26 height 13
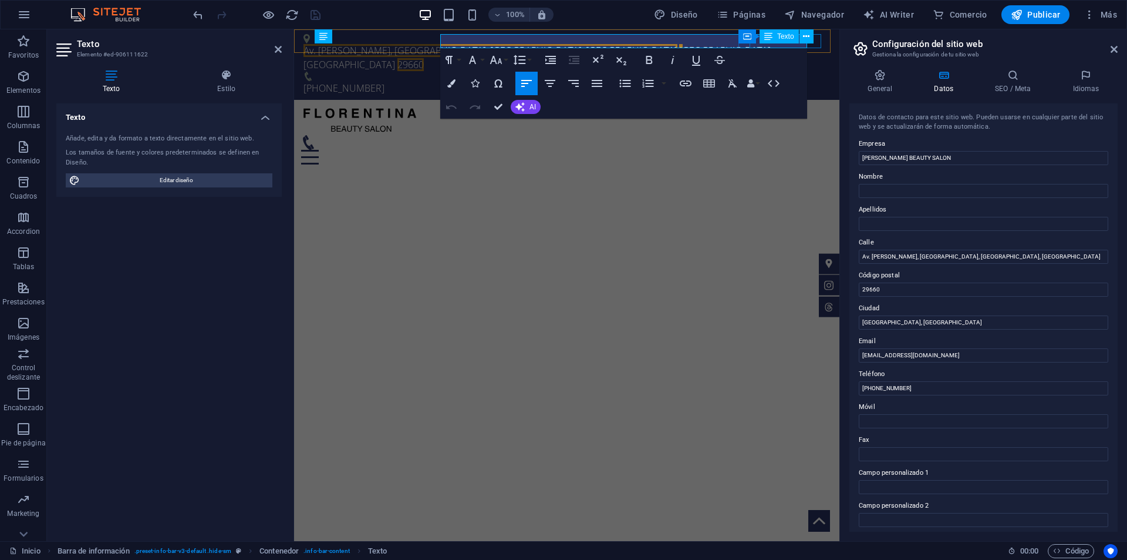
drag, startPoint x: 796, startPoint y: 39, endPoint x: 645, endPoint y: 44, distance: 151.0
click at [840, 39] on div "Av. [PERSON_NAME][STREET_ADDRESS] [PHONE_NUMBER]" at bounding box center [566, 64] width 545 height 70
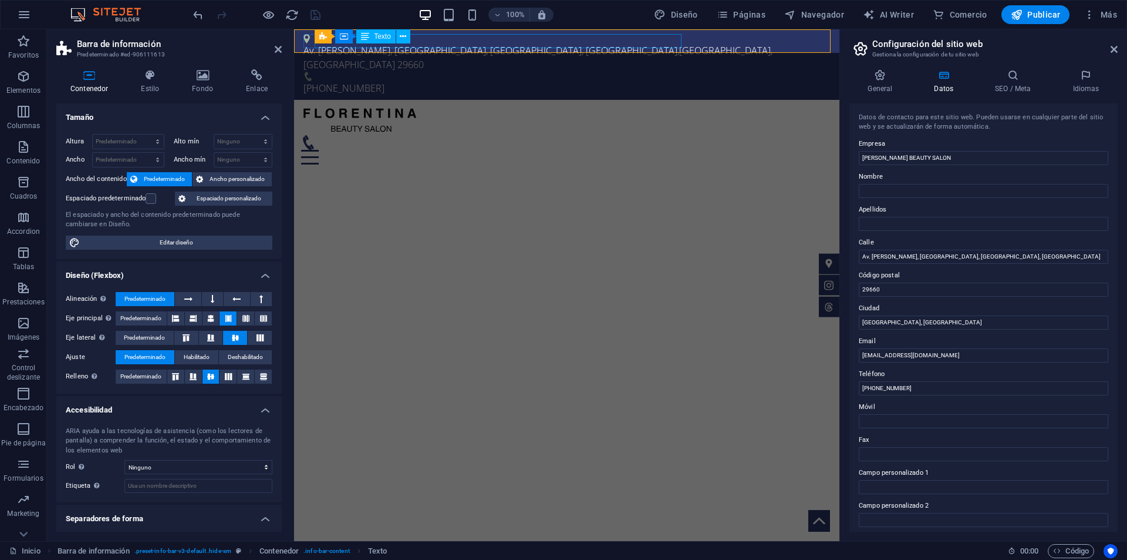
click at [638, 43] on div "Av. [PERSON_NAME][STREET_ADDRESS]" at bounding box center [562, 57] width 517 height 28
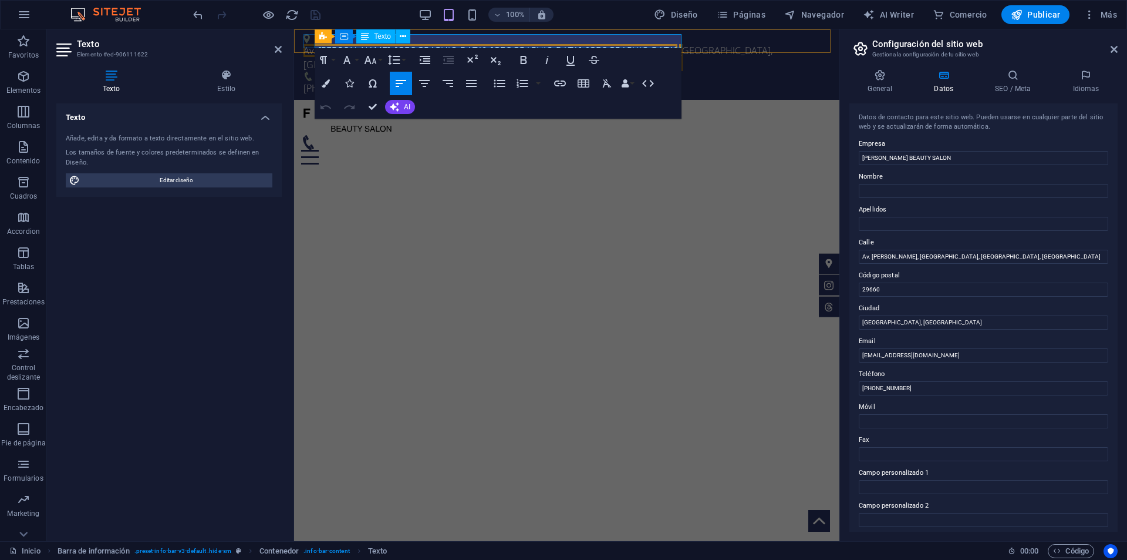
click at [630, 44] on span "[GEOGRAPHIC_DATA], [GEOGRAPHIC_DATA]" at bounding box center [538, 57] width 469 height 27
click at [564, 82] on icon "button" at bounding box center [560, 83] width 14 height 14
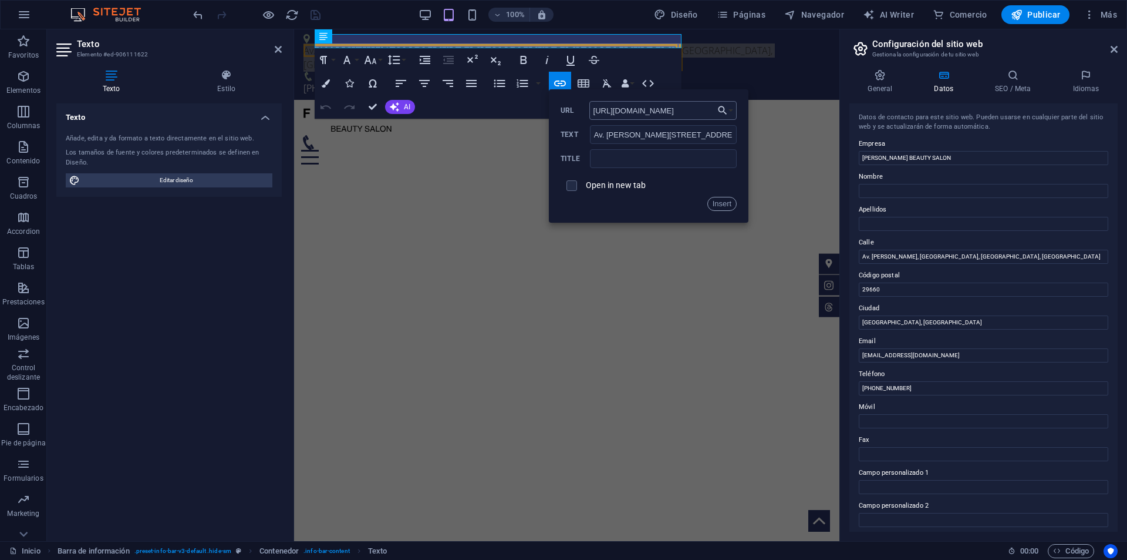
scroll to position [0, 44]
type input "[URL][DOMAIN_NAME]"
click at [576, 186] on span at bounding box center [572, 185] width 11 height 11
click at [574, 185] on input "checkbox" at bounding box center [570, 183] width 11 height 11
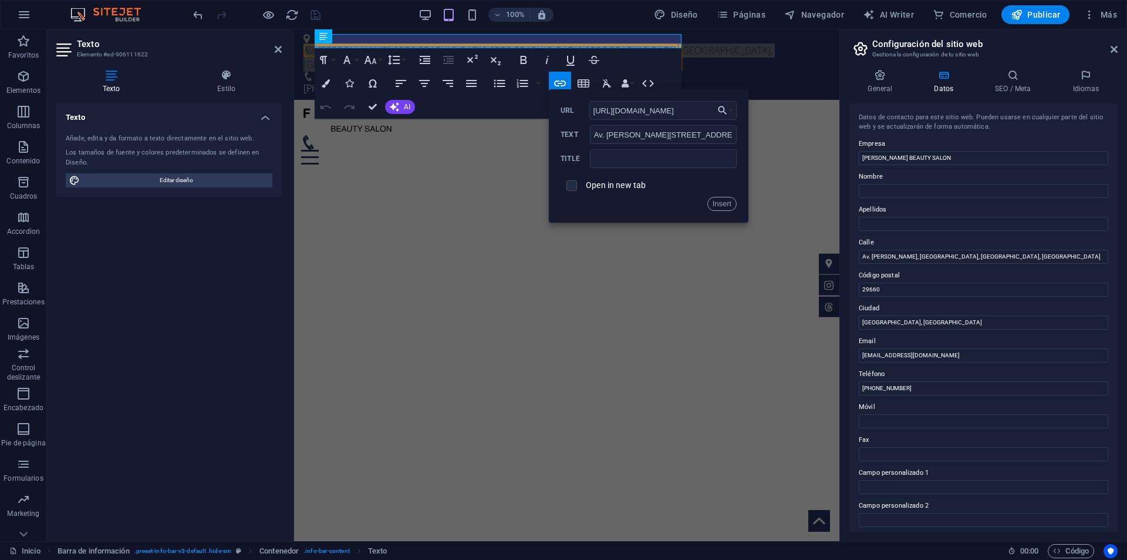
checkbox input "true"
click at [720, 203] on button "Insert" at bounding box center [723, 204] width 30 height 14
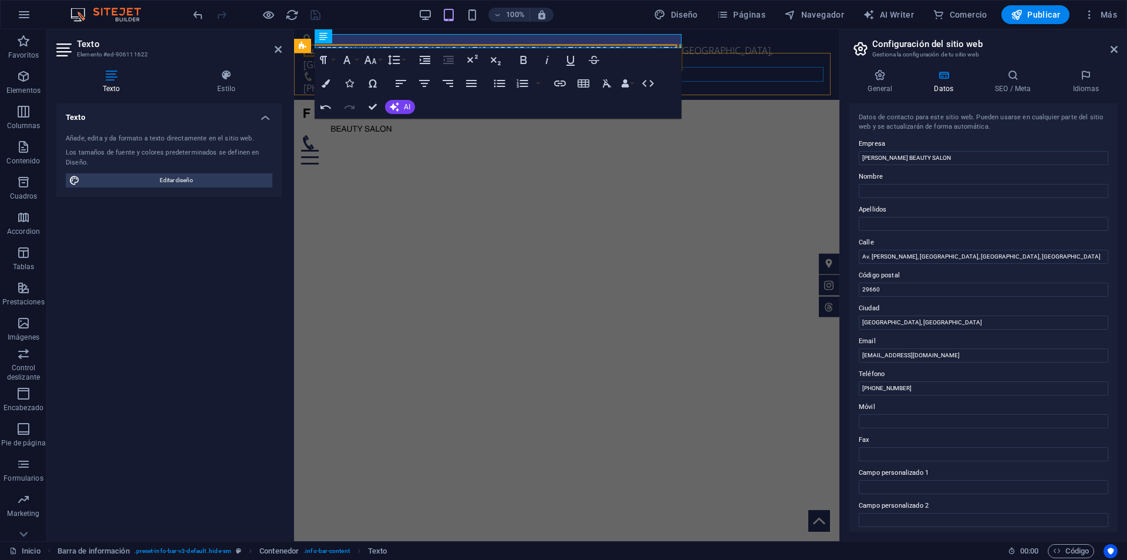
click at [715, 135] on div at bounding box center [566, 149] width 531 height 29
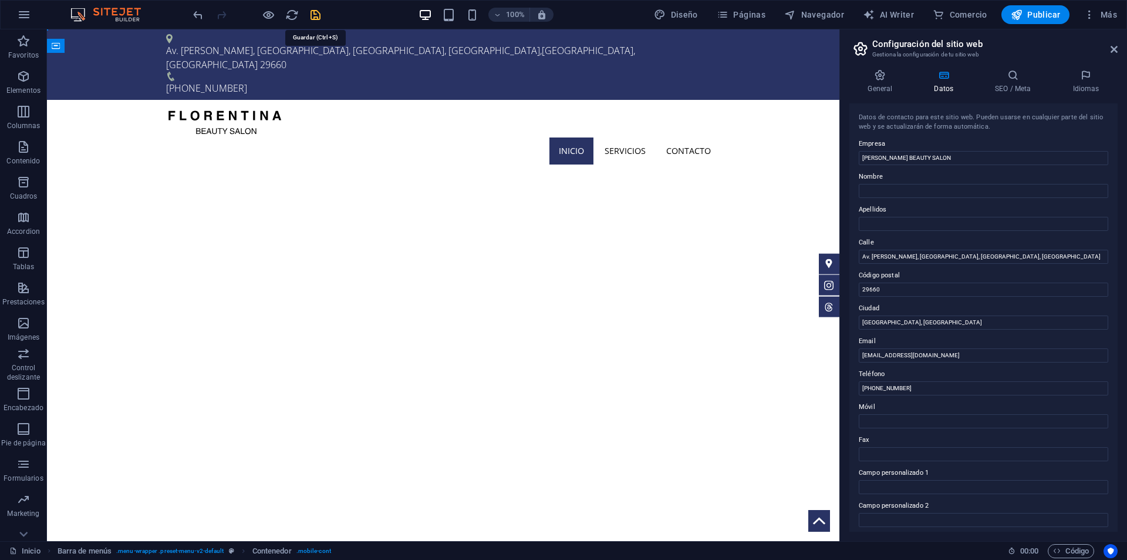
click at [316, 14] on icon "save" at bounding box center [316, 15] width 14 height 14
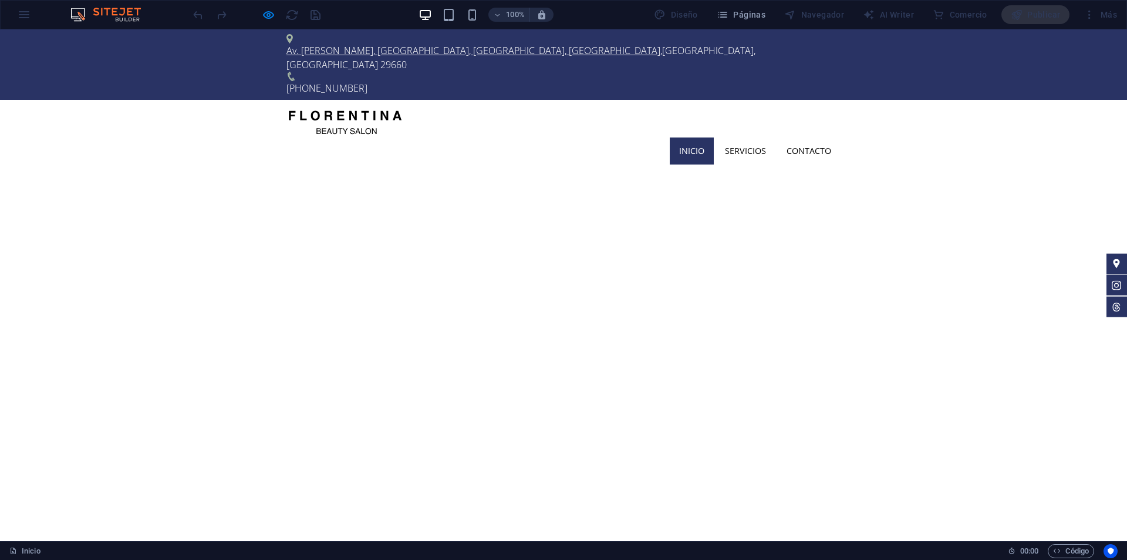
click at [362, 44] on link "Av. [PERSON_NAME], [GEOGRAPHIC_DATA], [GEOGRAPHIC_DATA], [GEOGRAPHIC_DATA]" at bounding box center [474, 50] width 374 height 13
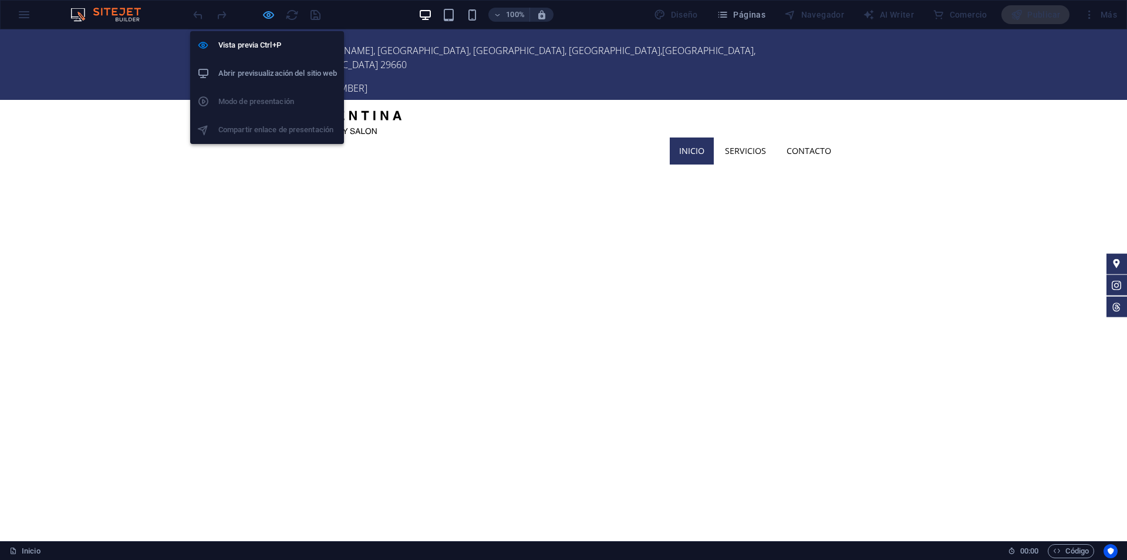
click at [0, 0] on icon "button" at bounding box center [0, 0] width 0 height 0
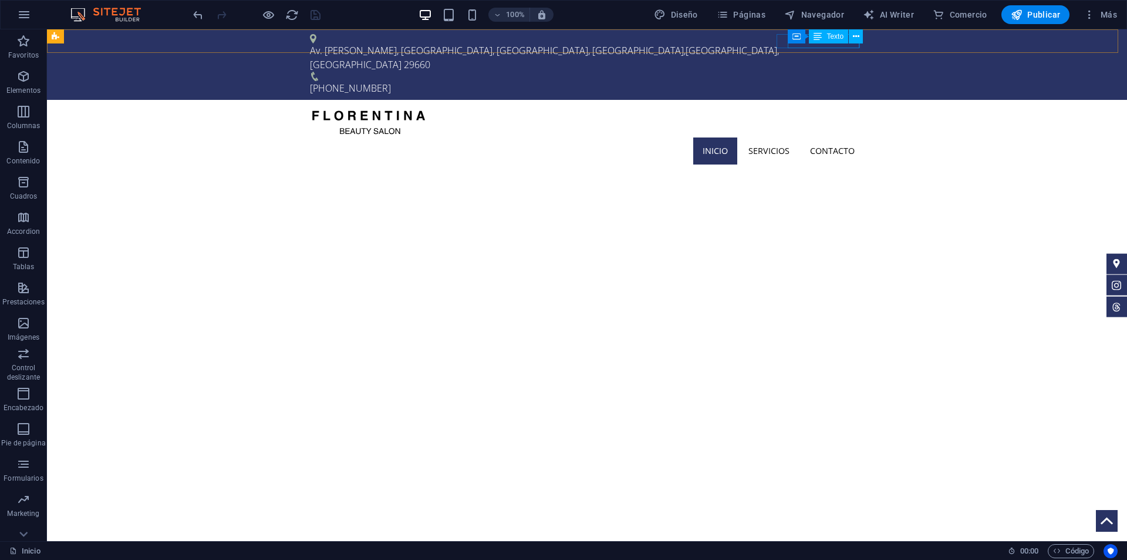
click at [822, 42] on icon at bounding box center [818, 36] width 8 height 14
click at [575, 42] on div "Av. [PERSON_NAME][STREET_ADDRESS] [PHONE_NUMBER]" at bounding box center [587, 64] width 1080 height 70
click at [858, 42] on icon at bounding box center [856, 37] width 6 height 12
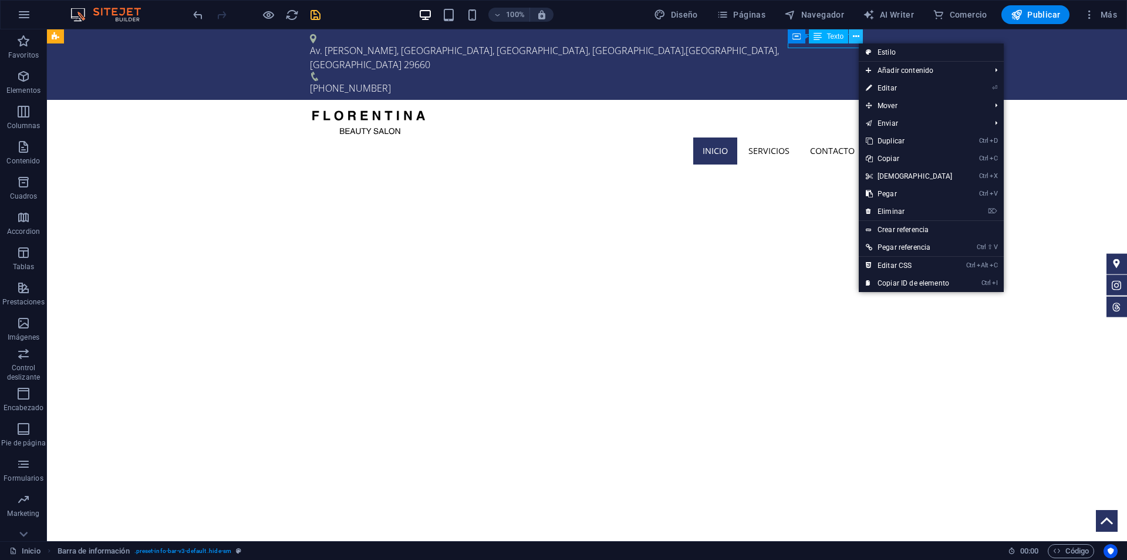
click at [858, 42] on icon at bounding box center [856, 37] width 6 height 12
click at [836, 81] on div "[PHONE_NUMBER]" at bounding box center [587, 88] width 554 height 14
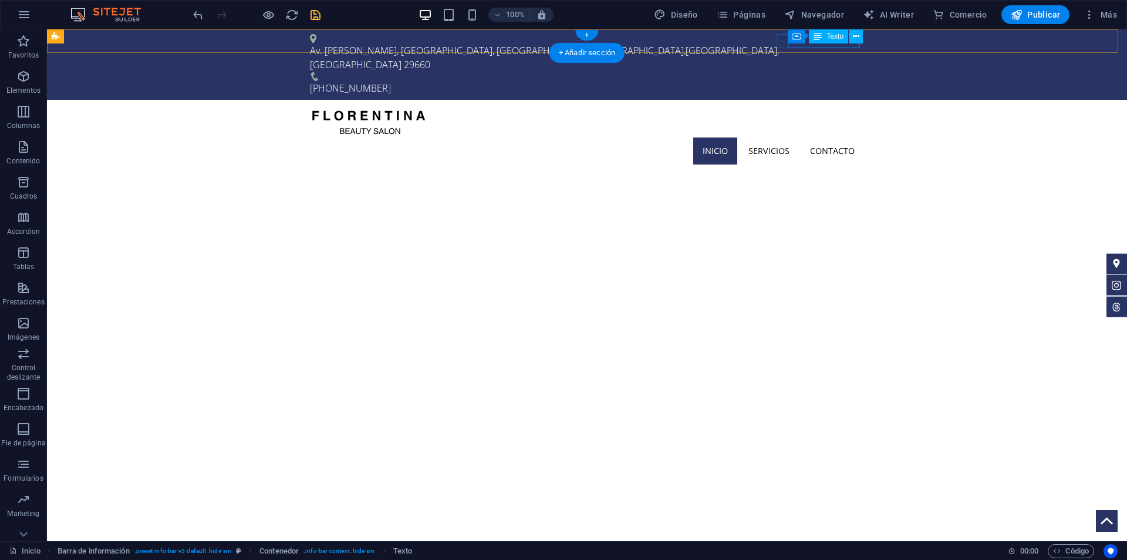
click at [836, 81] on div "[PHONE_NUMBER]" at bounding box center [587, 88] width 554 height 14
click at [588, 45] on div "Av. [PERSON_NAME][STREET_ADDRESS] [PHONE_NUMBER]" at bounding box center [587, 64] width 1080 height 70
click at [842, 40] on span "Texto" at bounding box center [835, 36] width 17 height 7
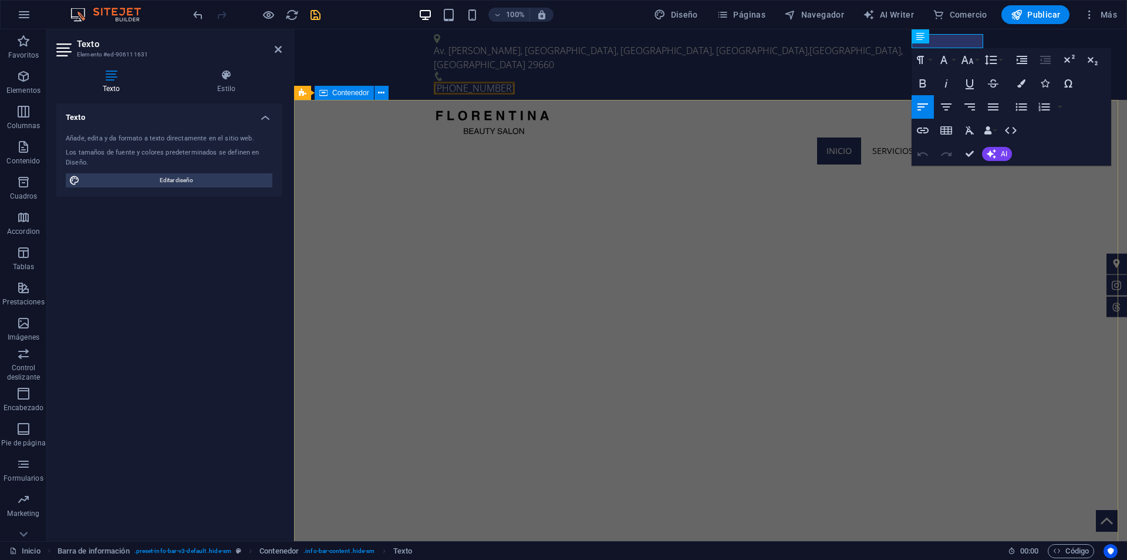
copy span "[PHONE_NUMBER]"
click at [928, 132] on icon "button" at bounding box center [923, 130] width 12 height 6
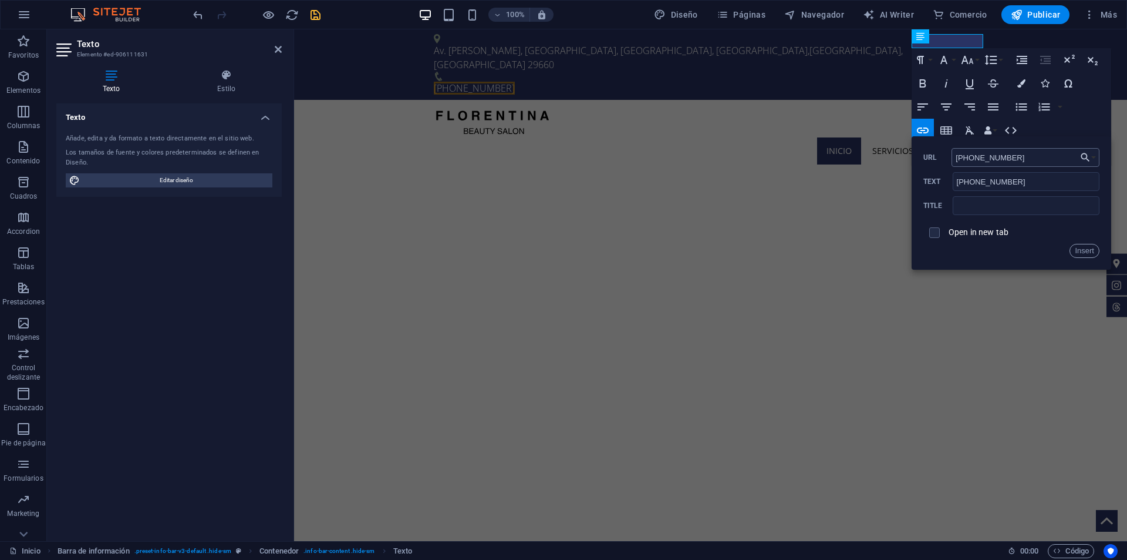
click at [971, 158] on input "[PHONE_NUMBER]" at bounding box center [1026, 157] width 148 height 19
click at [985, 157] on input "[PHONE_NUMBER]" at bounding box center [1026, 157] width 148 height 19
click at [998, 155] on input "[PHONE_NUMBER]" at bounding box center [1026, 157] width 148 height 19
click at [957, 159] on input "[PHONE_NUMBER]" at bounding box center [1026, 157] width 148 height 19
type input "tel:[PHONE_NUMBER]"
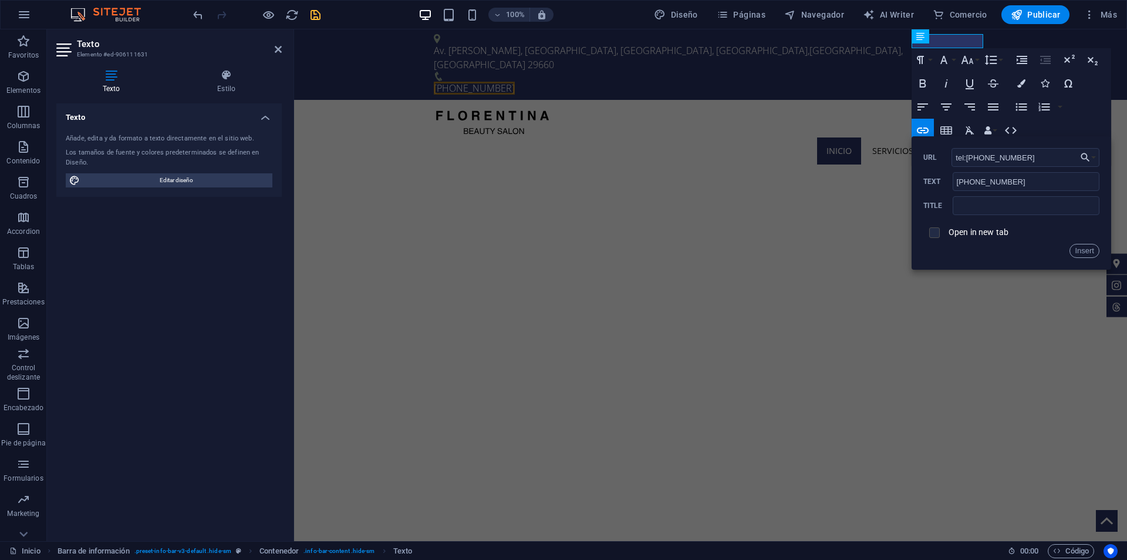
click at [934, 230] on input "checkbox" at bounding box center [933, 230] width 11 height 11
checkbox input "false"
click at [1086, 249] on button "Insert" at bounding box center [1085, 251] width 30 height 14
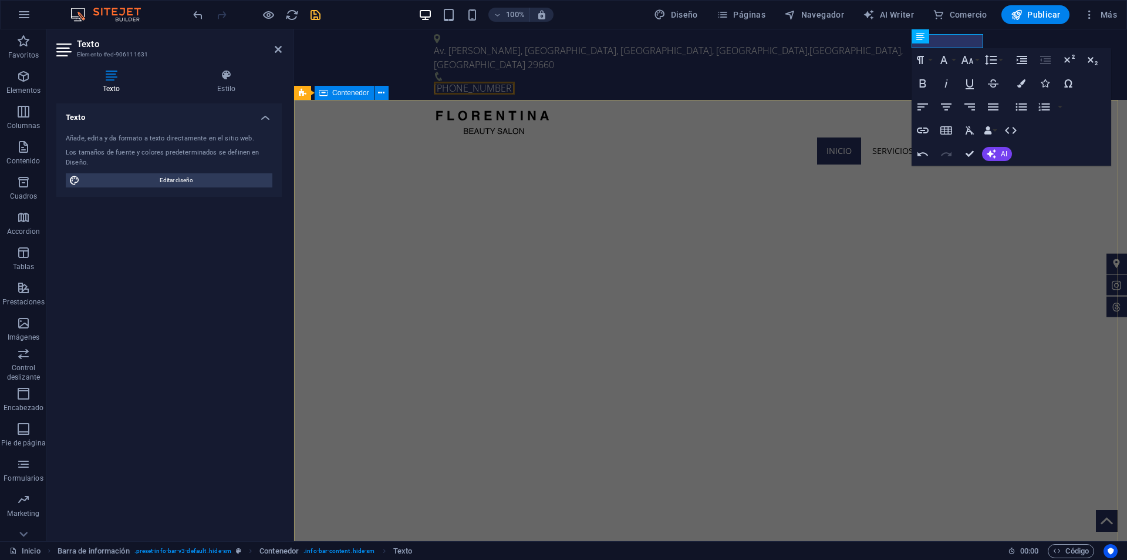
click at [716, 100] on div "Inicio Servicios Contacto" at bounding box center [710, 137] width 833 height 74
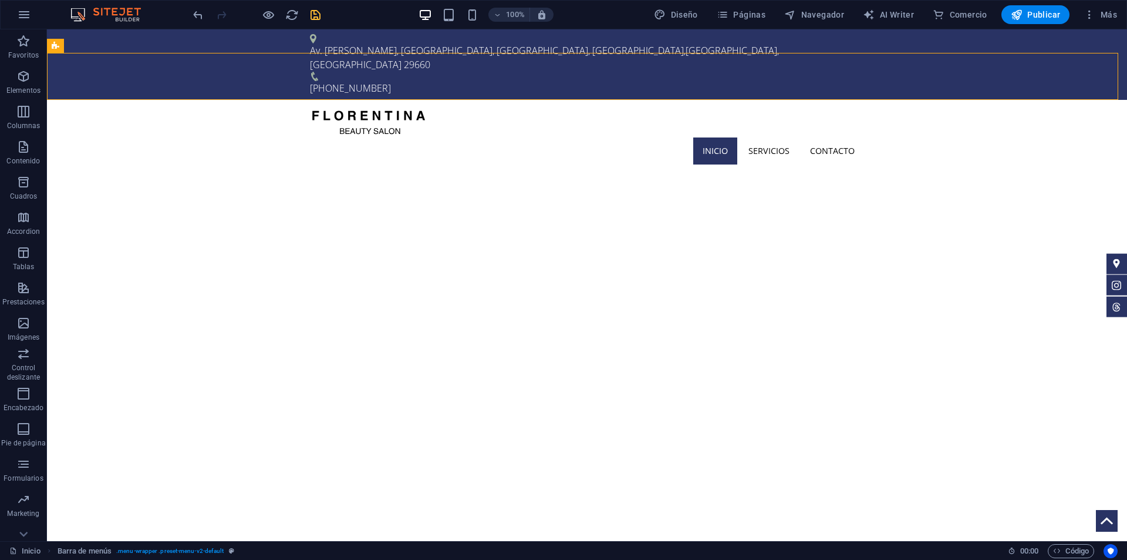
click at [314, 12] on icon "save" at bounding box center [316, 15] width 14 height 14
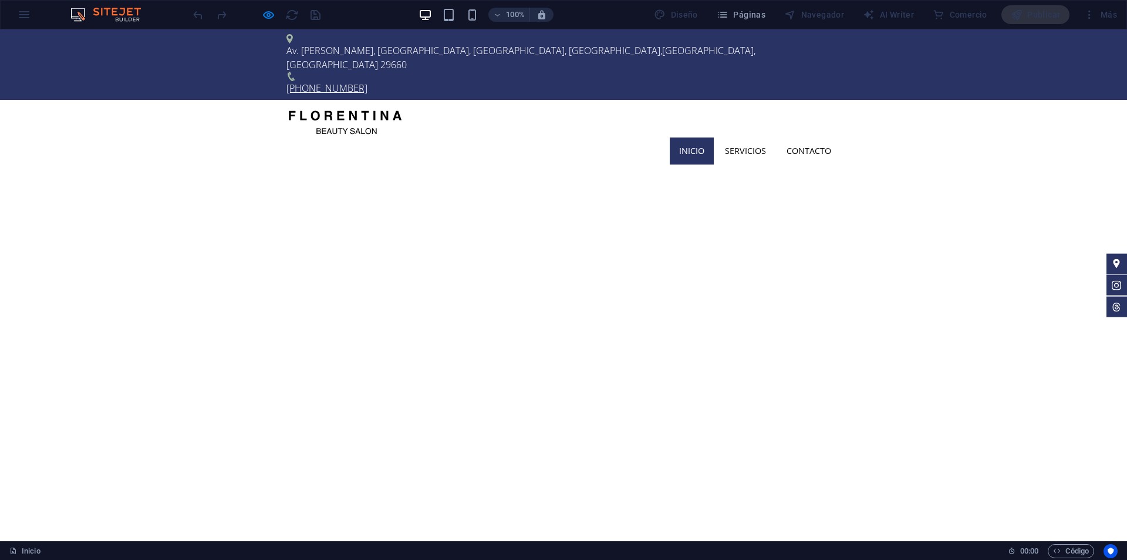
click at [368, 82] on link "[PHONE_NUMBER]" at bounding box center [327, 88] width 81 height 13
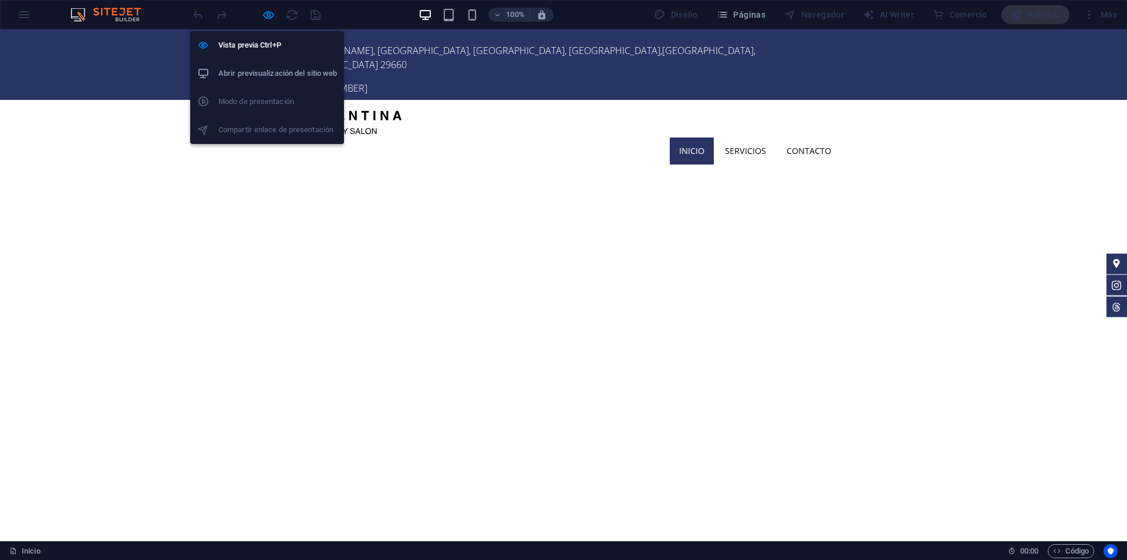
click at [270, 78] on h6 "Abrir previsualización del sitio web" at bounding box center [277, 73] width 119 height 14
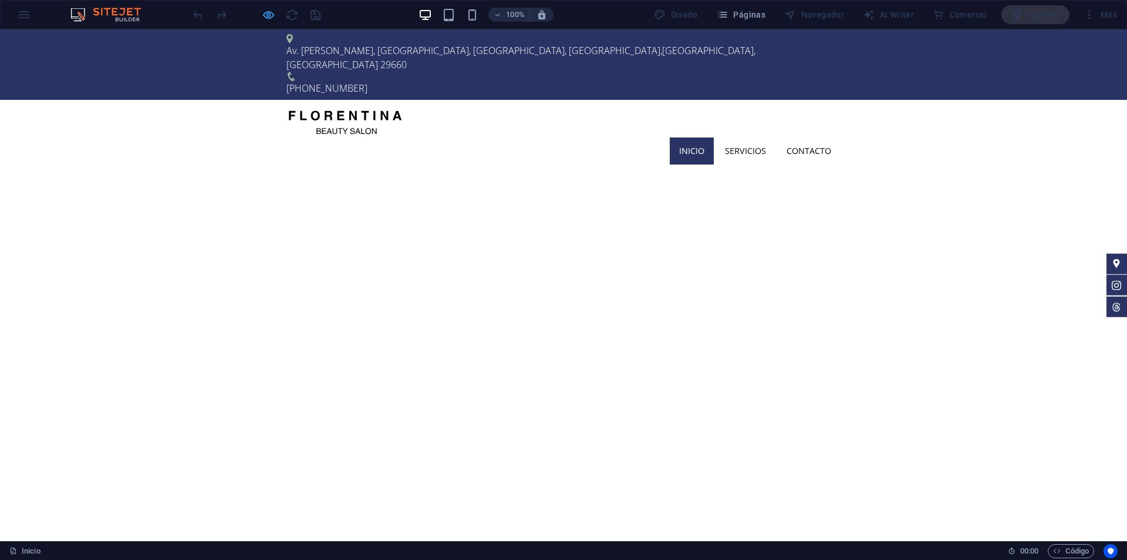
click at [0, 0] on icon "button" at bounding box center [0, 0] width 0 height 0
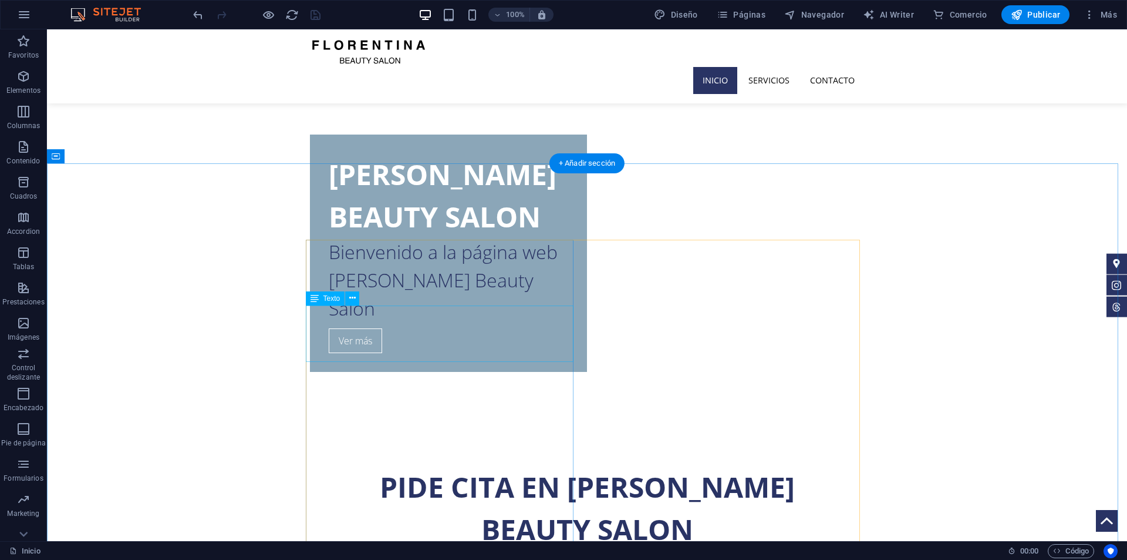
scroll to position [939, 0]
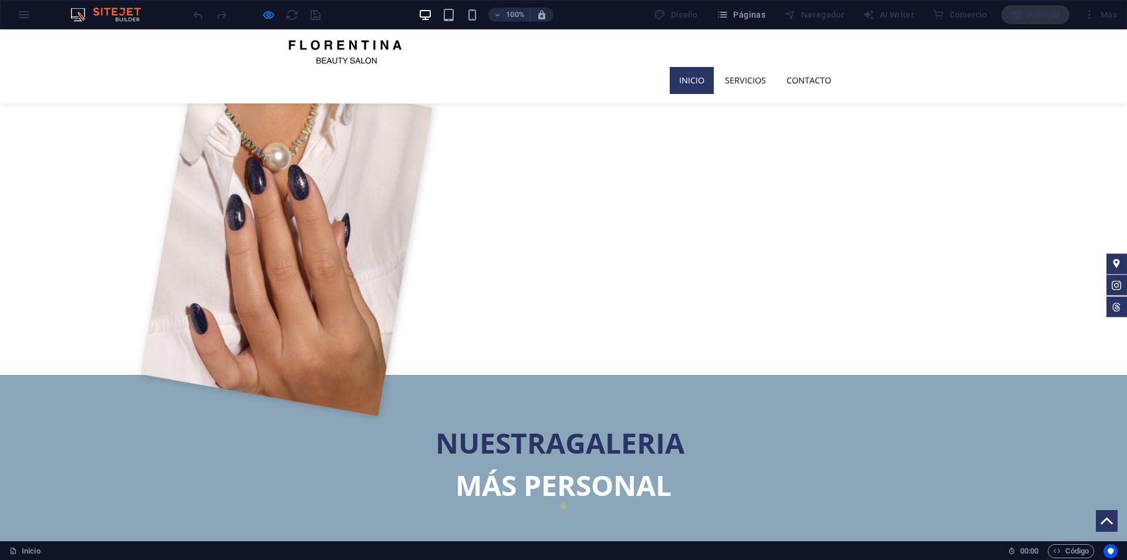
scroll to position [2341, 0]
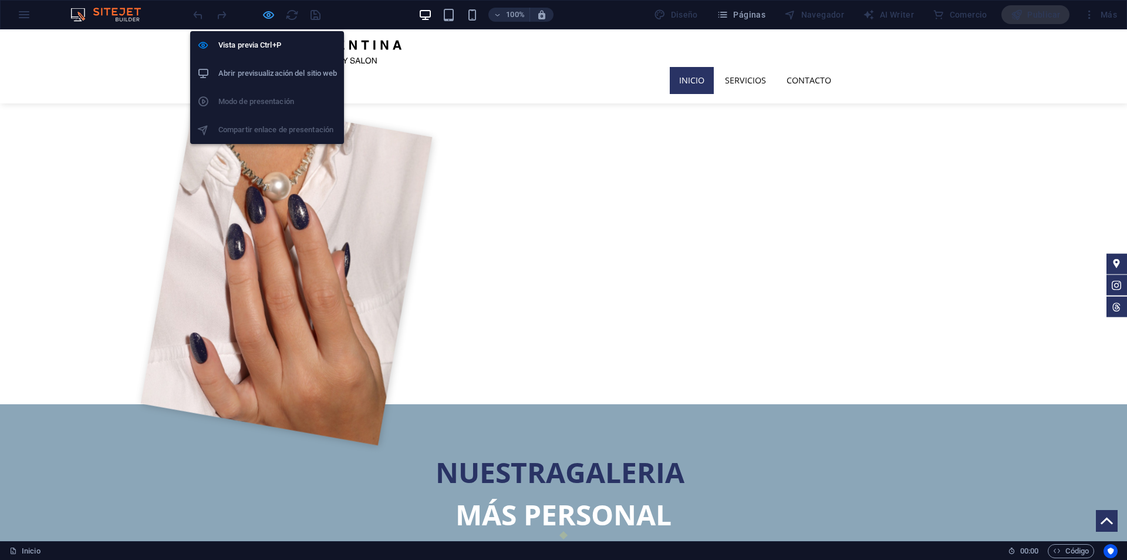
click at [0, 0] on icon "button" at bounding box center [0, 0] width 0 height 0
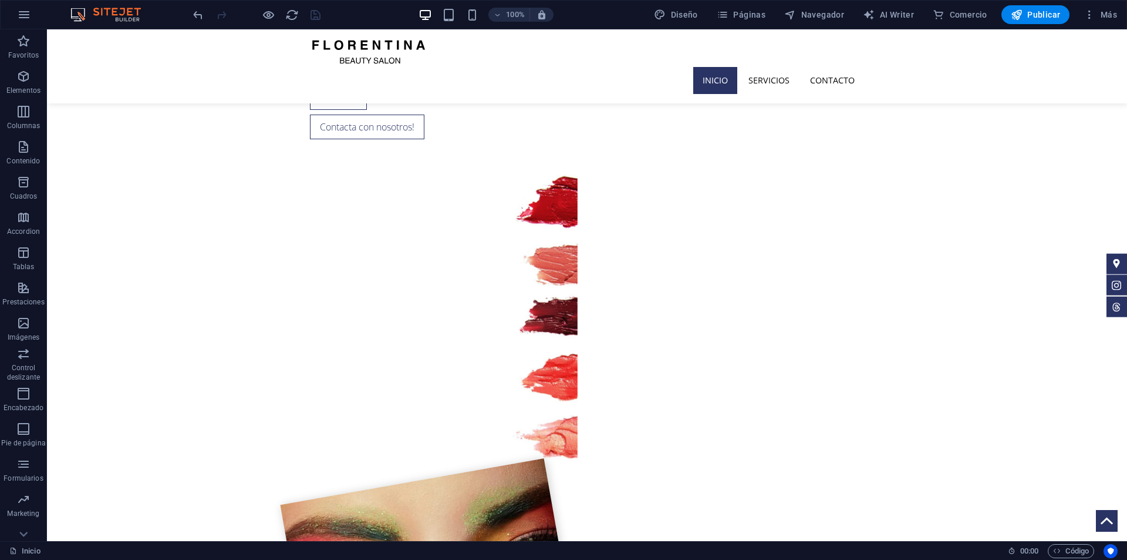
scroll to position [1859, 0]
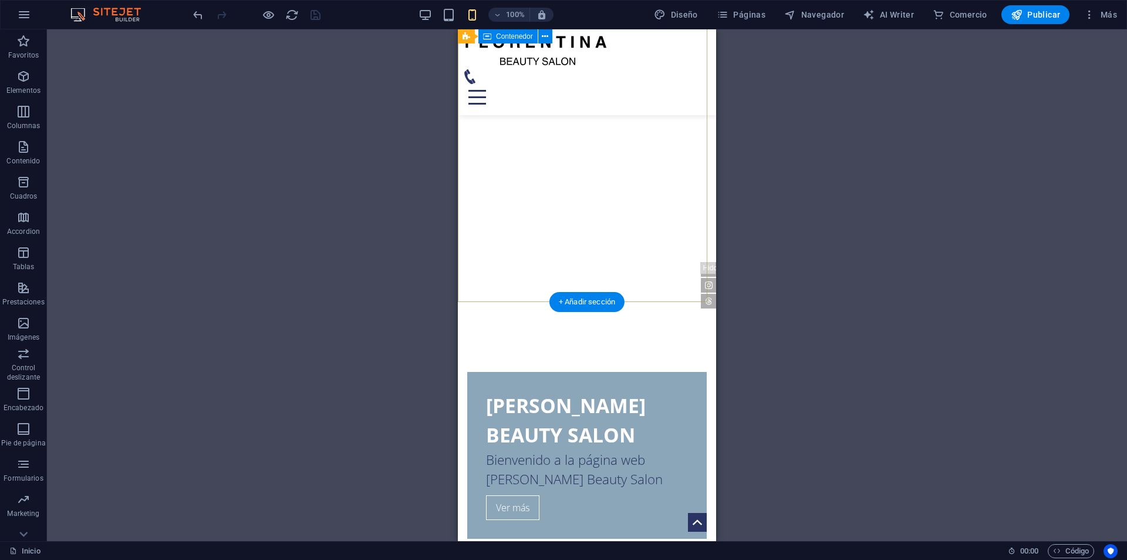
scroll to position [470, 0]
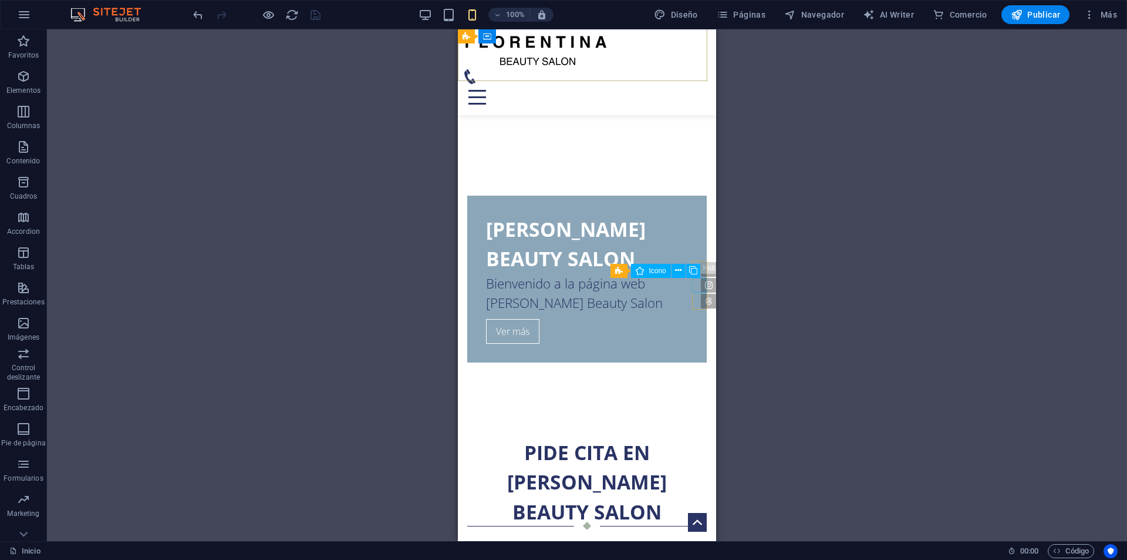
click at [705, 270] on div "Iconos de redes sociales Icono" at bounding box center [659, 271] width 97 height 15
click at [701, 289] on figure at bounding box center [708, 285] width 15 height 15
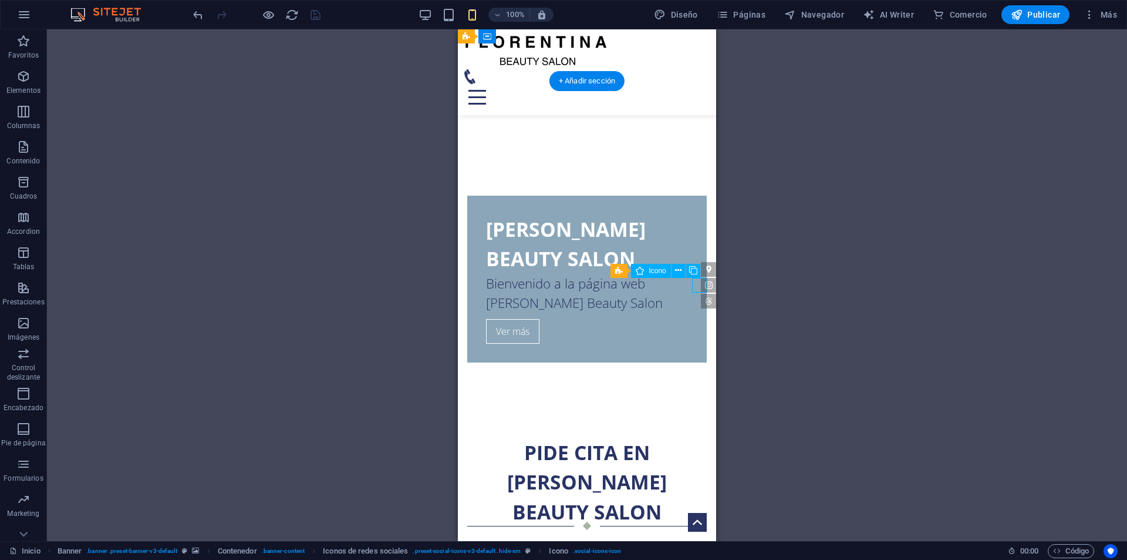
click at [701, 289] on figure at bounding box center [708, 285] width 15 height 15
select select "xMidYMid"
select select "px"
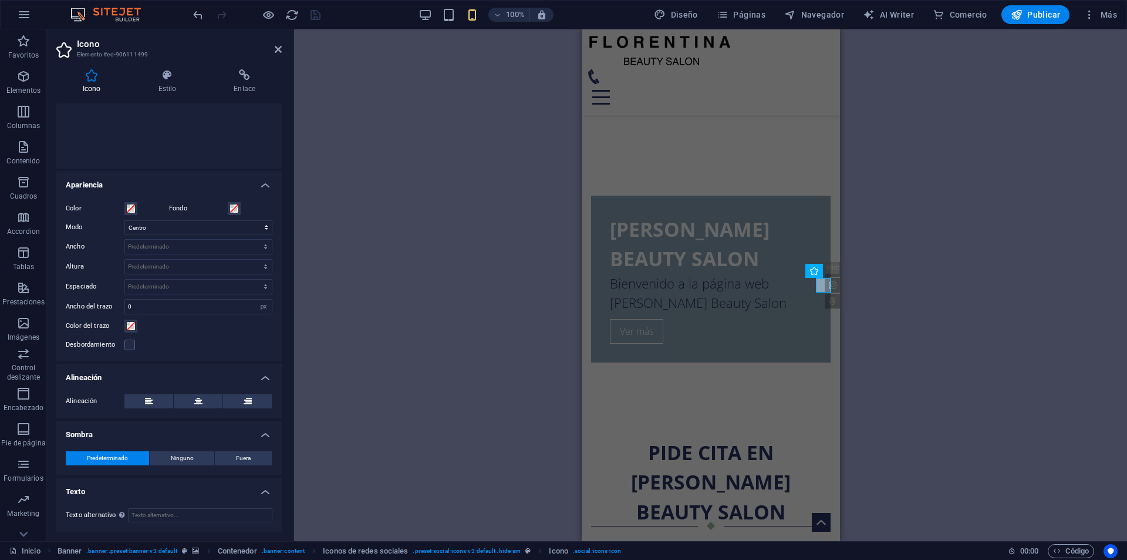
scroll to position [0, 0]
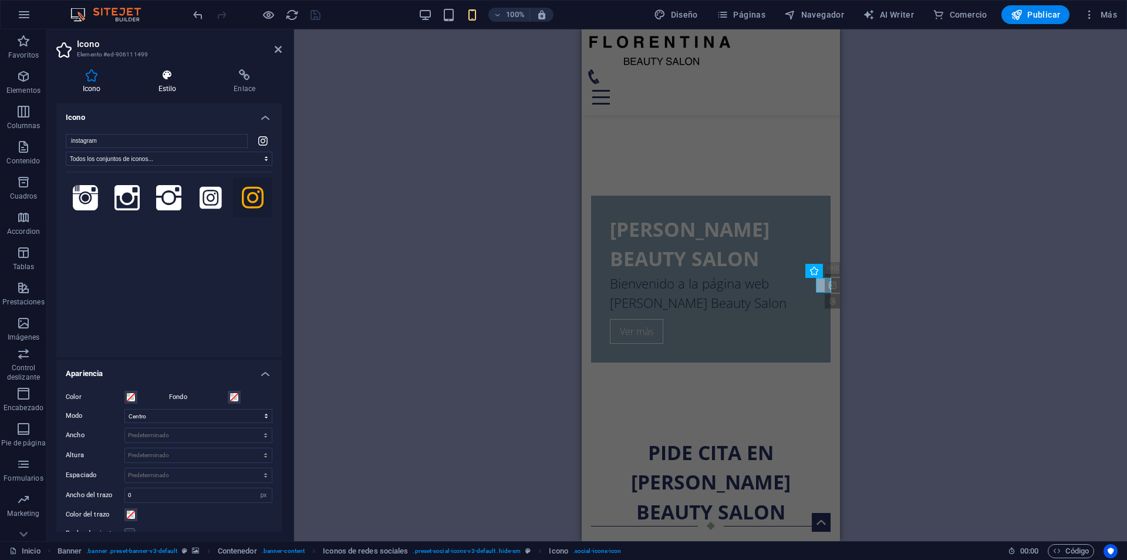
click at [167, 78] on icon at bounding box center [167, 75] width 71 height 12
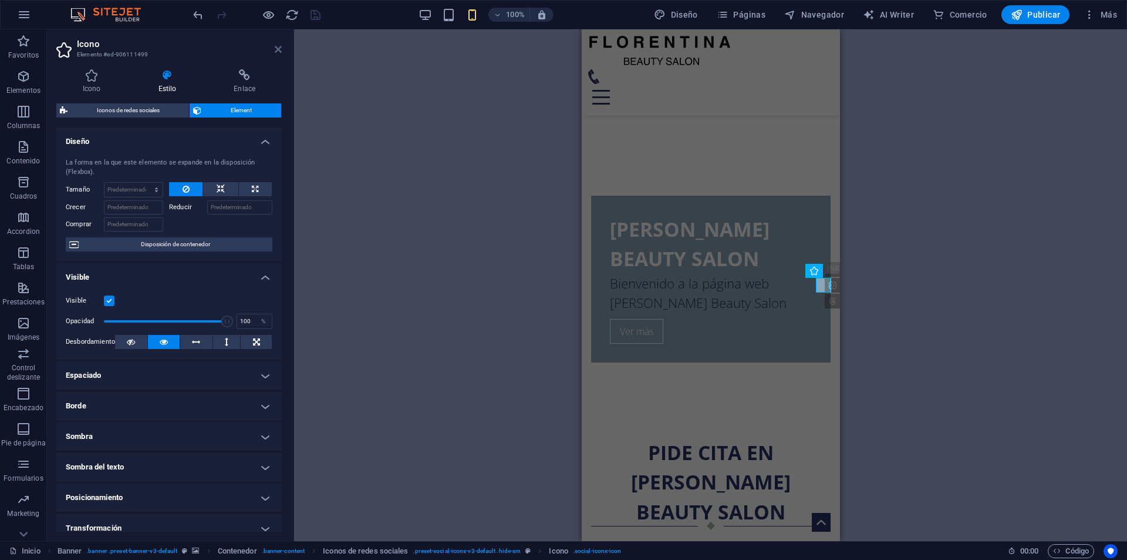
click at [279, 48] on icon at bounding box center [278, 49] width 7 height 9
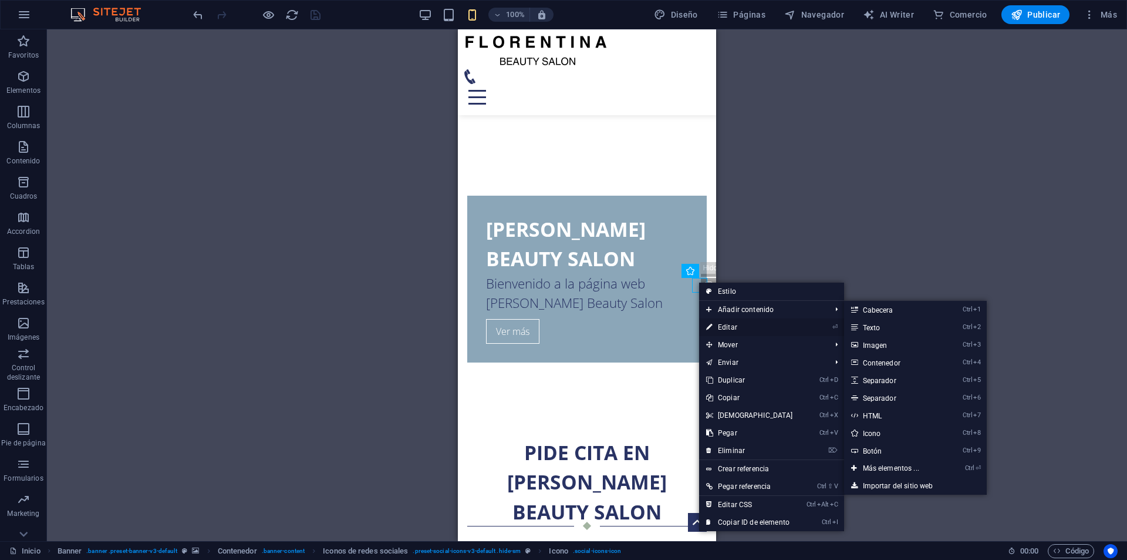
click at [743, 329] on link "⏎ Editar" at bounding box center [749, 327] width 101 height 18
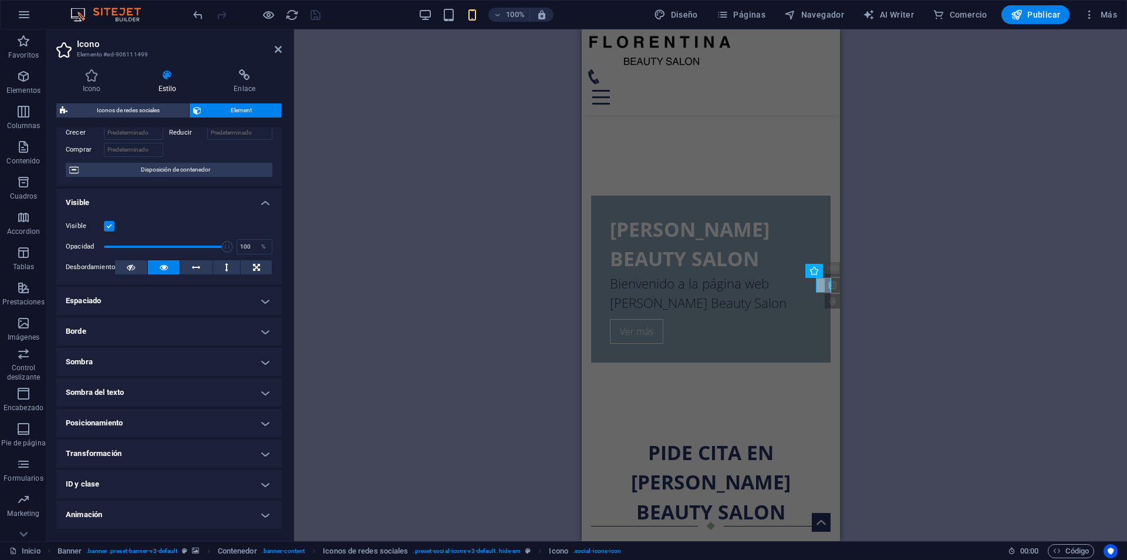
scroll to position [102, 0]
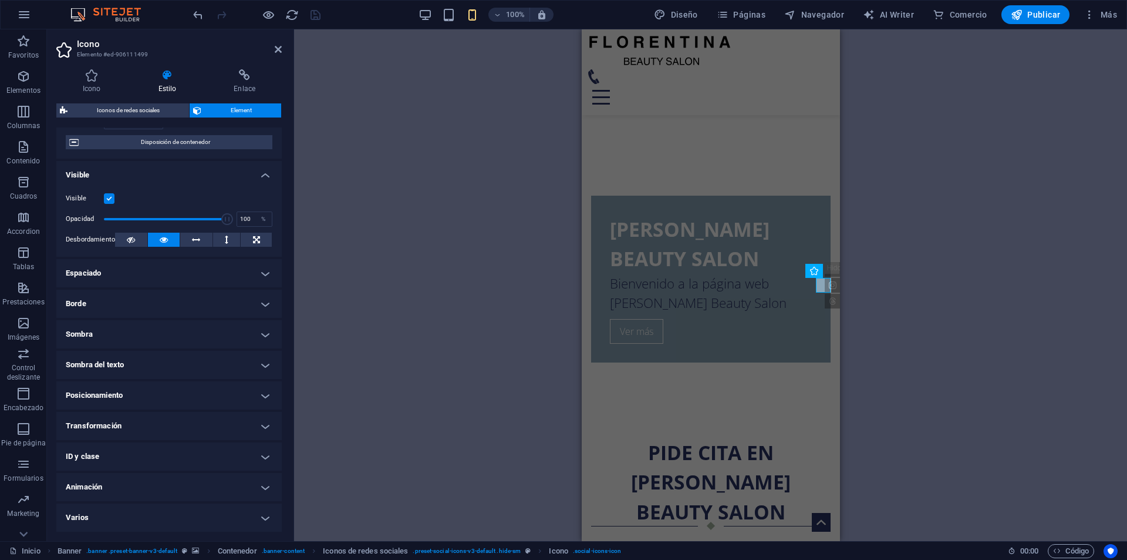
click at [188, 513] on h4 "Varios" at bounding box center [168, 517] width 225 height 28
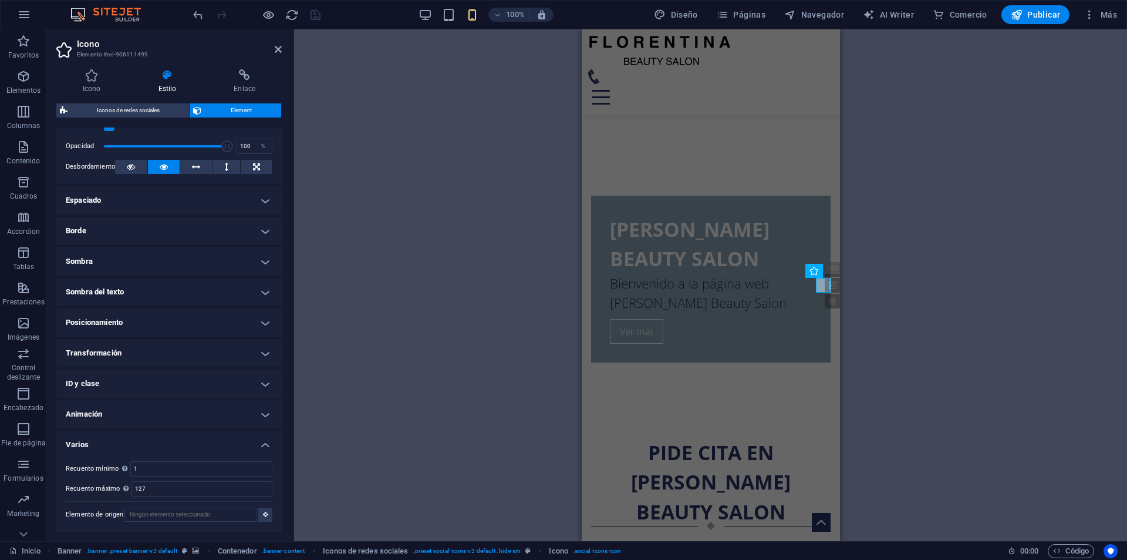
click at [186, 435] on h4 "Varios" at bounding box center [168, 440] width 225 height 21
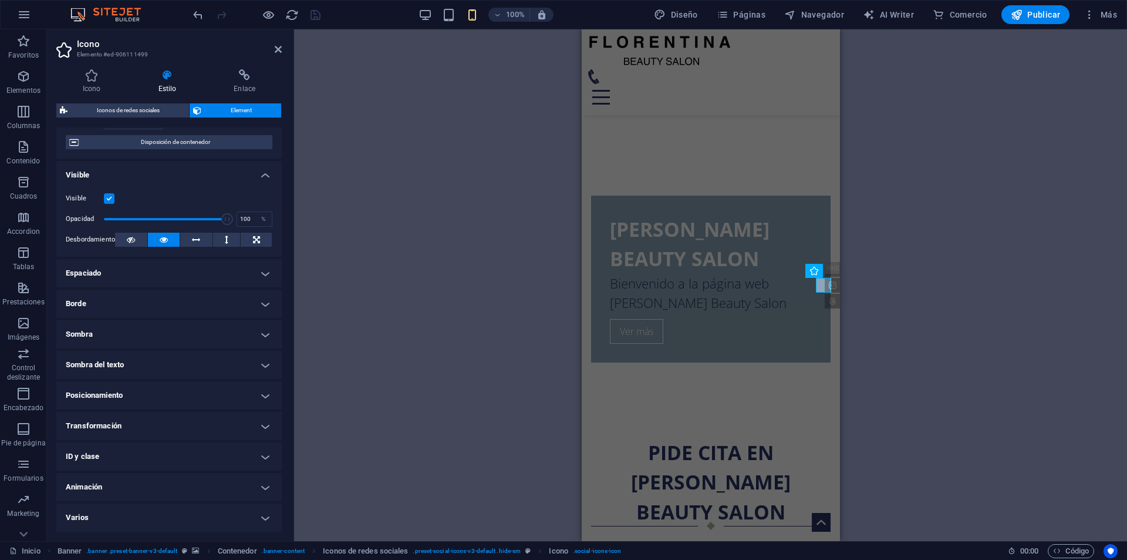
click at [164, 486] on h4 "Animación" at bounding box center [168, 487] width 225 height 28
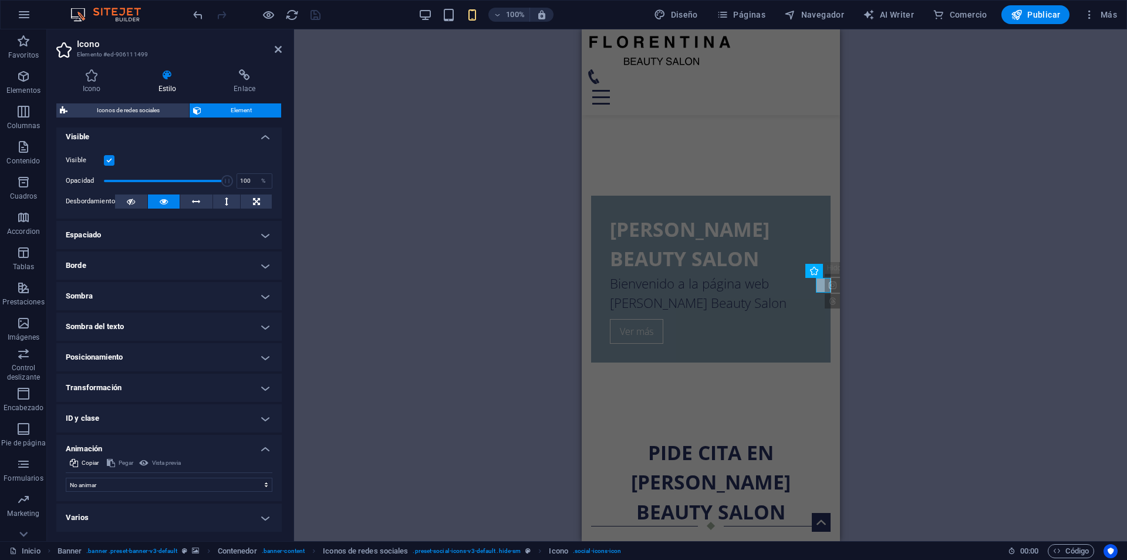
click at [176, 434] on h4 "Animación" at bounding box center [168, 444] width 225 height 21
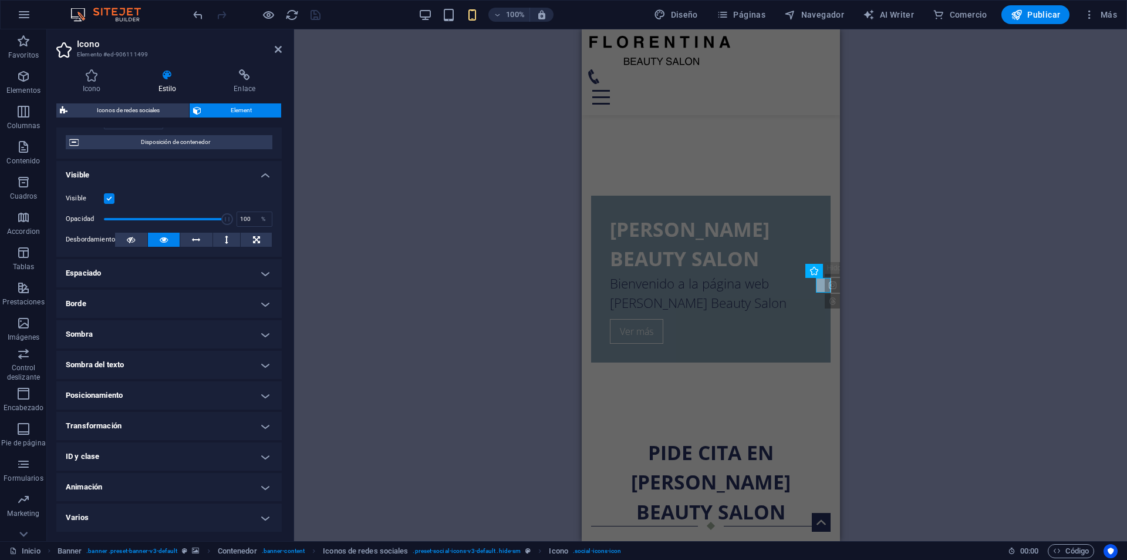
click at [159, 452] on h4 "ID y clase" at bounding box center [168, 456] width 225 height 28
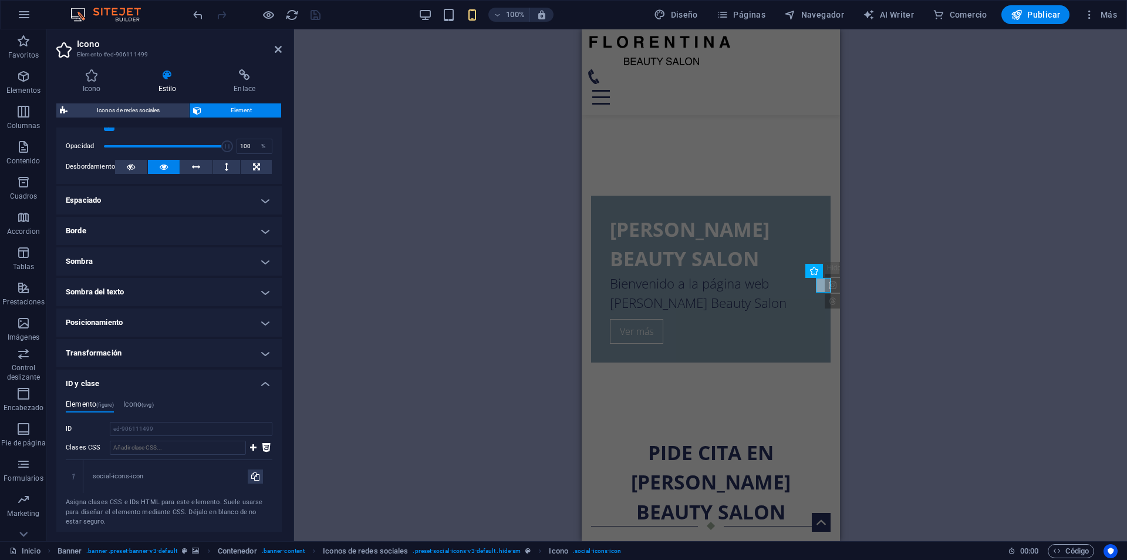
click at [144, 385] on h4 "ID y clase" at bounding box center [168, 379] width 225 height 21
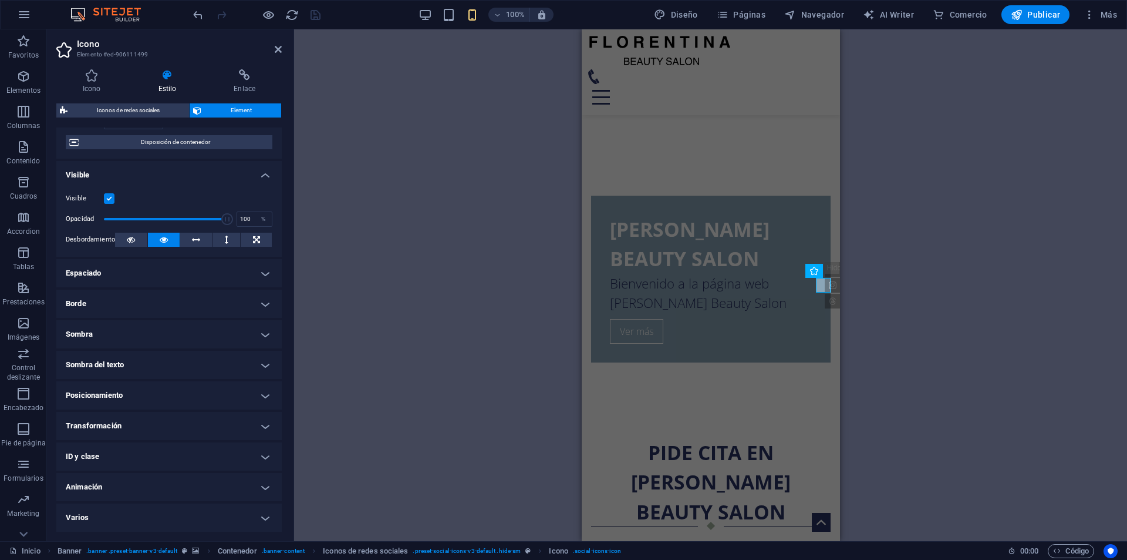
click at [142, 452] on h4 "ID y clase" at bounding box center [168, 456] width 225 height 28
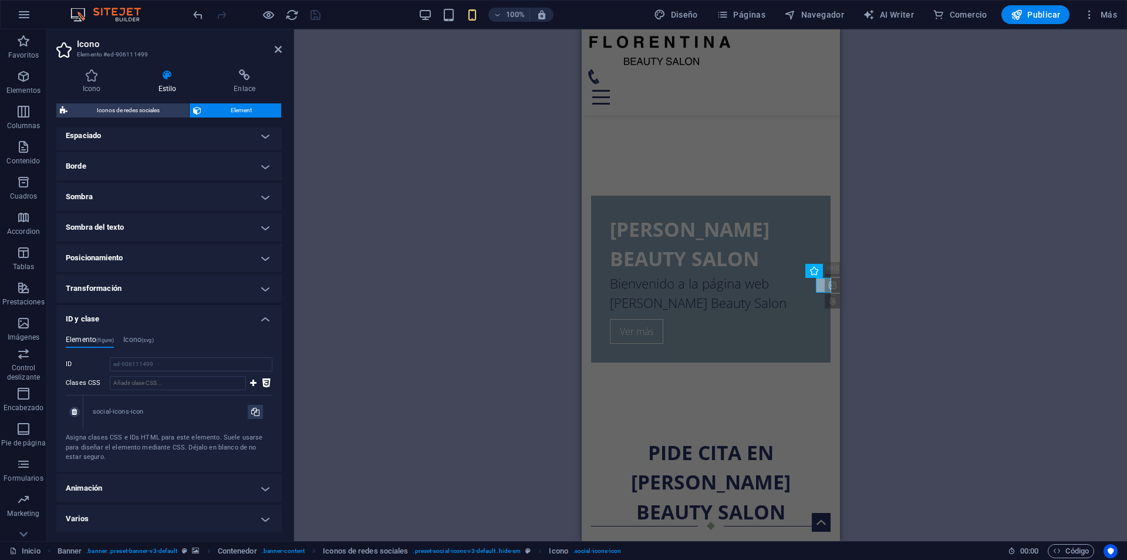
scroll to position [241, 0]
click at [186, 382] on input "Clases CSS" at bounding box center [178, 382] width 136 height 14
click at [140, 335] on h4 "Icono (svg)" at bounding box center [138, 340] width 30 height 13
click at [89, 378] on h4 "Elemento (figure)" at bounding box center [90, 373] width 48 height 13
click at [137, 307] on h4 "ID y clase" at bounding box center [168, 314] width 225 height 21
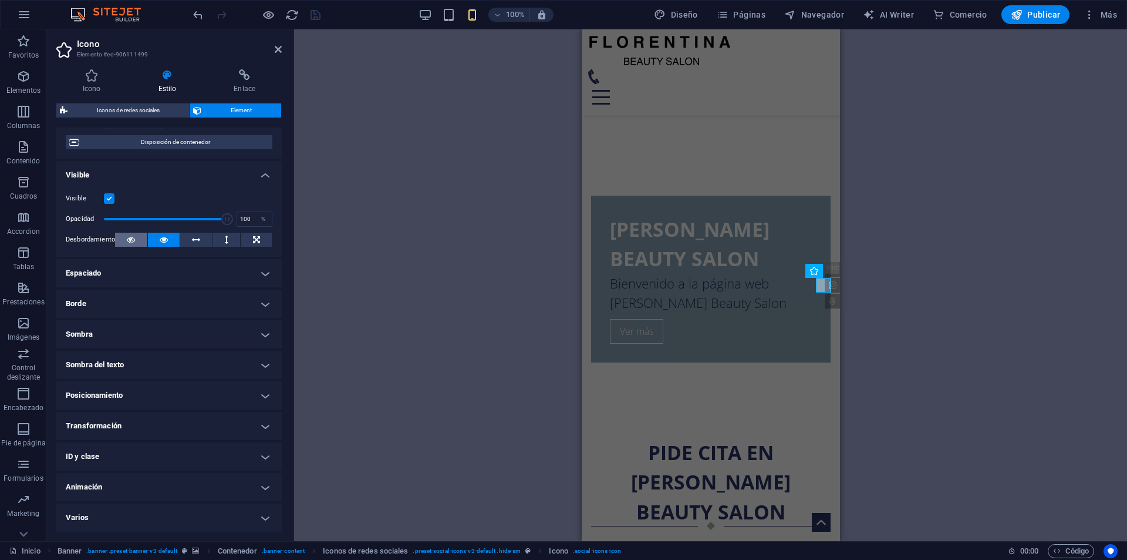
scroll to position [0, 0]
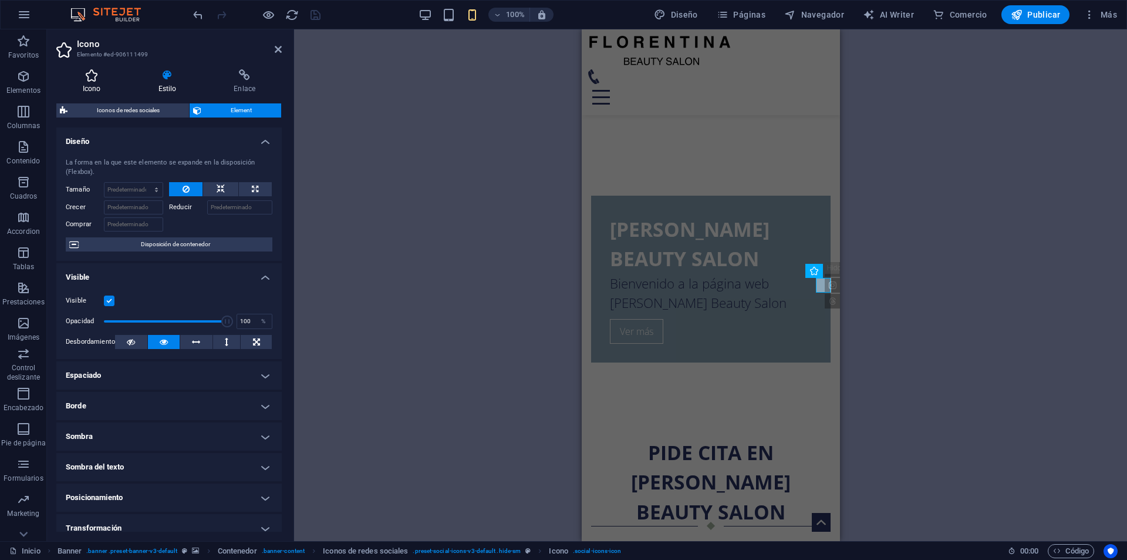
click at [96, 79] on icon at bounding box center [91, 75] width 71 height 12
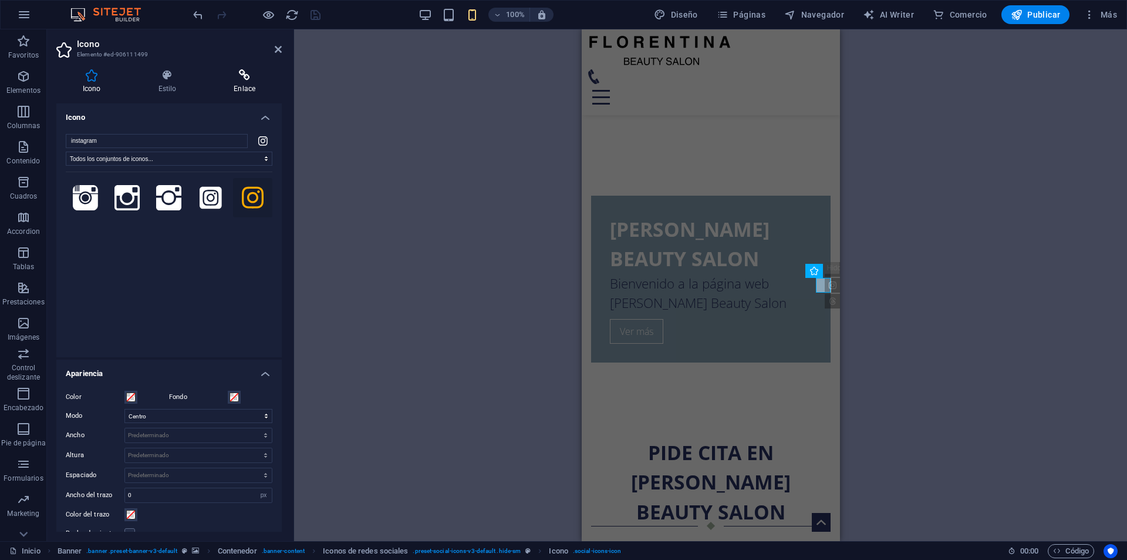
click at [246, 69] on icon at bounding box center [244, 75] width 75 height 12
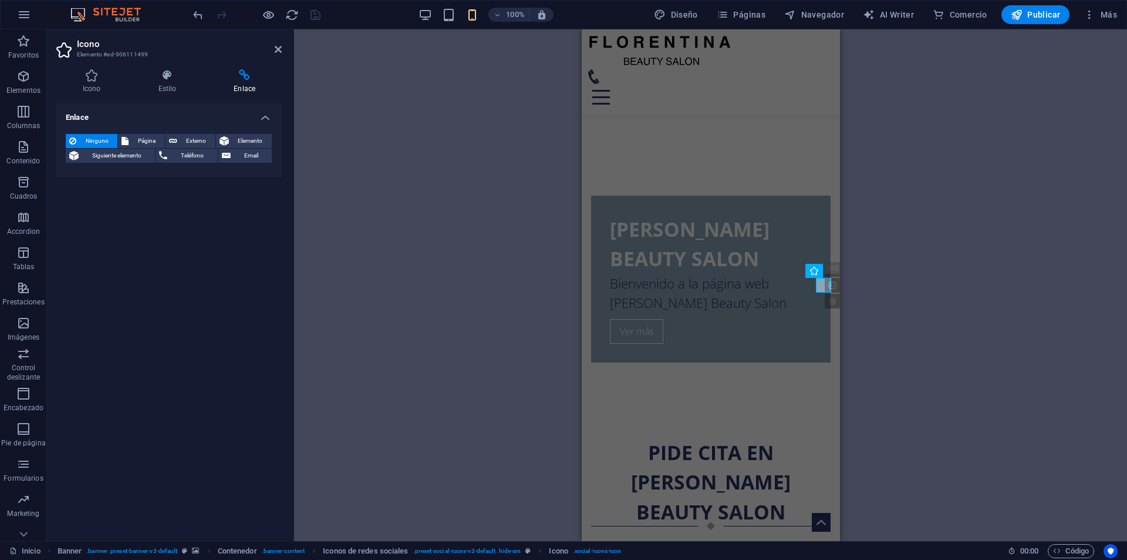
click at [273, 50] on header "Icono Elemento #ed-906111499" at bounding box center [168, 44] width 225 height 31
click at [281, 48] on icon at bounding box center [278, 49] width 7 height 9
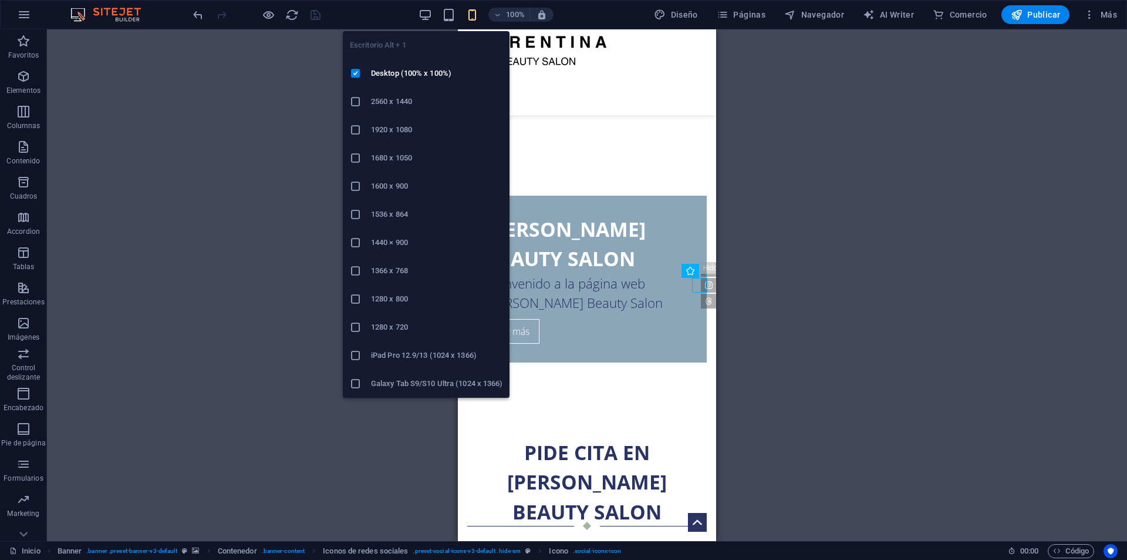
drag, startPoint x: 427, startPoint y: 11, endPoint x: 376, endPoint y: 44, distance: 61.1
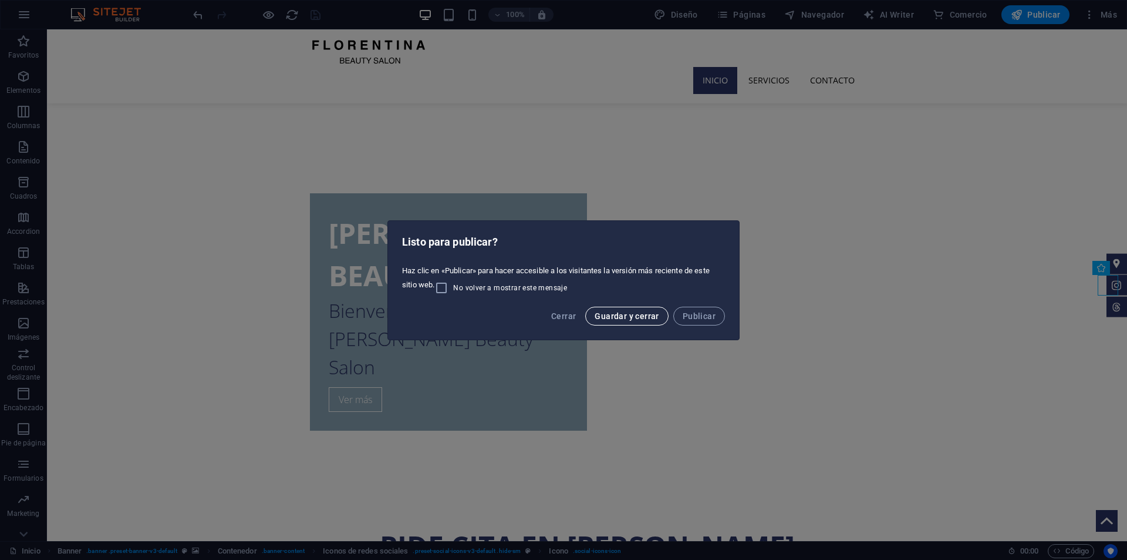
click at [642, 324] on button "Guardar y cerrar" at bounding box center [626, 315] width 83 height 19
